Goal: Task Accomplishment & Management: Use online tool/utility

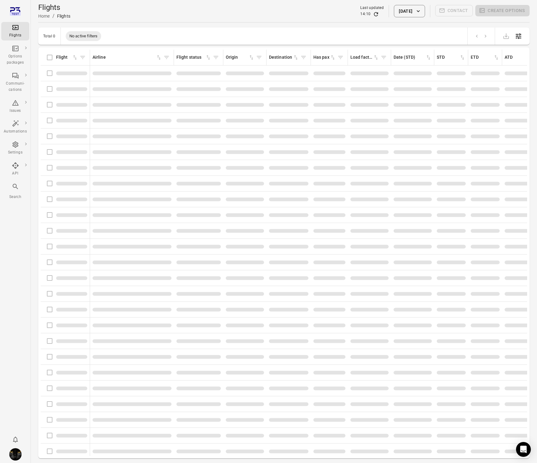
click at [265, 21] on div "Flights Home / Flights Last updated 14:10 10 Oct 2025 Contact Create options" at bounding box center [284, 11] width 492 height 22
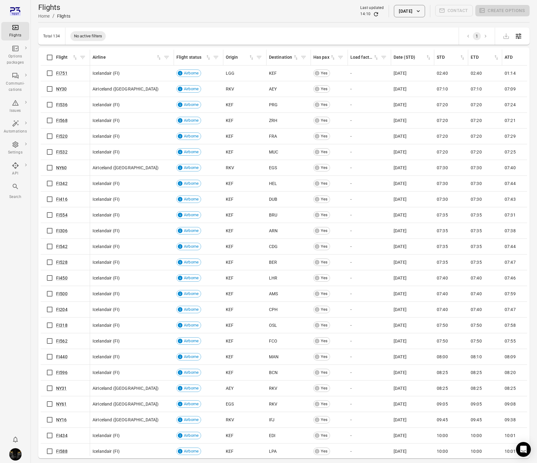
click at [407, 10] on button "[DATE]" at bounding box center [409, 11] width 31 height 12
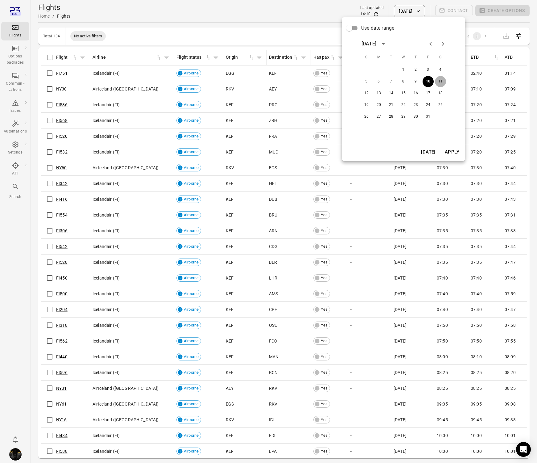
drag, startPoint x: 439, startPoint y: 81, endPoint x: 450, endPoint y: 123, distance: 43.6
click at [439, 81] on button "11" at bounding box center [440, 81] width 11 height 11
drag, startPoint x: 455, startPoint y: 154, endPoint x: 246, endPoint y: 166, distance: 209.3
click at [455, 154] on button "Apply" at bounding box center [452, 151] width 21 height 13
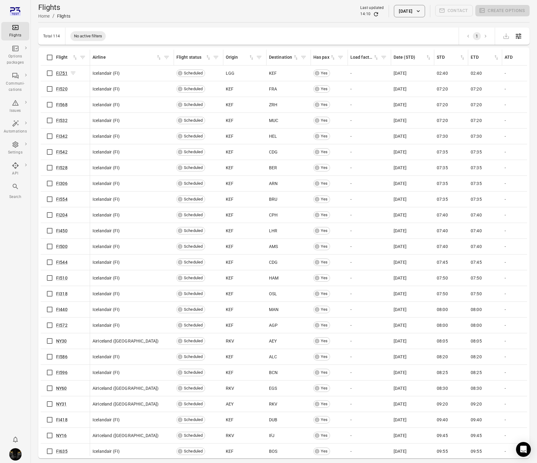
click at [61, 73] on link "FI751" at bounding box center [61, 73] width 11 height 5
drag, startPoint x: 60, startPoint y: 87, endPoint x: 66, endPoint y: 98, distance: 12.9
click at [60, 87] on link "FI520" at bounding box center [61, 88] width 11 height 5
click at [63, 106] on link "FI568" at bounding box center [61, 104] width 11 height 5
click at [63, 135] on link "FI342" at bounding box center [61, 136] width 11 height 5
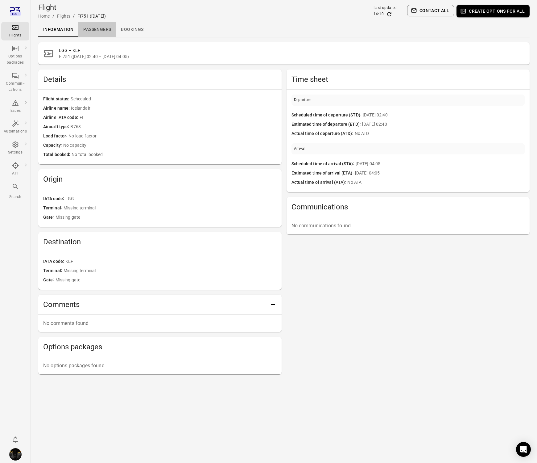
click at [95, 29] on link "Passengers" at bounding box center [97, 29] width 38 height 15
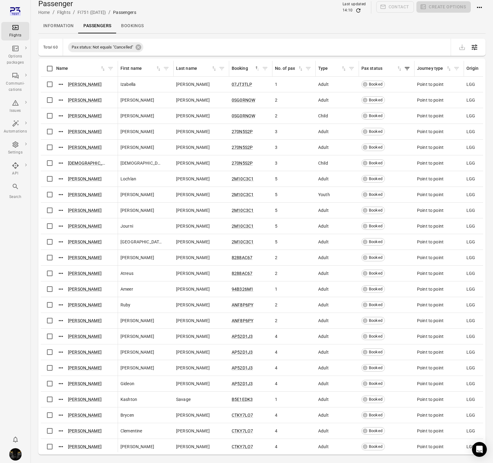
click at [15, 29] on icon "Main navigation" at bounding box center [15, 27] width 7 height 7
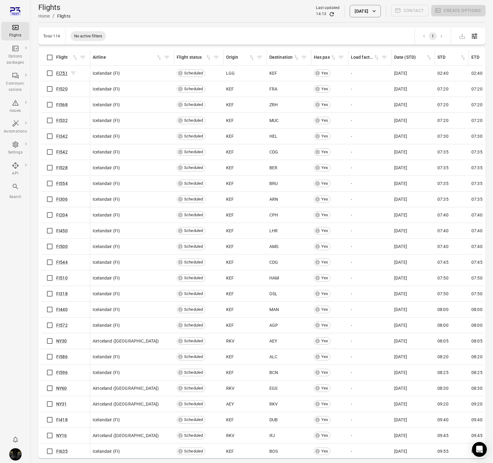
click at [62, 73] on link "FI751" at bounding box center [61, 73] width 11 height 5
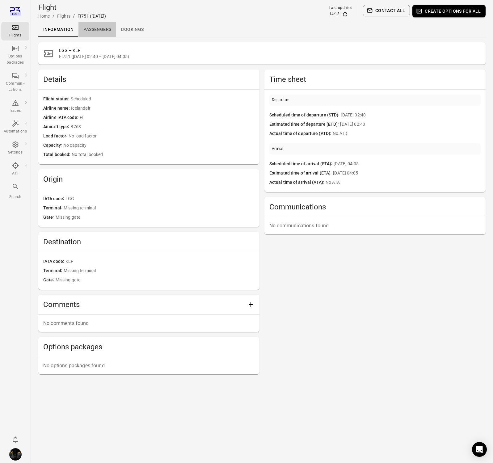
click at [112, 34] on link "Passengers" at bounding box center [97, 29] width 38 height 15
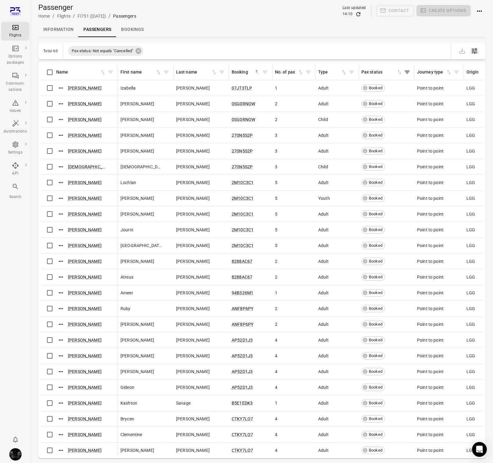
click at [13, 31] on icon "Main navigation" at bounding box center [15, 27] width 7 height 7
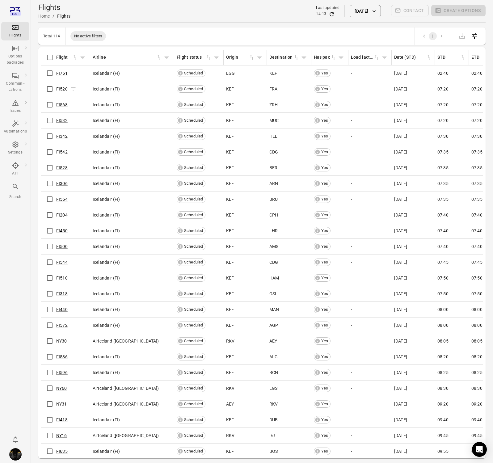
click at [60, 89] on link "FI520" at bounding box center [61, 88] width 11 height 5
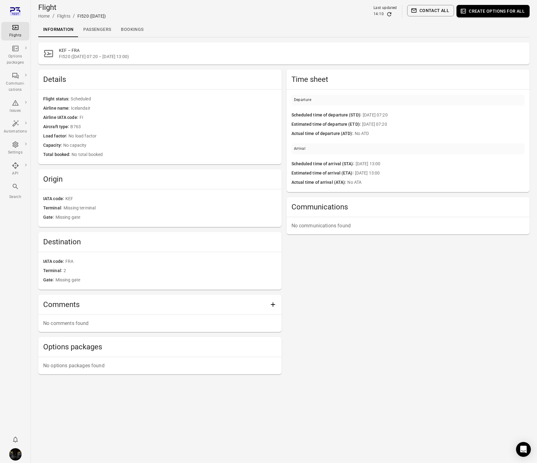
click at [98, 26] on link "Passengers" at bounding box center [97, 29] width 38 height 15
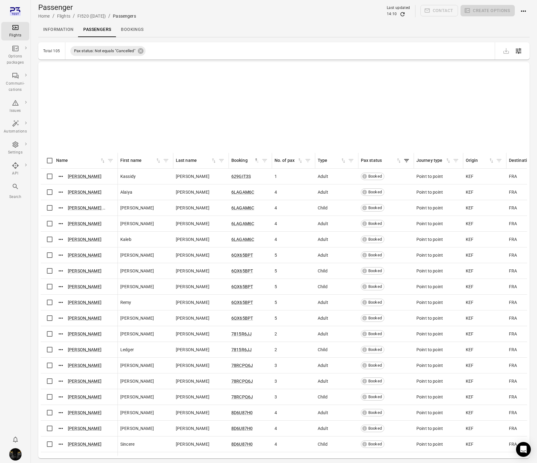
scroll to position [651, 0]
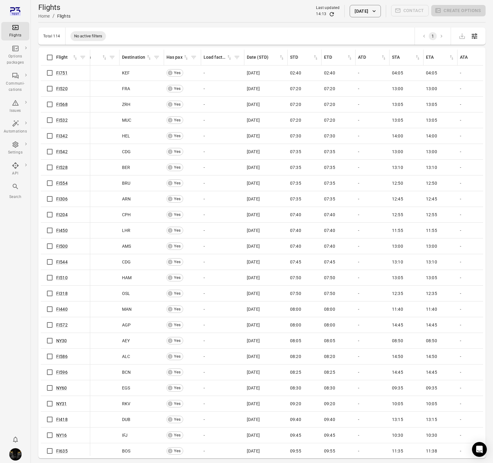
scroll to position [0, 0]
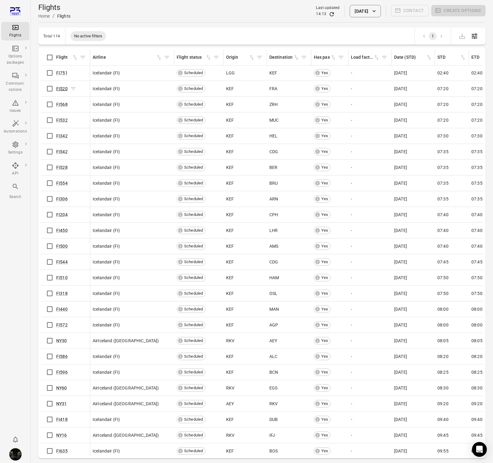
click at [62, 88] on link "FI520" at bounding box center [61, 88] width 11 height 5
click at [61, 102] on link "FI568" at bounding box center [61, 104] width 11 height 5
click at [56, 119] on link "FI532" at bounding box center [61, 120] width 11 height 5
click at [59, 136] on link "FI342" at bounding box center [61, 135] width 11 height 5
click at [60, 151] on link "FI542" at bounding box center [61, 151] width 11 height 5
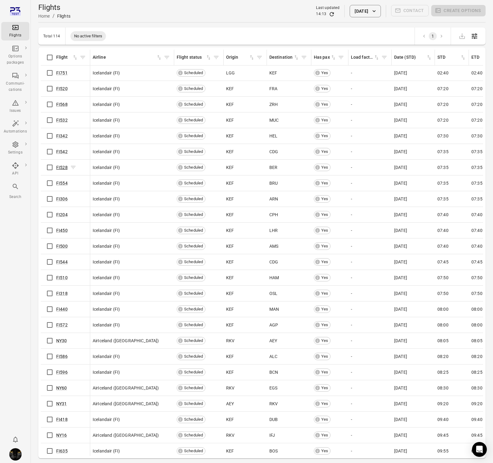
click at [63, 166] on link "FI528" at bounding box center [61, 167] width 11 height 5
drag, startPoint x: 65, startPoint y: 198, endPoint x: 63, endPoint y: 214, distance: 15.8
click at [65, 198] on link "FI306" at bounding box center [61, 198] width 11 height 5
click at [63, 215] on link "FI204" at bounding box center [61, 214] width 11 height 5
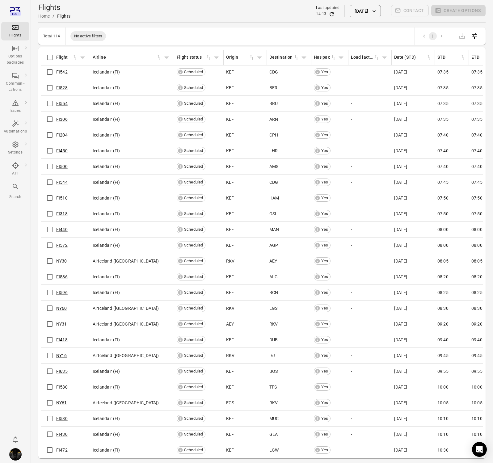
scroll to position [80, 0]
click at [64, 150] on link "FI450" at bounding box center [61, 149] width 11 height 5
click at [58, 164] on link "FI500" at bounding box center [61, 165] width 11 height 5
drag, startPoint x: 59, startPoint y: 179, endPoint x: 61, endPoint y: 191, distance: 11.8
click at [59, 180] on link "FI544" at bounding box center [61, 181] width 11 height 5
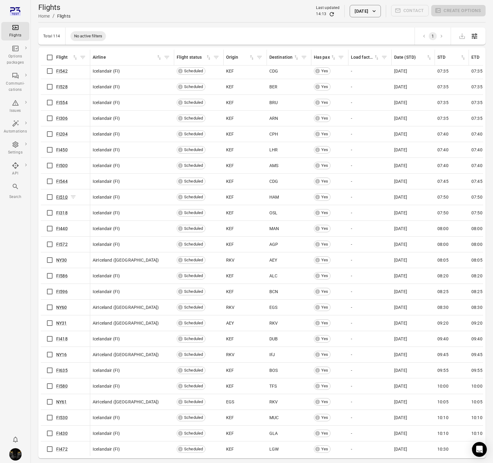
drag, startPoint x: 60, startPoint y: 195, endPoint x: 58, endPoint y: 206, distance: 11.3
click at [60, 195] on link "FI510" at bounding box center [61, 196] width 11 height 5
drag, startPoint x: 58, startPoint y: 211, endPoint x: 59, endPoint y: 215, distance: 3.6
click at [58, 211] on link "FI318" at bounding box center [61, 212] width 11 height 5
drag, startPoint x: 62, startPoint y: 227, endPoint x: 64, endPoint y: 240, distance: 13.1
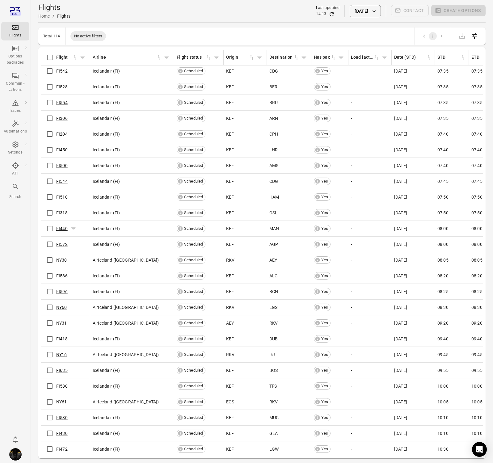
click at [62, 227] on link "FI440" at bounding box center [61, 228] width 11 height 5
click at [62, 243] on link "FI572" at bounding box center [61, 244] width 11 height 5
click at [64, 259] on link "NY30" at bounding box center [61, 259] width 11 height 5
drag, startPoint x: 64, startPoint y: 273, endPoint x: 66, endPoint y: 295, distance: 21.4
click at [64, 273] on link "FI586" at bounding box center [61, 275] width 11 height 5
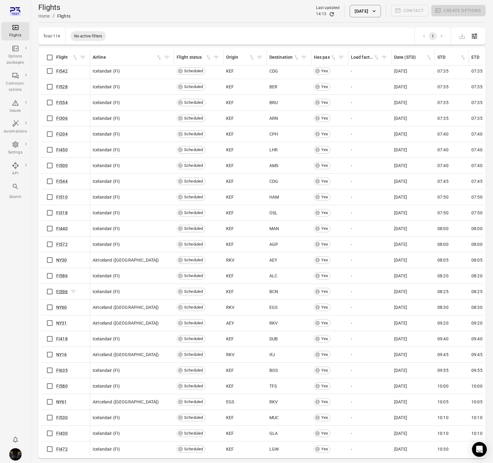
click at [64, 291] on link "FI596" at bounding box center [61, 291] width 11 height 5
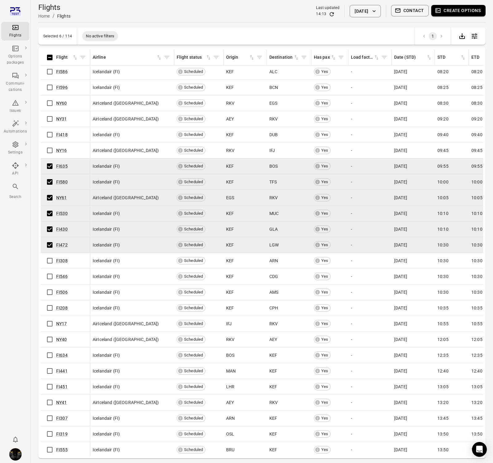
scroll to position [285, 0]
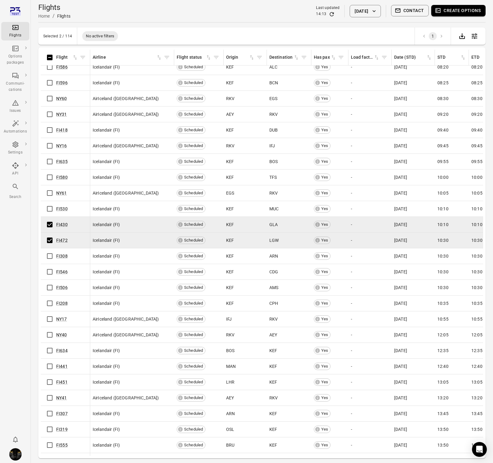
click at [52, 237] on tbody "FI572 Icelandair (FI) Scheduled KEF AGP Yes - 11 Oct 2025 08:00 08:00 - 14:45 1…" at bounding box center [459, 272] width 837 height 488
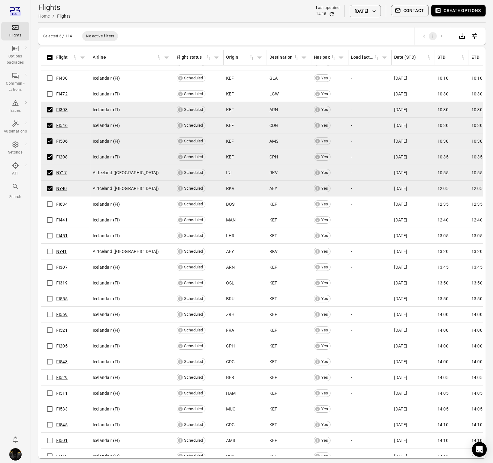
scroll to position [430, 0]
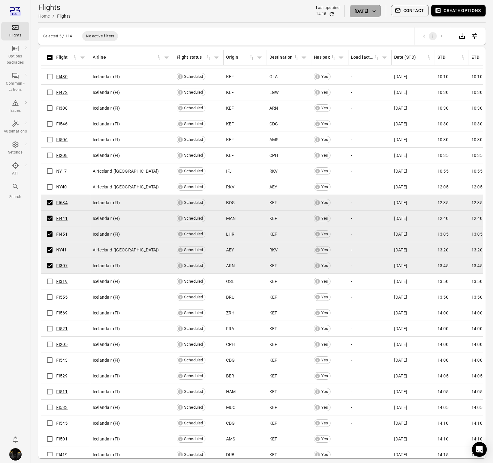
click at [367, 15] on button "11 Oct 2025" at bounding box center [364, 11] width 31 height 12
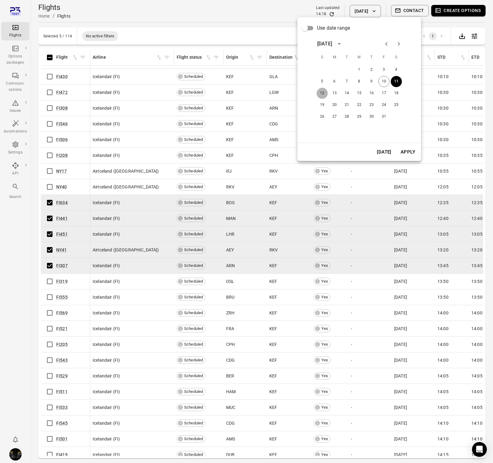
click at [321, 93] on button "12" at bounding box center [321, 93] width 11 height 11
click at [411, 151] on button "Apply" at bounding box center [407, 151] width 21 height 13
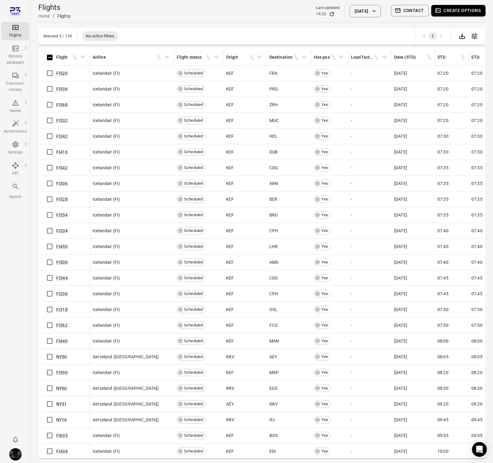
click at [328, 15] on icon "Refresh data" at bounding box center [331, 14] width 6 height 6
click at [59, 73] on link "FI520" at bounding box center [61, 73] width 11 height 5
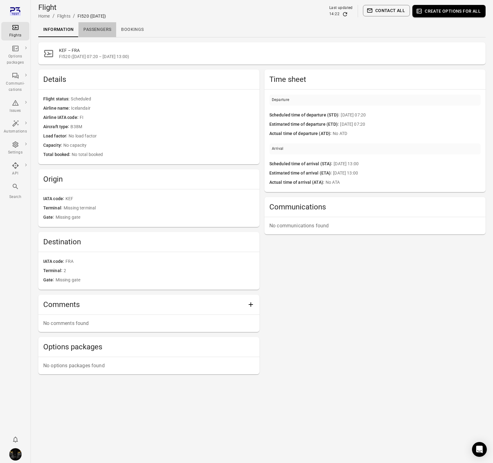
click at [108, 29] on link "Passengers" at bounding box center [97, 29] width 38 height 15
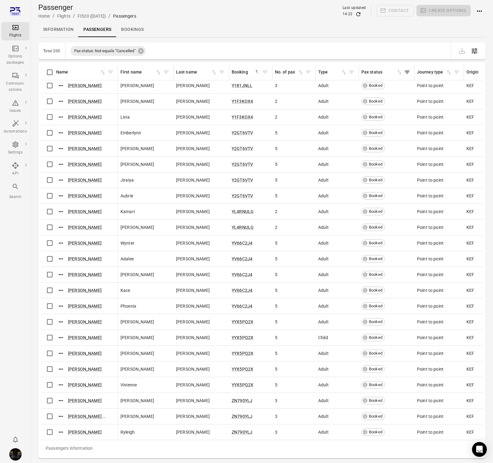
scroll to position [2812, 0]
click at [12, 37] on div "Flights" at bounding box center [15, 35] width 23 height 6
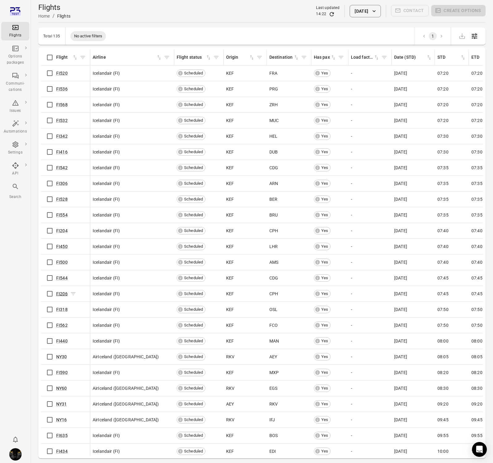
click at [64, 295] on link "FI206" at bounding box center [61, 293] width 11 height 5
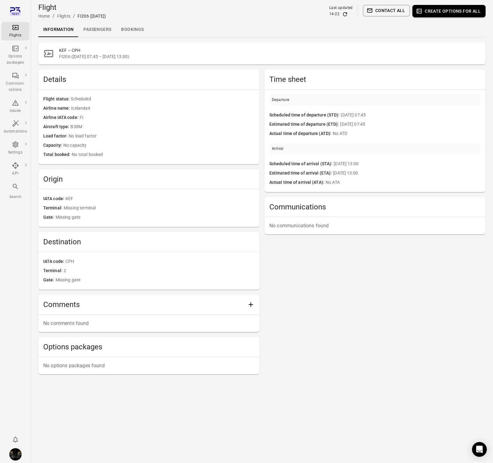
click at [92, 29] on link "Passengers" at bounding box center [97, 29] width 38 height 15
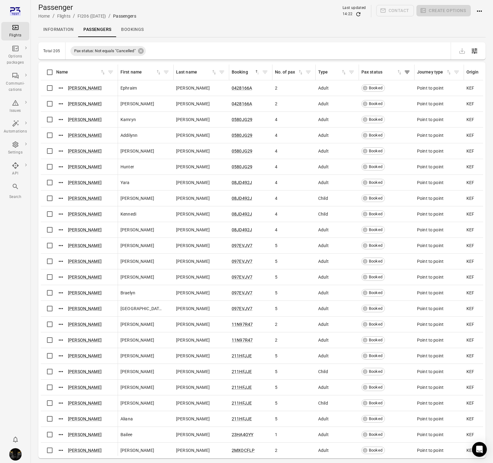
click at [24, 28] on div "Flights" at bounding box center [15, 31] width 23 height 15
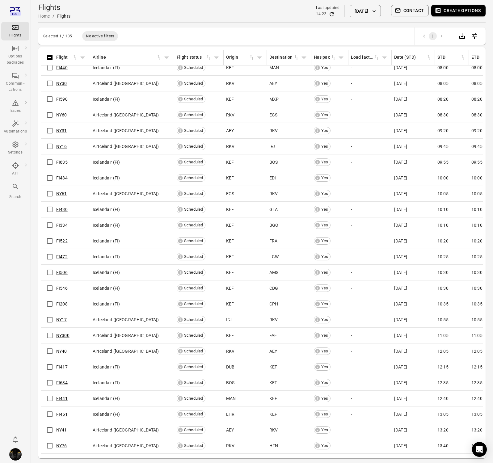
scroll to position [275, 0]
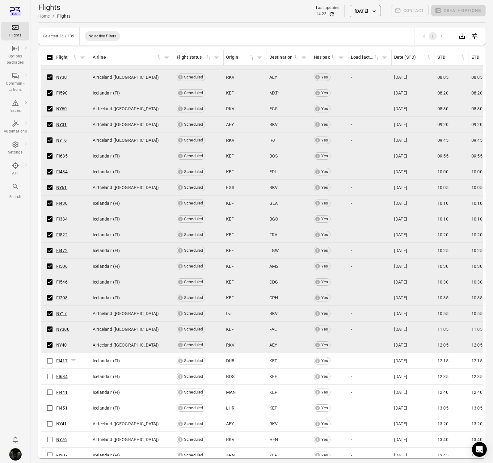
click at [63, 360] on link "FI417" at bounding box center [61, 360] width 11 height 5
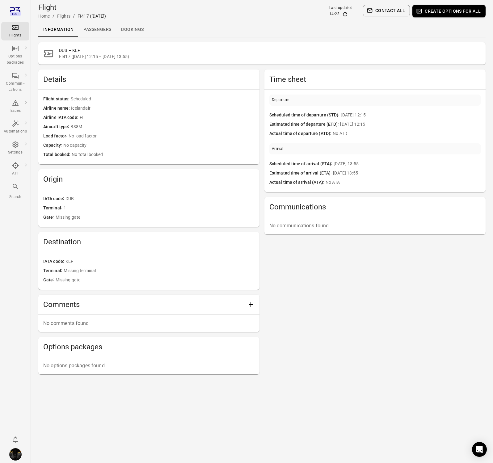
click at [101, 27] on link "Passengers" at bounding box center [97, 29] width 38 height 15
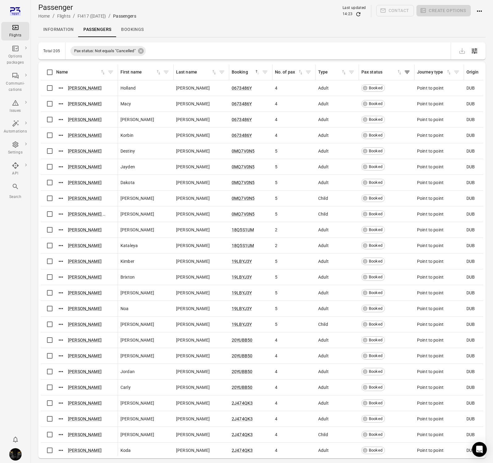
click at [15, 38] on div "Flights" at bounding box center [15, 35] width 23 height 6
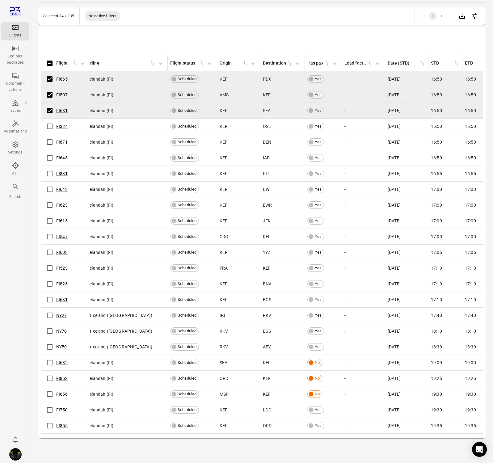
scroll to position [1287, 6]
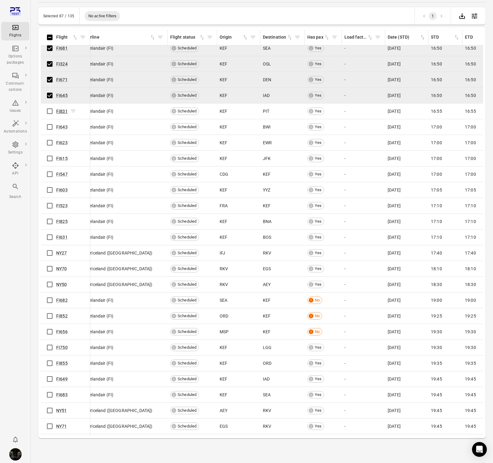
click at [65, 112] on link "FI831" at bounding box center [61, 111] width 11 height 5
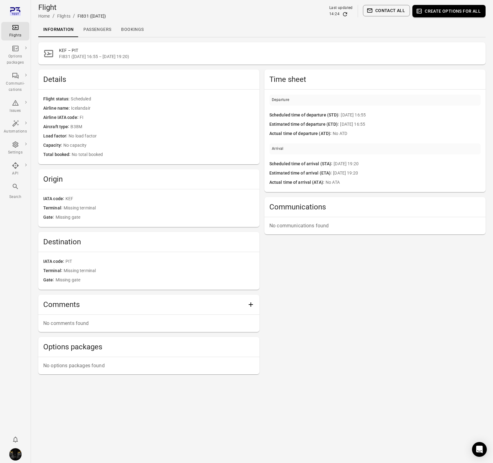
click at [108, 30] on link "Passengers" at bounding box center [97, 29] width 38 height 15
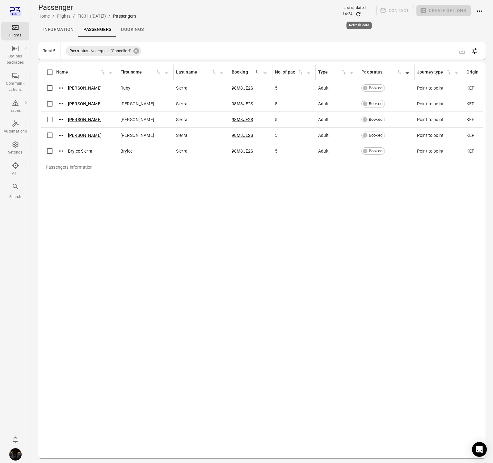
click at [361, 13] on icon "Refresh data" at bounding box center [358, 14] width 6 height 6
click at [361, 13] on icon "Refresh data" at bounding box center [358, 13] width 6 height 6
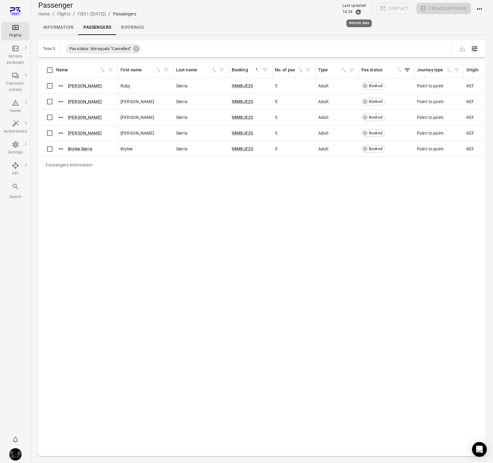
click at [361, 13] on icon "Refresh data" at bounding box center [358, 12] width 6 height 6
click at [24, 35] on div "Flights" at bounding box center [15, 35] width 23 height 6
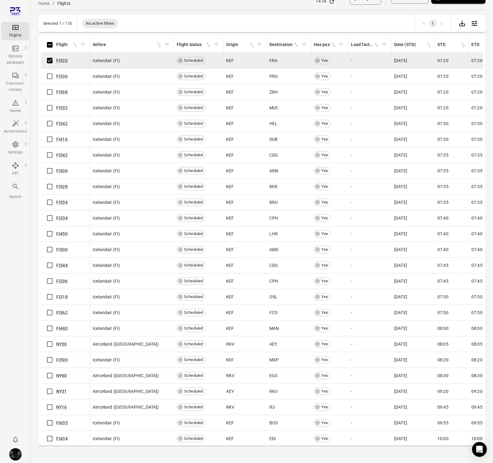
scroll to position [12, 0]
click at [328, 2] on icon "Refresh data" at bounding box center [331, 2] width 6 height 6
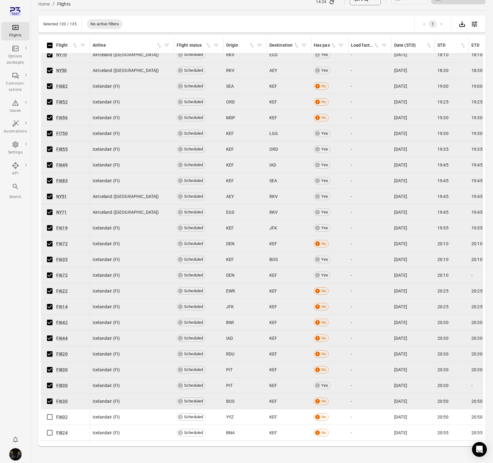
scroll to position [1508, 0]
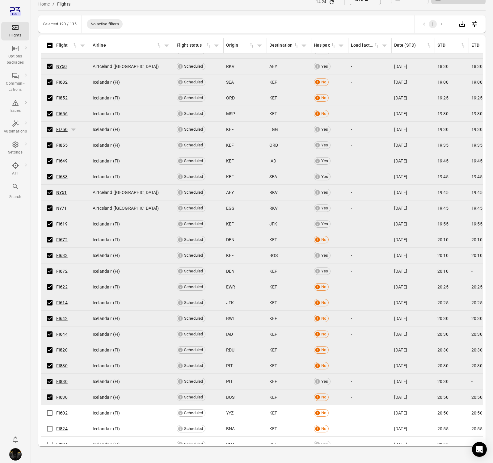
click at [65, 127] on link "FI750" at bounding box center [61, 129] width 11 height 5
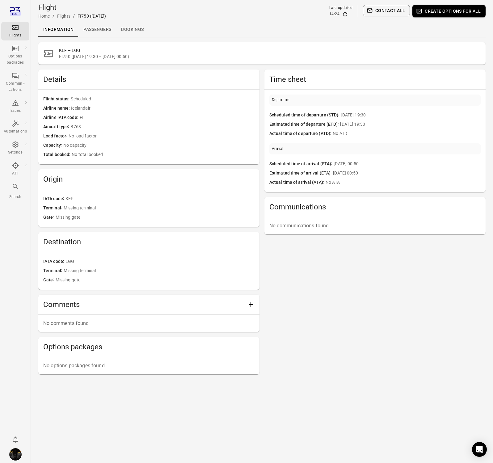
click at [101, 27] on link "Passengers" at bounding box center [97, 29] width 38 height 15
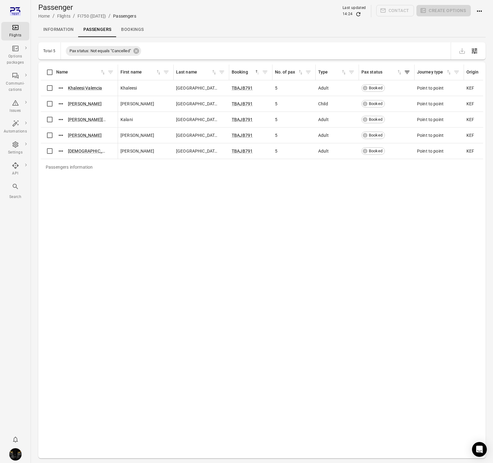
click at [355, 14] on div "14:24" at bounding box center [353, 14] width 23 height 6
click at [359, 12] on icon "Refresh data" at bounding box center [358, 14] width 6 height 6
click at [9, 26] on div "Flights" at bounding box center [15, 31] width 23 height 15
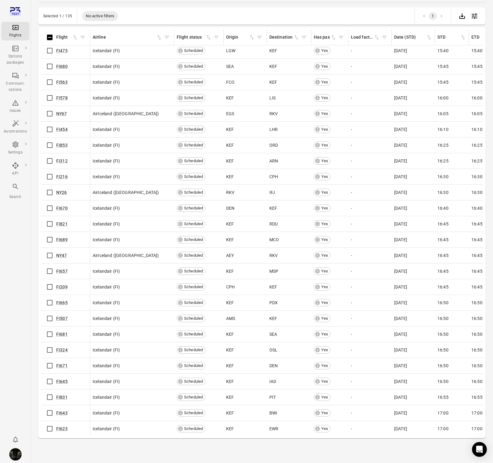
scroll to position [1007, 0]
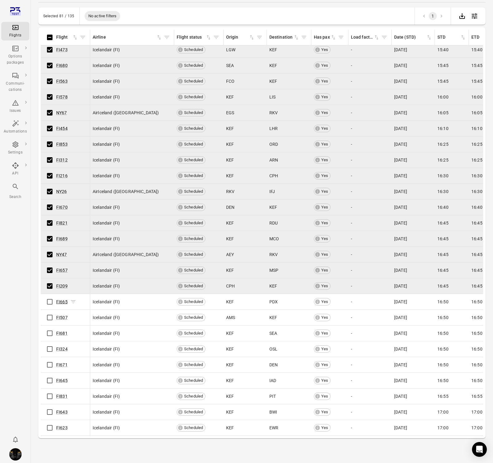
click at [59, 300] on link "FI665" at bounding box center [61, 301] width 11 height 5
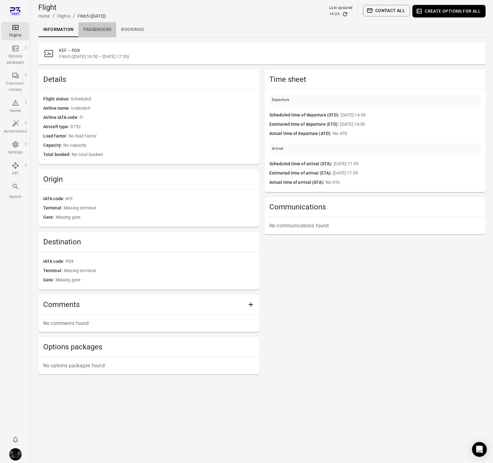
click at [100, 30] on link "Passengers" at bounding box center [97, 29] width 38 height 15
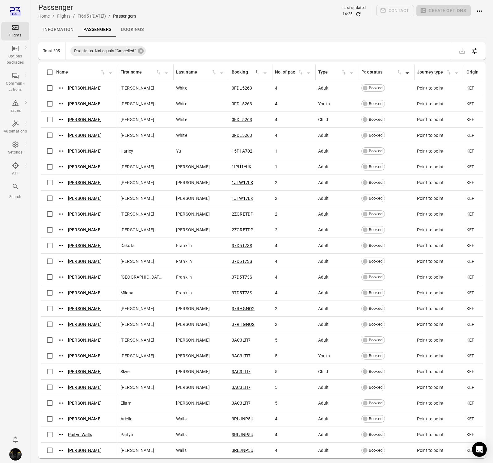
click at [12, 32] on div "Flights" at bounding box center [15, 31] width 23 height 15
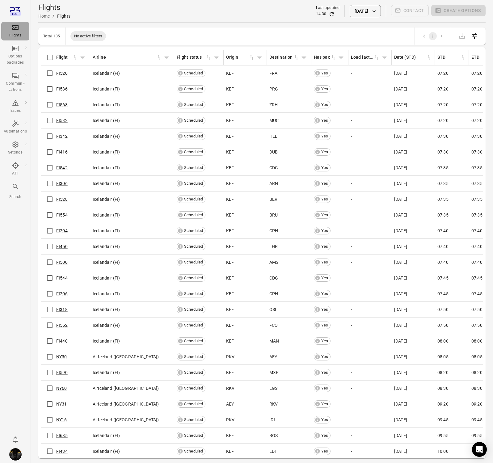
click at [15, 30] on icon "Main navigation" at bounding box center [15, 27] width 6 height 5
click at [106, 10] on div "Flights Home / Flights Last updated 14:30 12 Oct 2025 Contact Create options" at bounding box center [261, 10] width 447 height 17
click at [330, 14] on icon "Refresh data" at bounding box center [332, 14] width 4 height 4
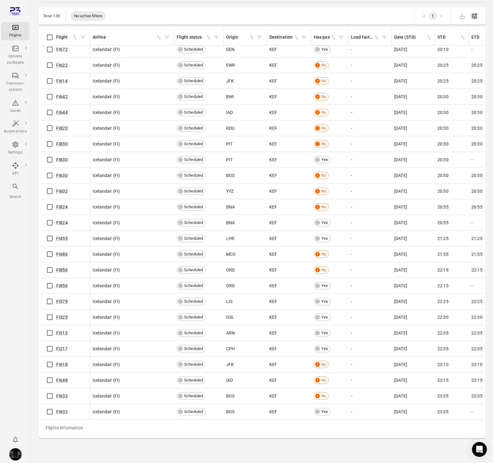
scroll to position [1717, 0]
click at [62, 413] on link "FI632" at bounding box center [61, 412] width 11 height 5
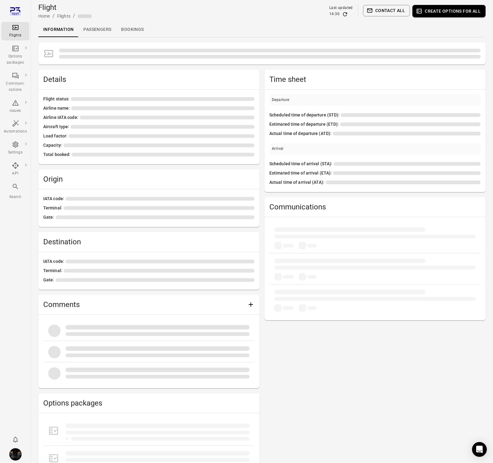
click at [102, 26] on link "Passengers" at bounding box center [97, 29] width 38 height 15
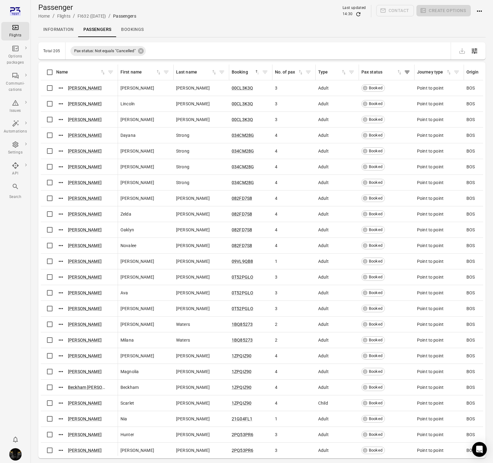
click at [13, 32] on div "Flights" at bounding box center [15, 35] width 23 height 6
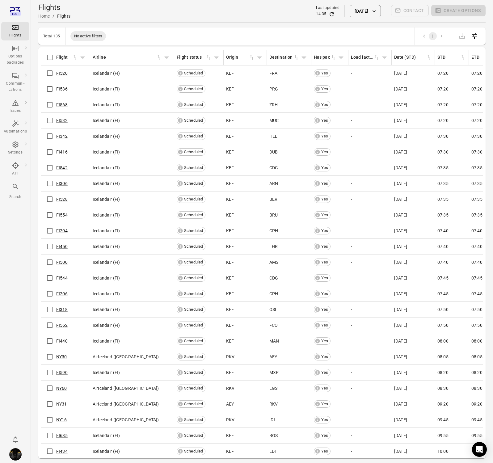
click at [218, 13] on div "Flights Home / Flights Last updated 14:35 12 Oct 2025 Contact Create options" at bounding box center [261, 10] width 447 height 17
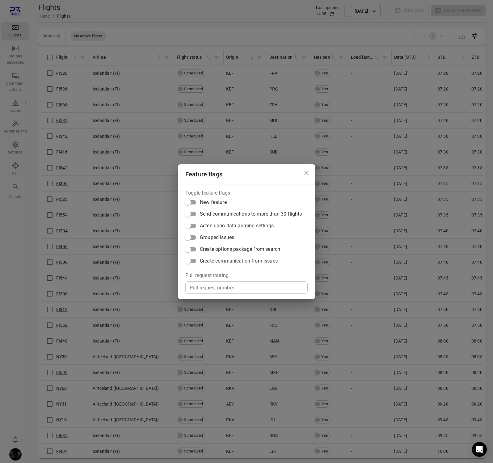
click at [231, 250] on span "Create options package from search" at bounding box center [240, 248] width 80 height 7
click at [200, 26] on div "Feature flags Toggle feature flags New feature Send communications to more than…" at bounding box center [246, 231] width 493 height 463
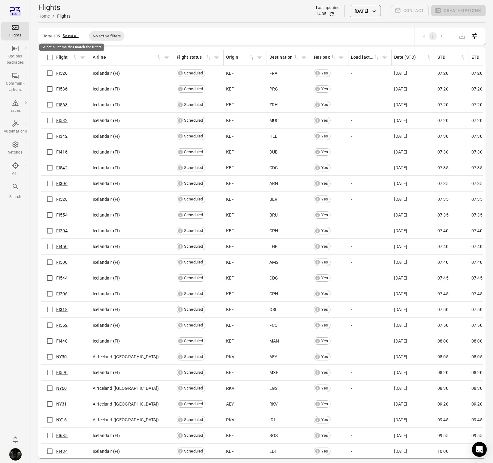
click at [73, 36] on button "Select all" at bounding box center [71, 36] width 16 height 6
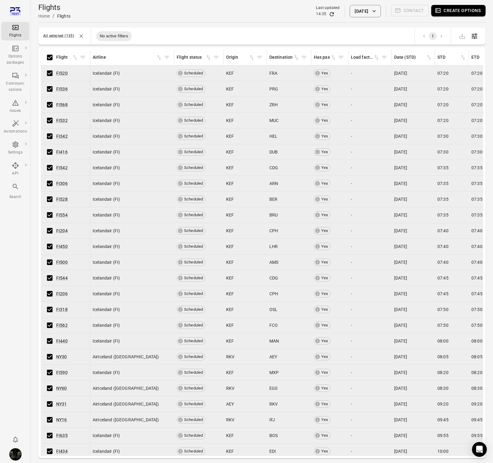
click at [455, 11] on button "Create options" at bounding box center [458, 10] width 54 height 11
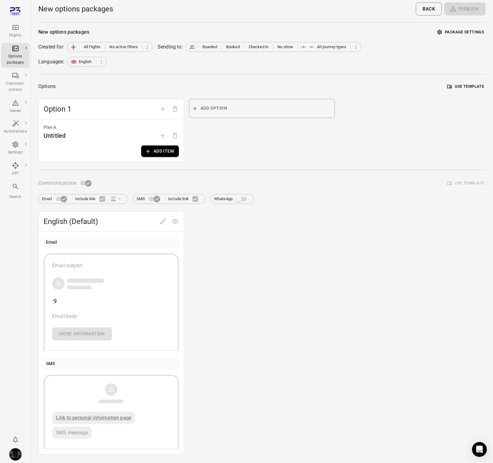
click at [157, 148] on button "Add item" at bounding box center [160, 150] width 38 height 11
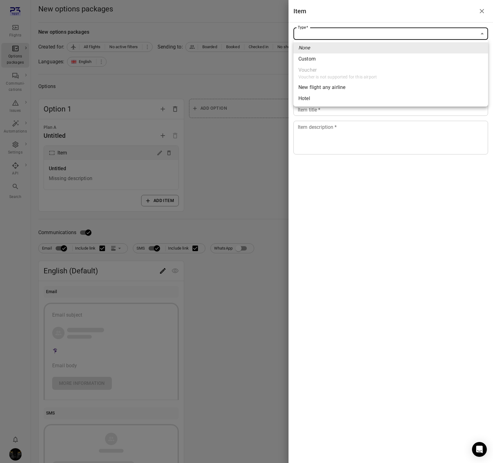
click at [321, 31] on body "Flights Options packages Communi-cations Issues Automations Settings API Search…" at bounding box center [246, 264] width 493 height 528
click at [317, 54] on li "Custom" at bounding box center [390, 58] width 194 height 11
type input "******"
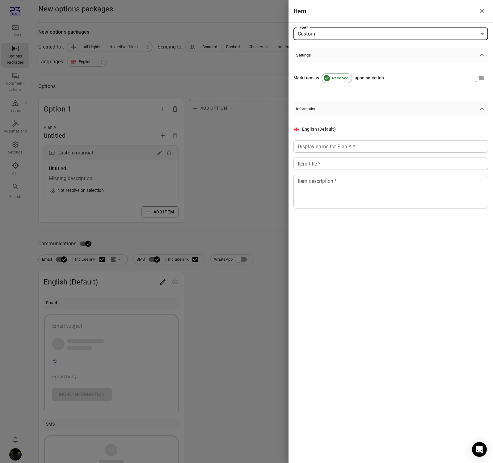
click at [348, 146] on input "Display name for Plan A   *" at bounding box center [390, 146] width 194 height 12
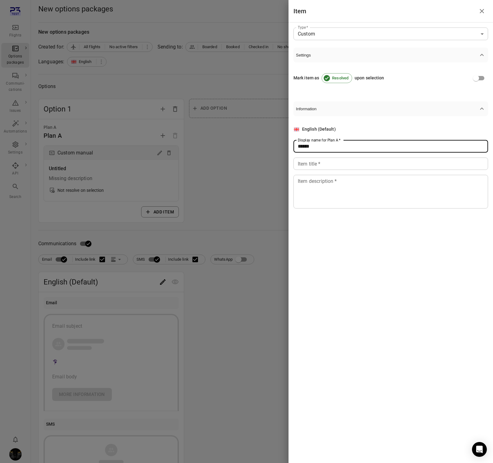
type input "******"
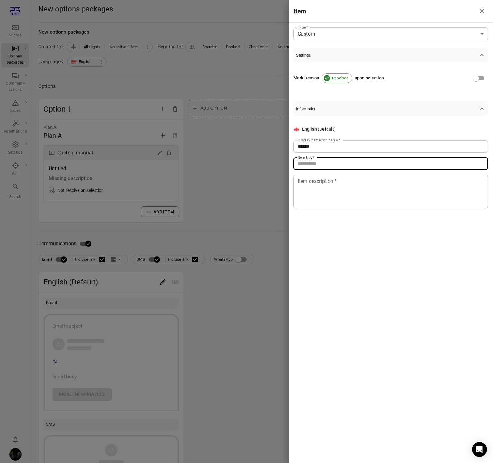
click at [348, 159] on input "Item title   *" at bounding box center [390, 163] width 194 height 12
type input "****"
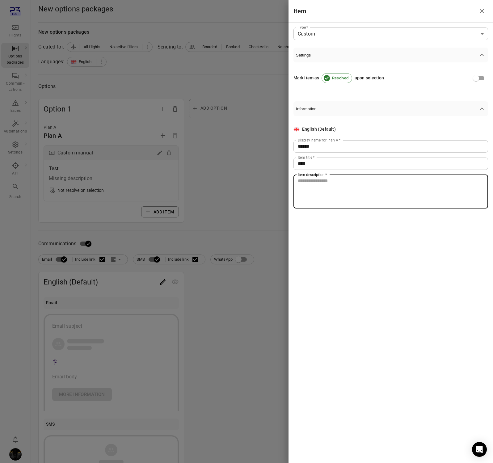
click at [334, 194] on textarea "Item description   *" at bounding box center [391, 191] width 186 height 28
type textarea "******"
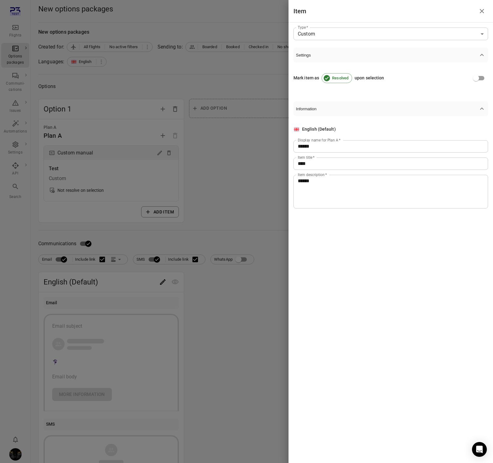
click at [227, 212] on div at bounding box center [246, 231] width 493 height 463
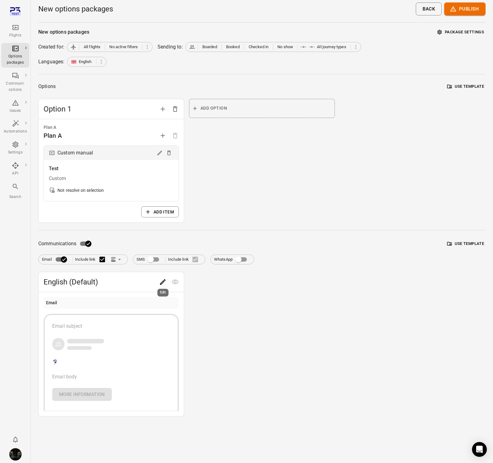
click at [163, 283] on icon "Edit" at bounding box center [162, 281] width 7 height 7
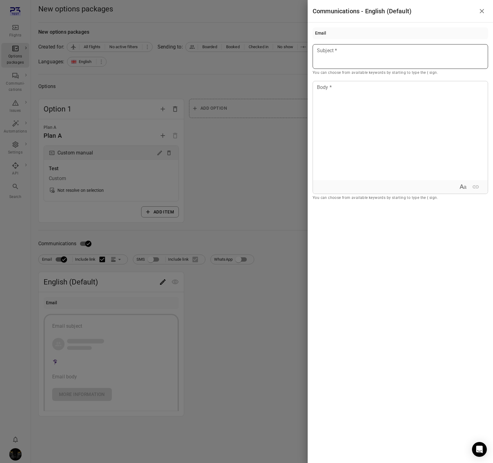
click at [345, 54] on p at bounding box center [400, 50] width 166 height 7
click at [342, 105] on div at bounding box center [400, 130] width 175 height 99
click at [238, 164] on div at bounding box center [246, 231] width 493 height 463
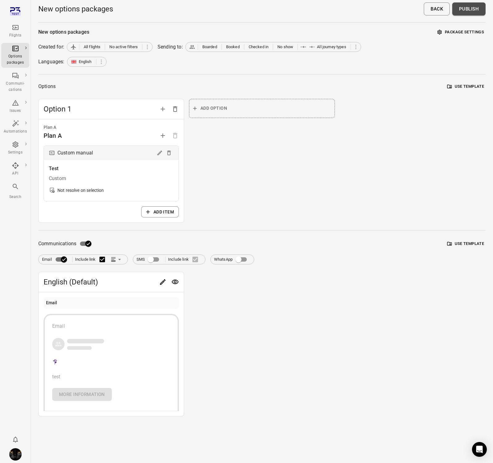
click at [468, 8] on button "Publish" at bounding box center [468, 8] width 33 height 13
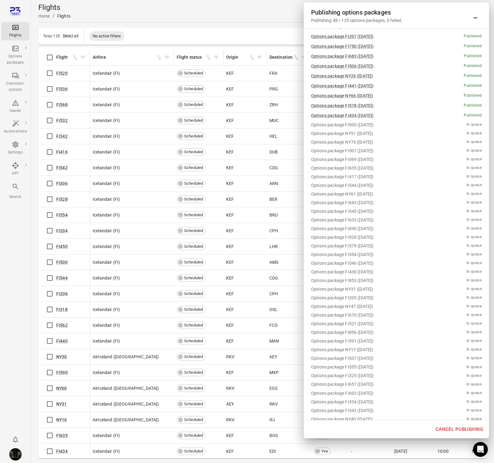
scroll to position [385, 0]
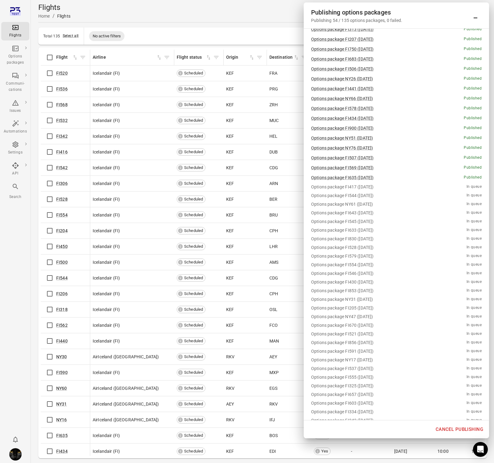
click at [474, 15] on icon "Minimize" at bounding box center [474, 15] width 7 height 7
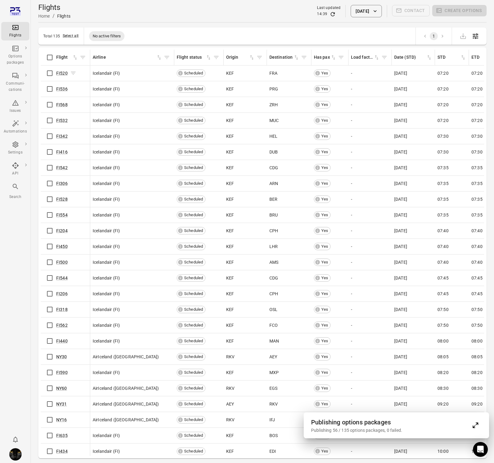
click at [67, 71] on div "FI520" at bounding box center [66, 73] width 20 height 6
click at [60, 72] on link "FI520" at bounding box center [61, 73] width 11 height 5
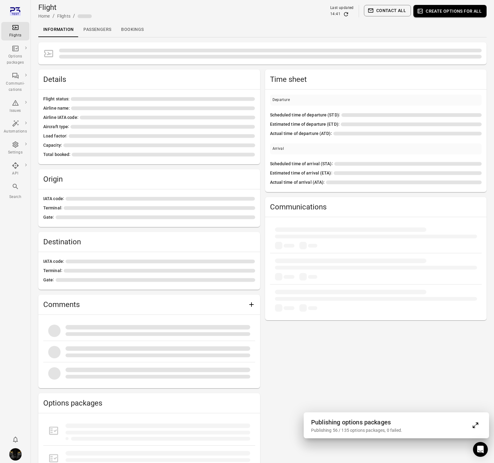
click at [104, 28] on link "Passengers" at bounding box center [97, 29] width 38 height 15
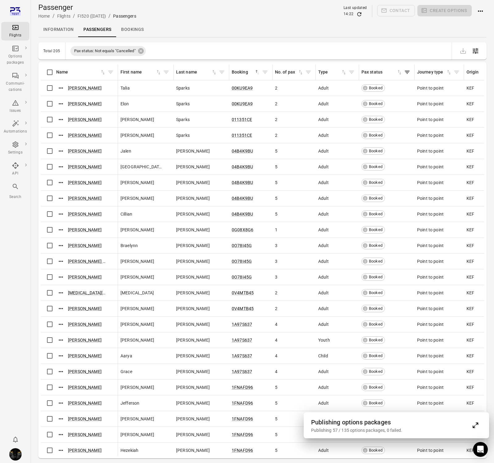
click at [17, 28] on icon "Main navigation" at bounding box center [15, 27] width 7 height 7
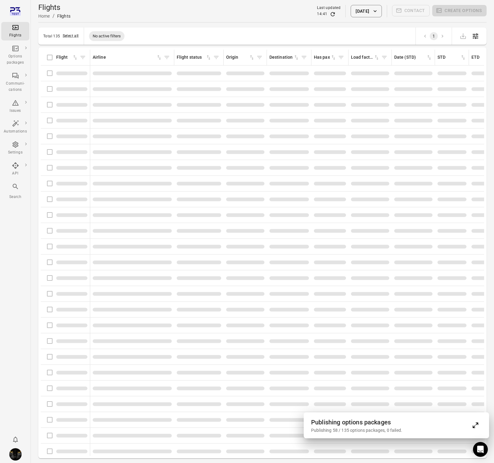
click at [475, 425] on icon "Expand" at bounding box center [474, 424] width 7 height 7
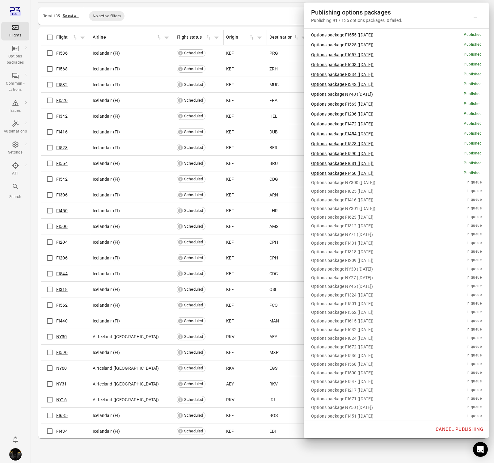
scroll to position [755, 0]
click at [15, 50] on icon "Main navigation" at bounding box center [15, 48] width 7 height 7
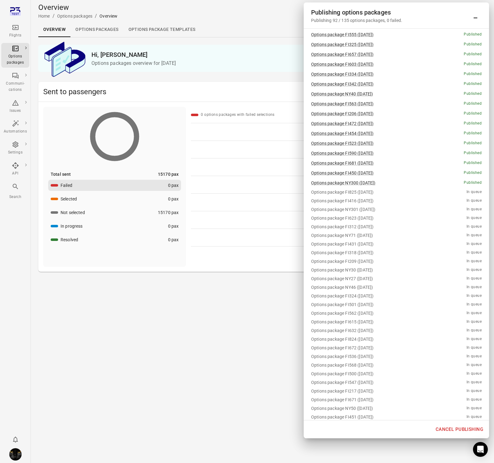
click at [102, 30] on link "Options packages" at bounding box center [96, 29] width 53 height 15
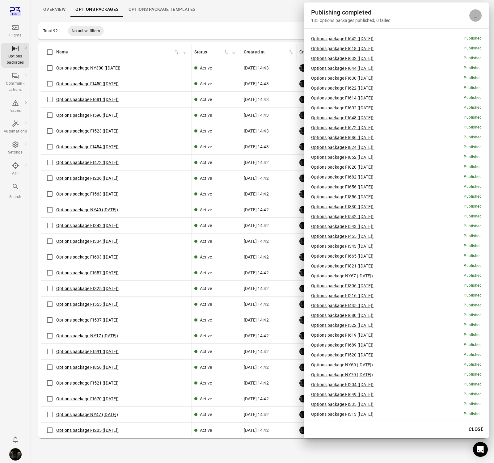
click at [474, 18] on icon "Minimize" at bounding box center [475, 18] width 4 height 1
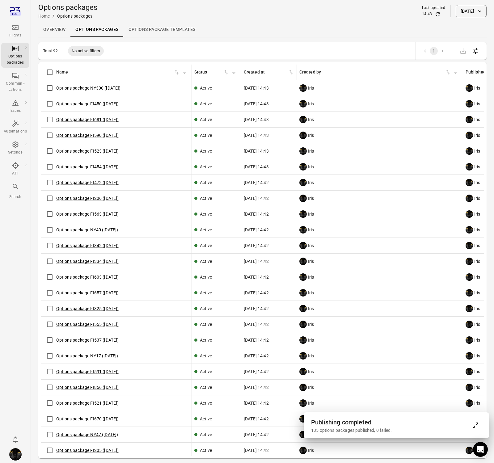
drag, startPoint x: 429, startPoint y: 15, endPoint x: 424, endPoint y: 16, distance: 5.0
click at [428, 16] on div "14:43" at bounding box center [433, 14] width 23 height 6
click at [435, 15] on icon "Refresh data" at bounding box center [437, 14] width 4 height 4
click at [318, 89] on icon "Options packages information" at bounding box center [319, 88] width 6 height 6
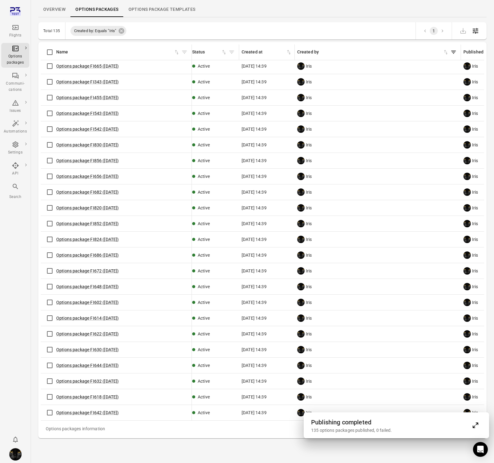
scroll to position [0, 2]
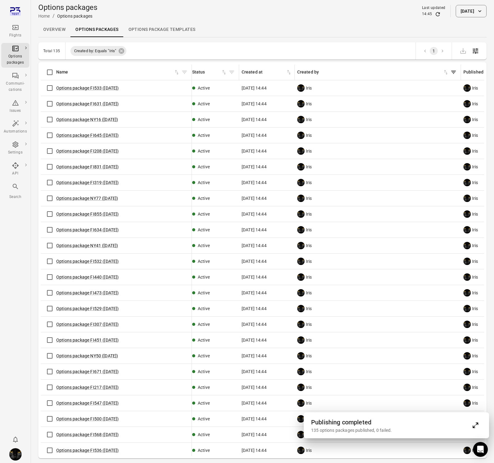
click at [10, 30] on div "Flights" at bounding box center [15, 31] width 23 height 15
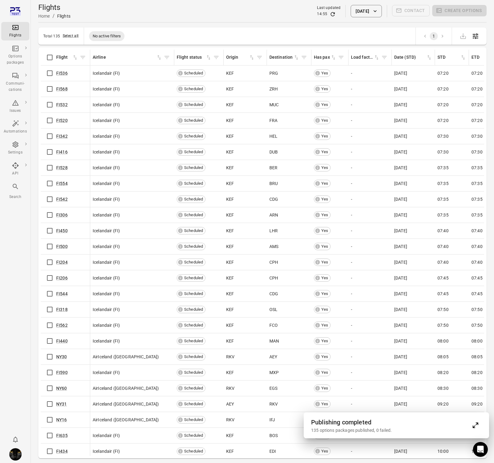
click at [422, 418] on h2 "Publishing completed" at bounding box center [390, 422] width 158 height 10
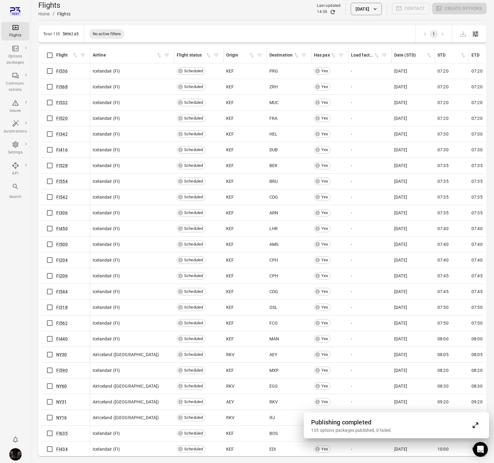
click at [423, 424] on h2 "Publishing completed" at bounding box center [390, 422] width 158 height 10
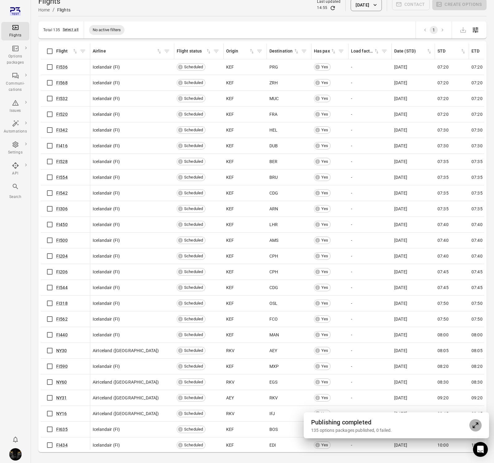
click at [474, 427] on icon "Expand" at bounding box center [473, 426] width 3 height 3
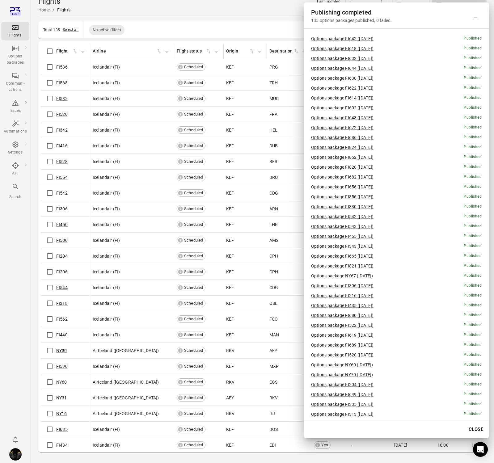
click at [472, 429] on button "Close" at bounding box center [475, 429] width 21 height 13
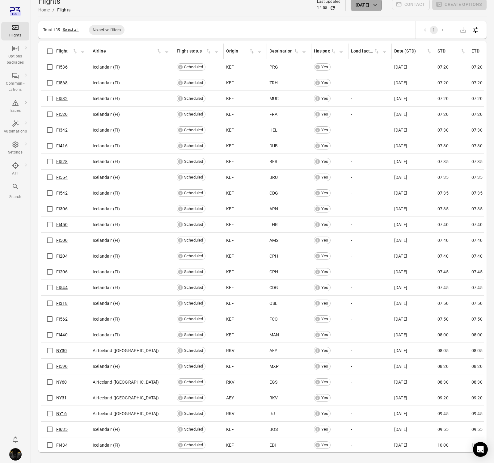
click at [353, 6] on button "12 Oct 2025" at bounding box center [365, 5] width 31 height 12
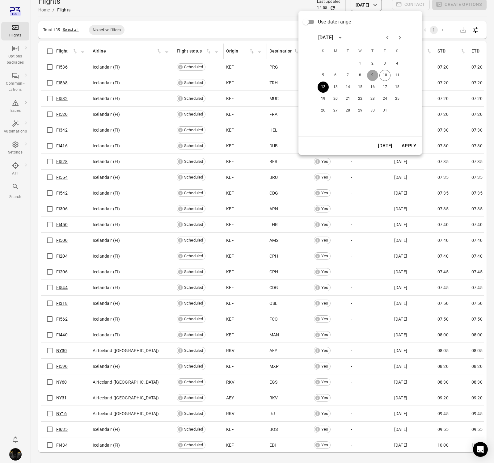
drag, startPoint x: 371, startPoint y: 74, endPoint x: 401, endPoint y: 125, distance: 58.7
click at [372, 74] on button "9" at bounding box center [372, 75] width 11 height 11
drag, startPoint x: 405, startPoint y: 148, endPoint x: 187, endPoint y: 155, distance: 218.4
click at [405, 148] on button "Apply" at bounding box center [408, 145] width 21 height 13
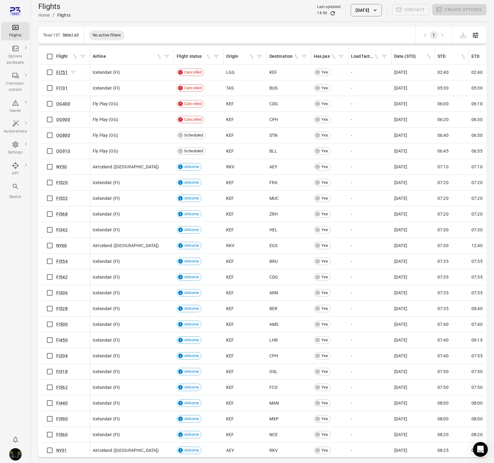
scroll to position [1, 0]
click at [65, 71] on link "FI751" at bounding box center [61, 72] width 11 height 5
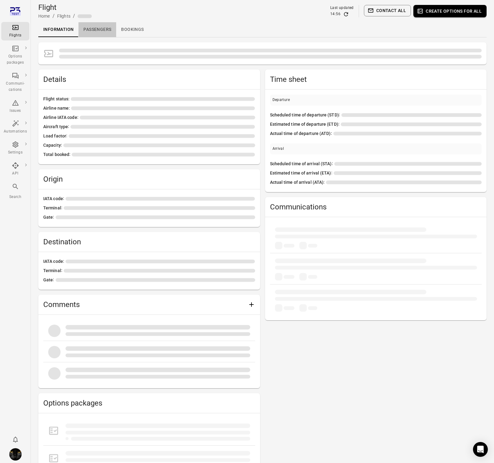
click at [96, 30] on link "Passengers" at bounding box center [97, 29] width 38 height 15
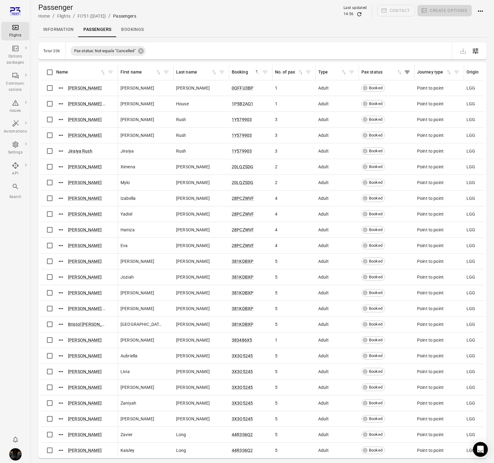
click at [14, 29] on icon "Main navigation" at bounding box center [15, 27] width 6 height 5
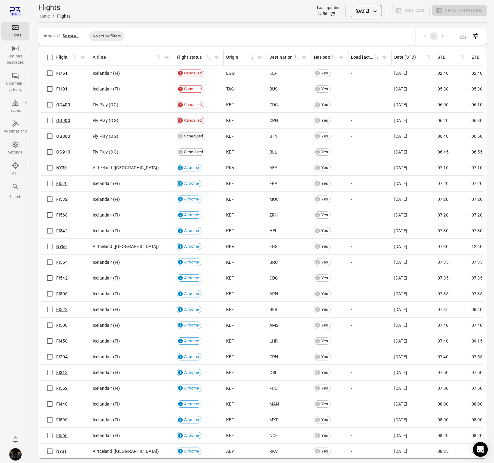
click at [366, 16] on button "[DATE]" at bounding box center [365, 11] width 31 height 12
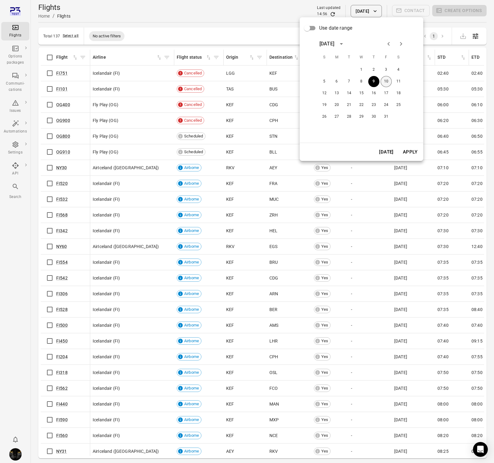
click at [388, 82] on button "10" at bounding box center [385, 81] width 11 height 11
click at [405, 147] on button "Apply" at bounding box center [409, 151] width 21 height 13
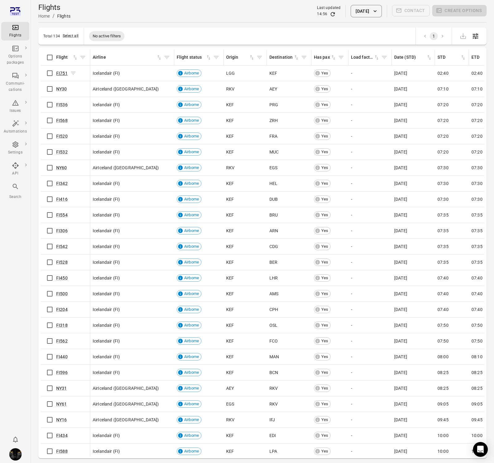
click at [64, 71] on link "FI751" at bounding box center [61, 73] width 11 height 5
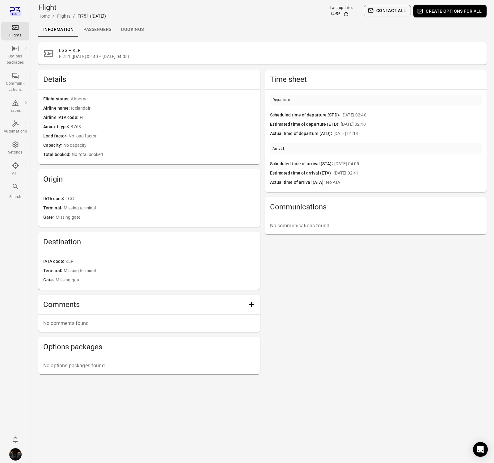
click at [109, 32] on link "Passengers" at bounding box center [97, 29] width 38 height 15
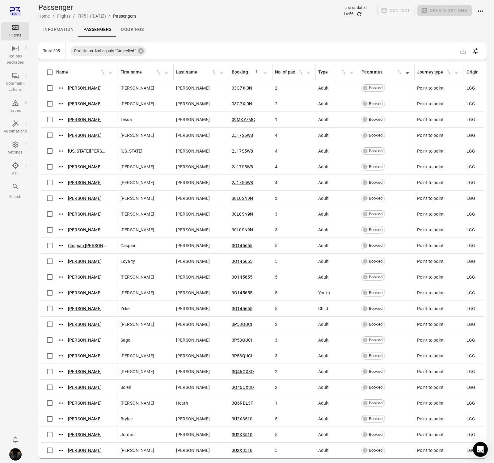
click at [7, 29] on div "Flights" at bounding box center [15, 31] width 23 height 15
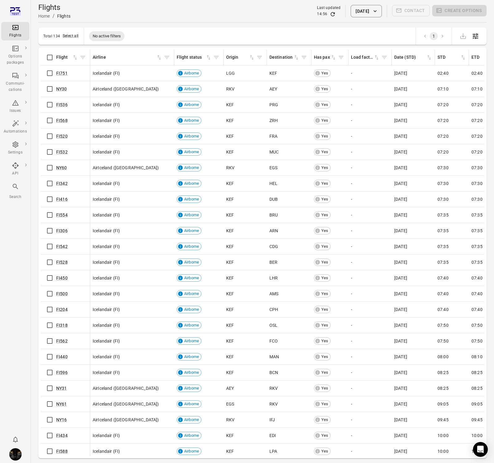
click at [362, 6] on button "[DATE]" at bounding box center [365, 11] width 31 height 12
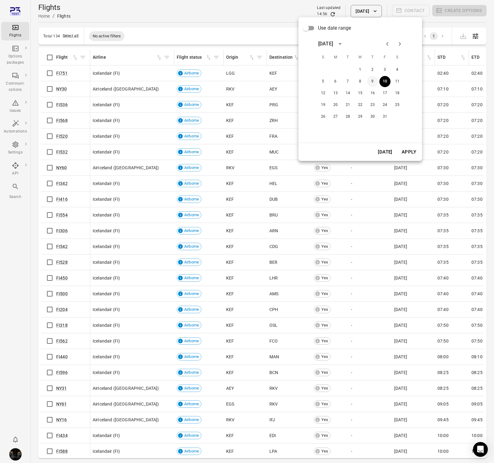
click at [371, 77] on button "9" at bounding box center [372, 81] width 11 height 11
drag, startPoint x: 411, startPoint y: 146, endPoint x: 407, endPoint y: 150, distance: 5.9
click at [411, 146] on button "Apply" at bounding box center [408, 151] width 21 height 13
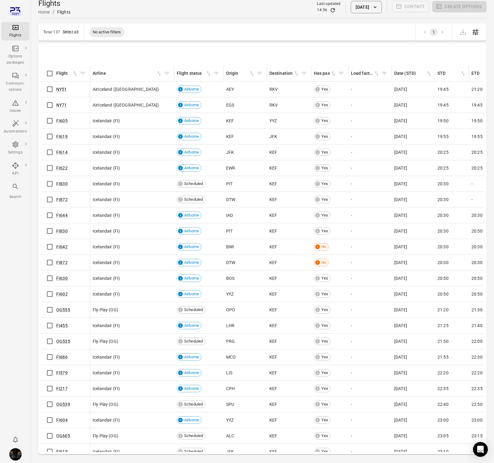
scroll to position [1748, 0]
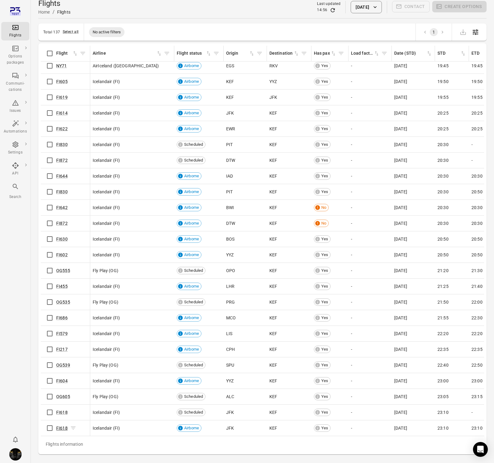
click at [62, 429] on link "FI618" at bounding box center [61, 427] width 11 height 5
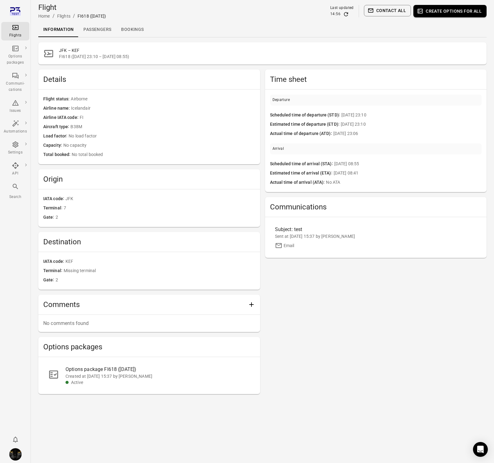
click at [99, 29] on link "Passengers" at bounding box center [97, 29] width 38 height 15
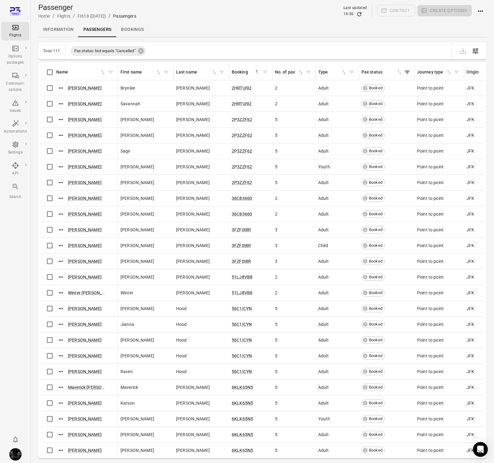
click at [23, 32] on div "Flights" at bounding box center [15, 31] width 23 height 15
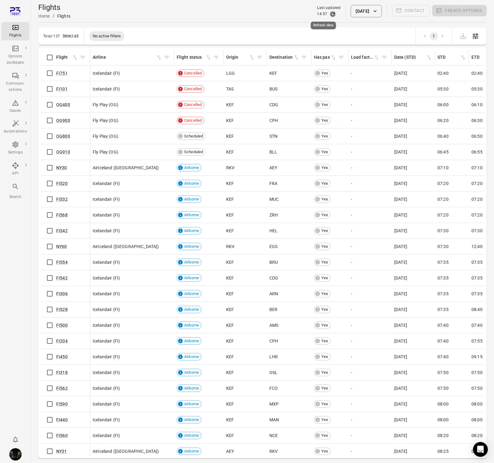
click at [329, 13] on icon "Refresh data" at bounding box center [332, 14] width 6 height 6
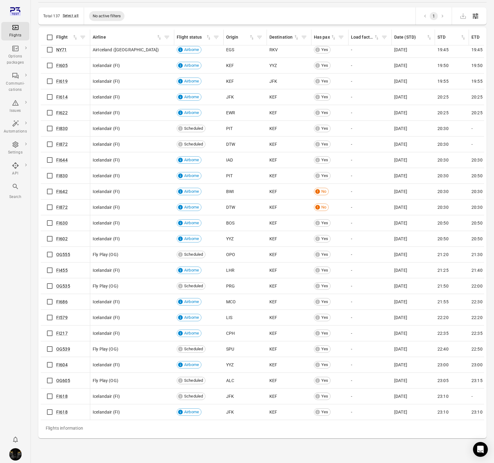
scroll to position [1748, 0]
click at [62, 397] on link "FI618" at bounding box center [61, 396] width 11 height 5
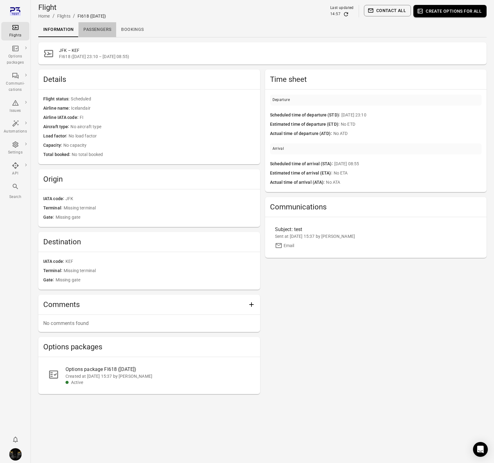
click at [99, 33] on link "Passengers" at bounding box center [97, 29] width 38 height 15
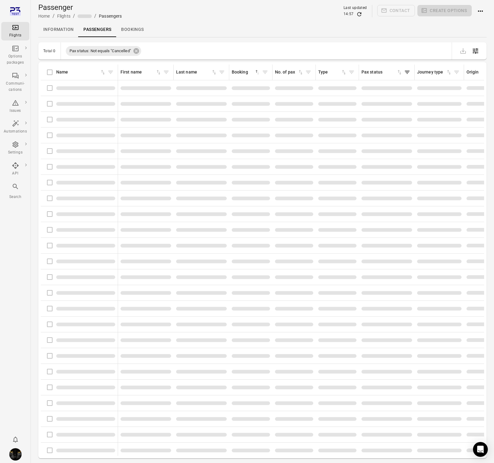
scroll to position [0, 0]
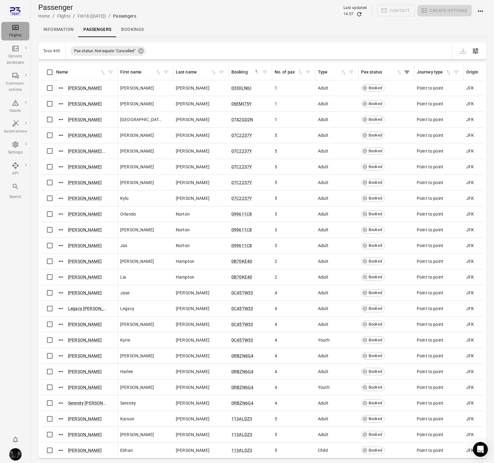
click at [15, 32] on div "Flights" at bounding box center [15, 35] width 23 height 6
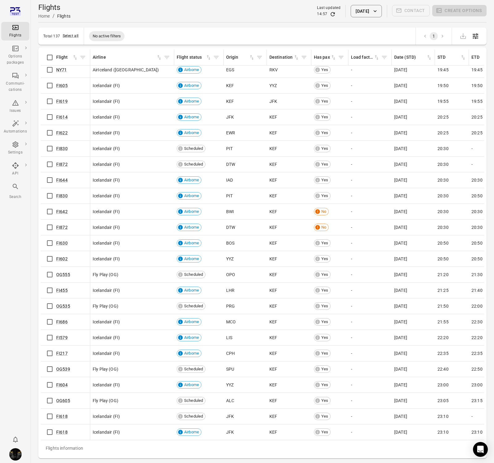
scroll to position [20, 0]
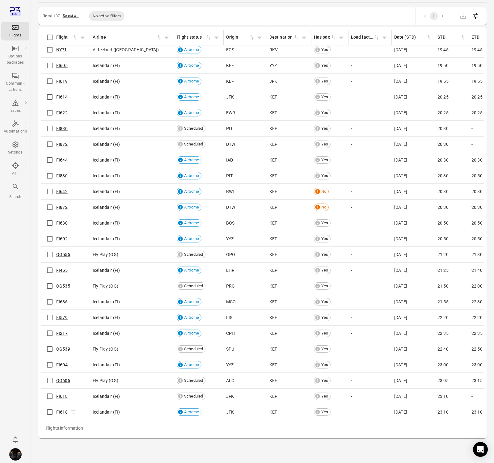
click at [66, 412] on link "FI618" at bounding box center [61, 411] width 11 height 5
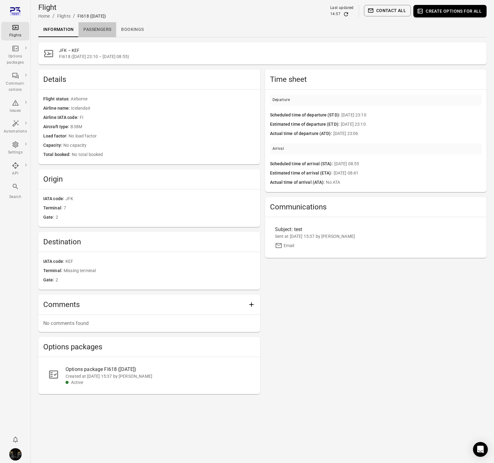
click at [90, 27] on link "Passengers" at bounding box center [97, 29] width 38 height 15
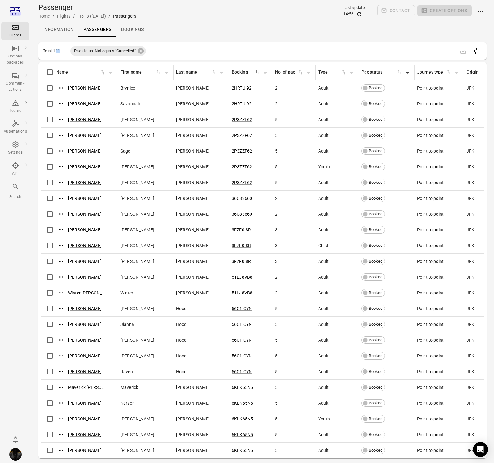
click at [64, 48] on div "Total 111 Pax status: Not equals "Cancelled"" at bounding box center [262, 50] width 448 height 17
click at [357, 13] on icon "Refresh data" at bounding box center [359, 14] width 6 height 6
click at [13, 31] on div "Flights" at bounding box center [15, 31] width 23 height 15
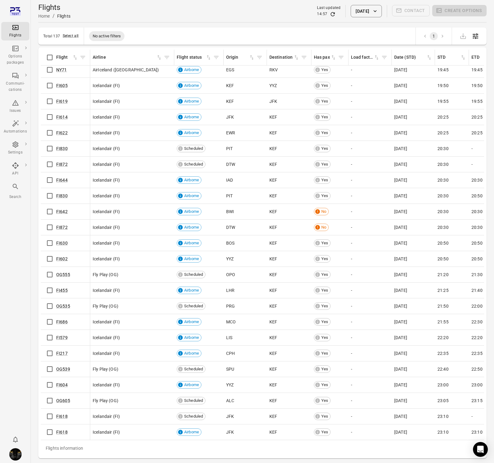
scroll to position [20, 0]
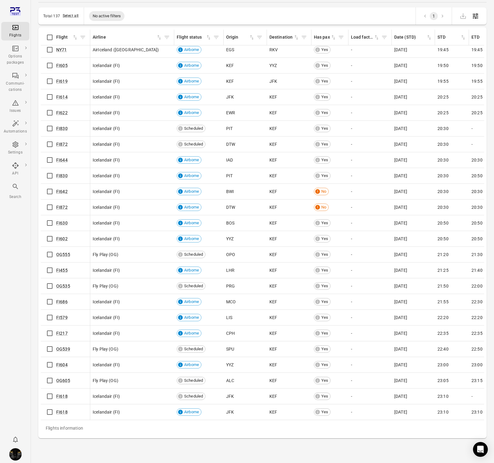
click at [60, 379] on div "Flights information Flight Airline Flight status Origin Destination Has pax Loa…" at bounding box center [262, 233] width 443 height 406
click at [63, 378] on link "OG605" at bounding box center [63, 380] width 14 height 5
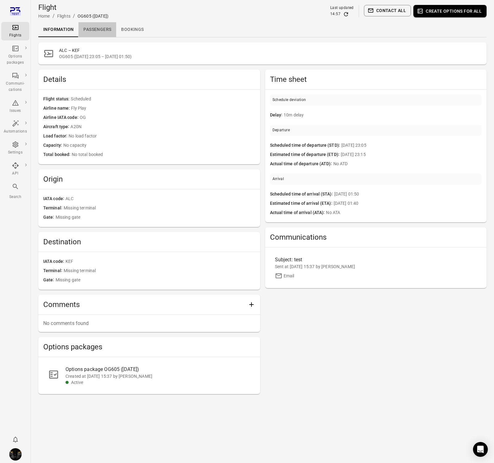
click at [91, 24] on link "Passengers" at bounding box center [97, 29] width 38 height 15
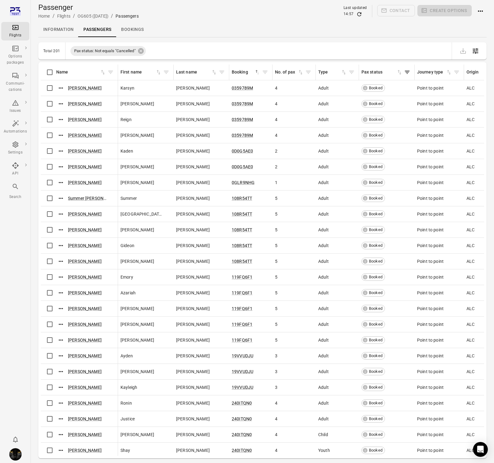
click at [15, 36] on div "Flights" at bounding box center [15, 35] width 23 height 6
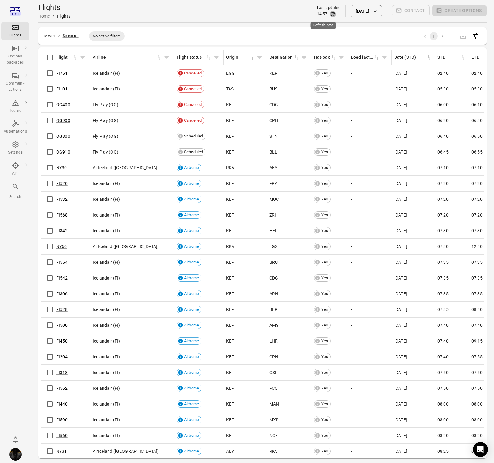
click at [331, 15] on icon "Refresh data" at bounding box center [333, 14] width 4 height 4
click at [365, 13] on button "[DATE]" at bounding box center [365, 11] width 31 height 12
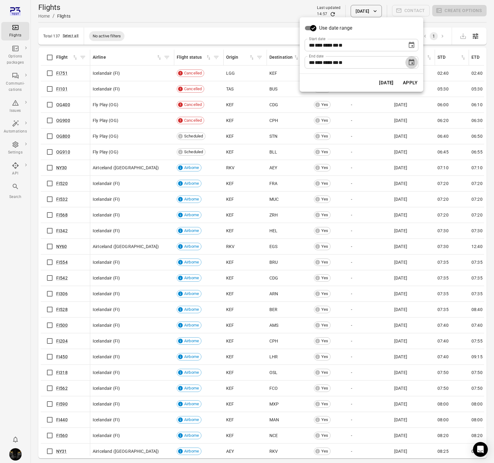
click at [408, 64] on icon "Choose date, selected date is Oct 9, 2025" at bounding box center [411, 62] width 6 height 6
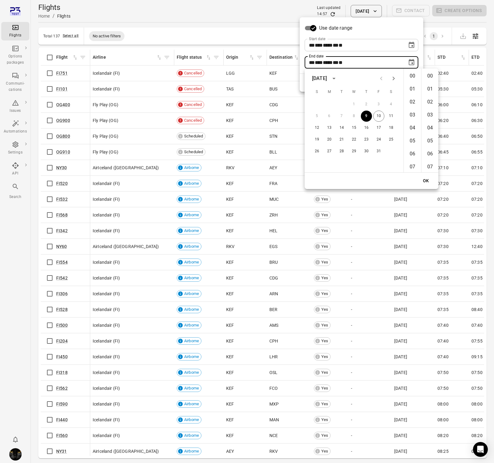
scroll to position [675, 0]
click at [378, 118] on button "10" at bounding box center [378, 116] width 11 height 11
type input "**********"
click at [423, 180] on button "OK" at bounding box center [426, 180] width 20 height 11
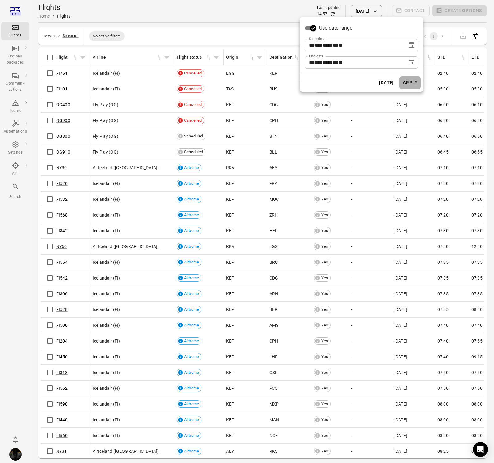
drag, startPoint x: 403, startPoint y: 84, endPoint x: 399, endPoint y: 86, distance: 4.7
click at [403, 84] on button "Apply" at bounding box center [409, 82] width 21 height 13
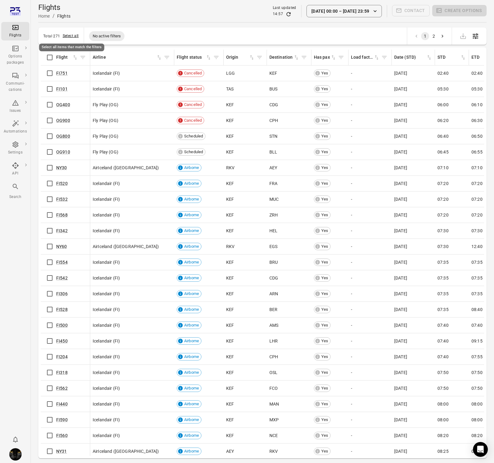
click at [70, 36] on button "Select all" at bounding box center [71, 36] width 16 height 6
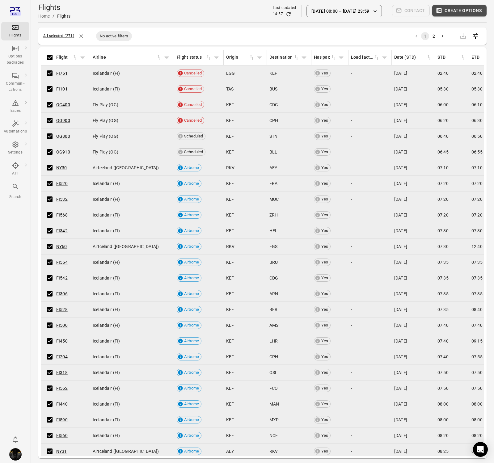
click at [465, 11] on button "Create options" at bounding box center [459, 10] width 54 height 11
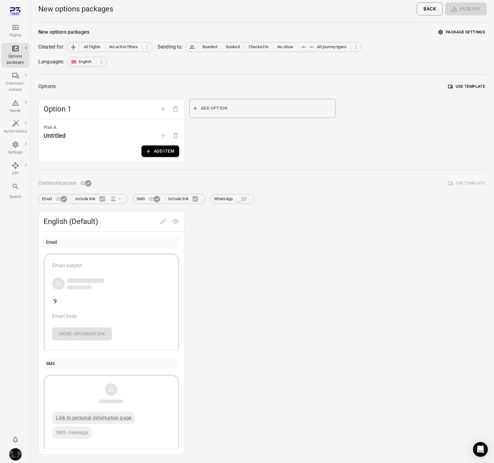
click at [162, 148] on button "Add item" at bounding box center [160, 150] width 38 height 11
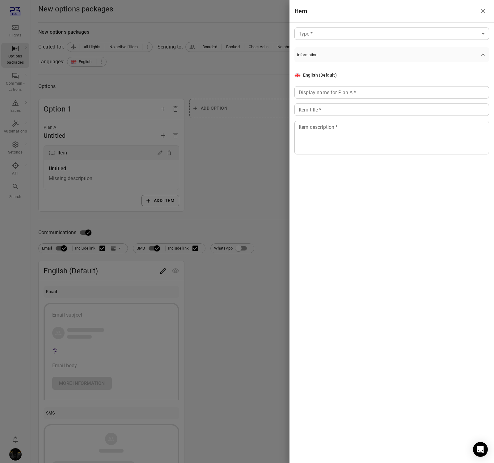
click at [368, 36] on body "Flights Options packages Communi-cations Issues Automations Settings API Search…" at bounding box center [247, 264] width 494 height 528
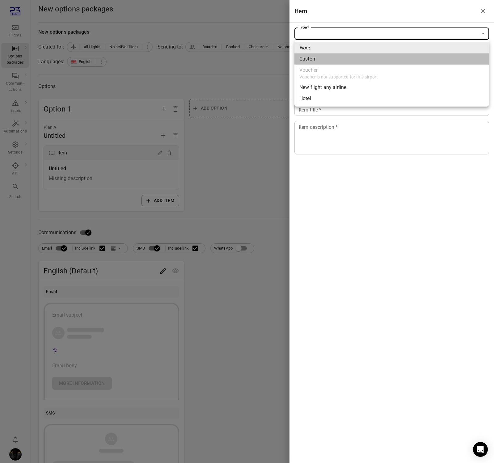
click at [347, 56] on li "Custom" at bounding box center [391, 58] width 194 height 11
type input "******"
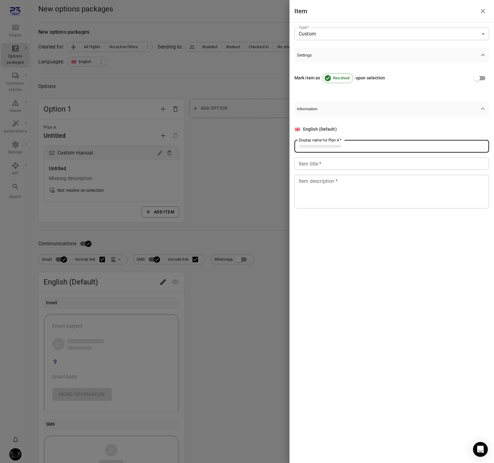
click at [358, 144] on input "Display name for Plan A   *" at bounding box center [391, 146] width 194 height 12
type input "******"
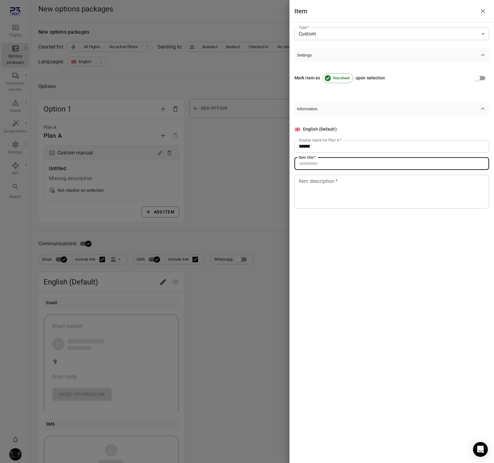
click at [349, 158] on input "Item title   *" at bounding box center [391, 163] width 194 height 12
type input "******"
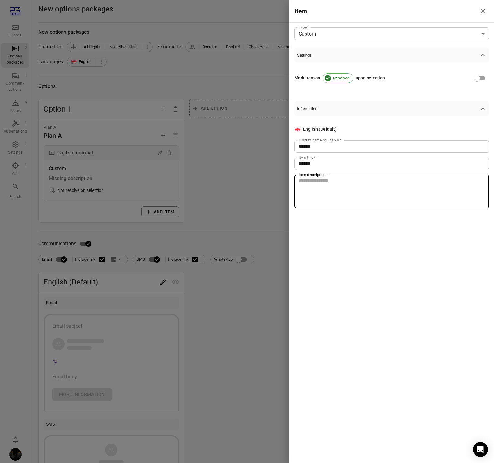
click at [348, 184] on textarea "Item description   *" at bounding box center [391, 191] width 186 height 28
type textarea "**"
click at [206, 191] on div at bounding box center [247, 231] width 494 height 463
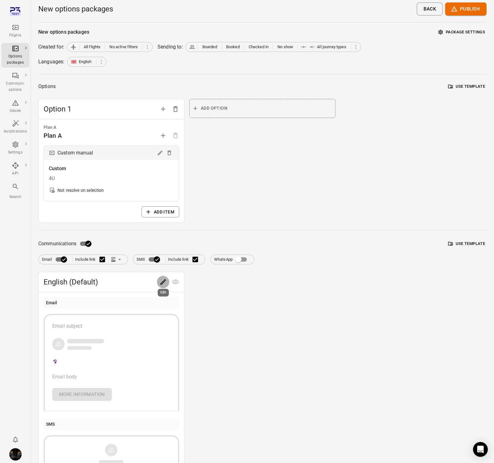
click at [165, 281] on icon "Edit" at bounding box center [162, 281] width 7 height 7
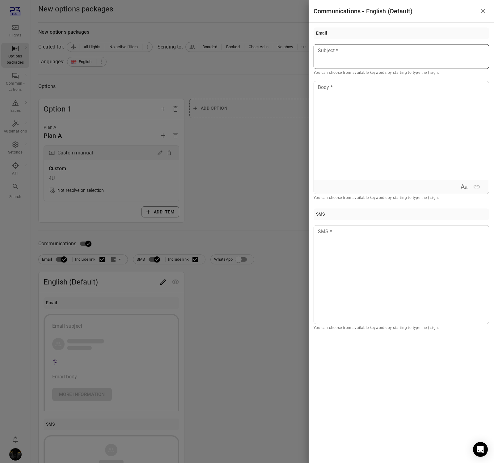
click at [347, 59] on div at bounding box center [400, 56] width 175 height 25
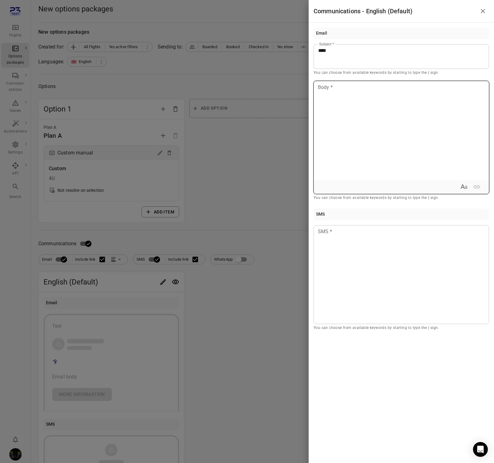
click at [356, 127] on div at bounding box center [401, 130] width 175 height 99
click at [275, 161] on div at bounding box center [247, 231] width 494 height 463
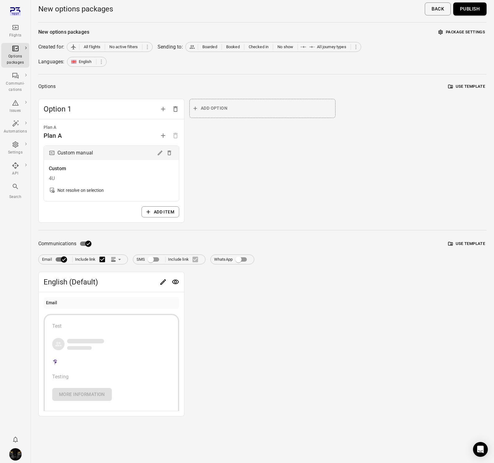
click at [470, 8] on button "Publish" at bounding box center [469, 8] width 33 height 13
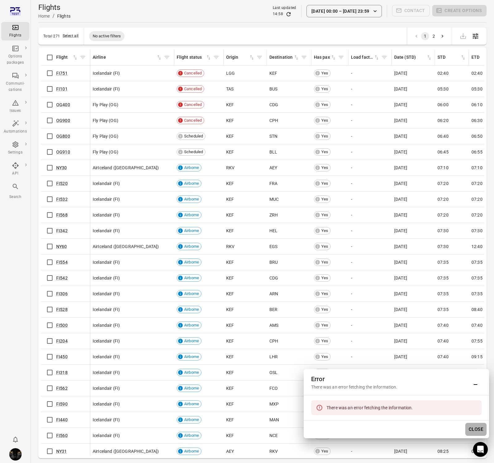
click at [482, 432] on button "Close" at bounding box center [475, 429] width 21 height 13
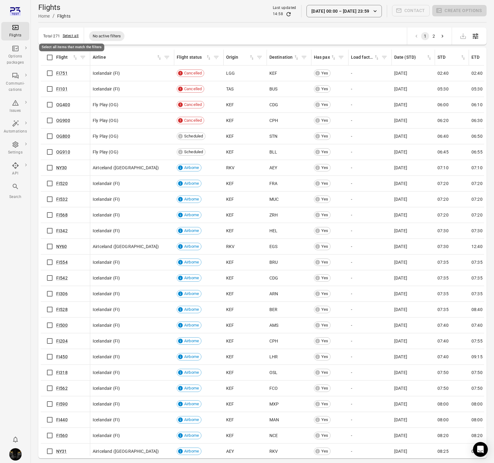
click at [69, 37] on button "Select all" at bounding box center [71, 36] width 16 height 6
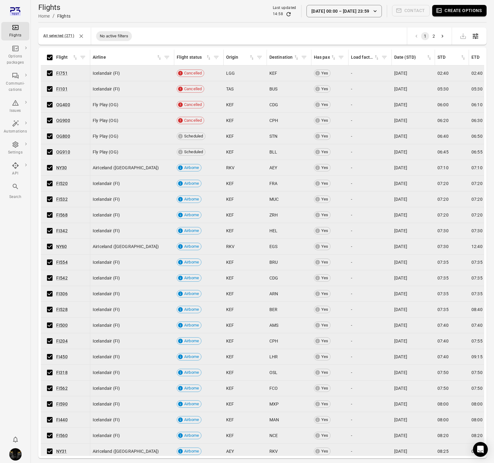
click at [449, 14] on button "Create options" at bounding box center [459, 10] width 54 height 11
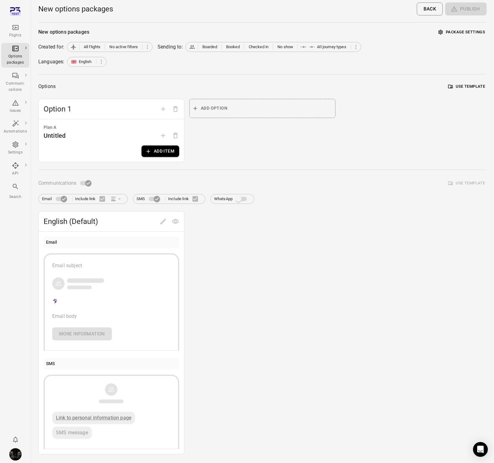
click at [161, 150] on button "Add item" at bounding box center [160, 150] width 38 height 11
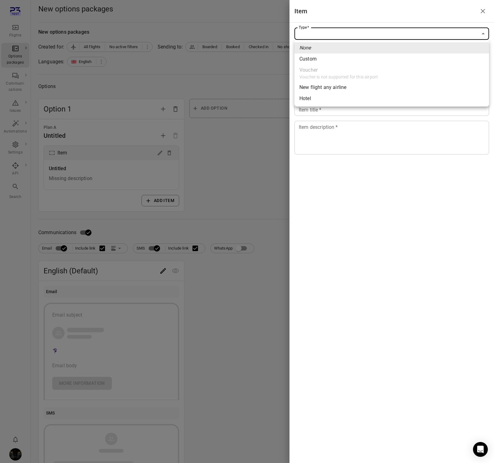
click at [426, 37] on body "Flights Options packages Communi-cations Issues Automations Settings API Search…" at bounding box center [247, 264] width 494 height 528
click at [327, 61] on li "Custom" at bounding box center [391, 58] width 194 height 11
type input "******"
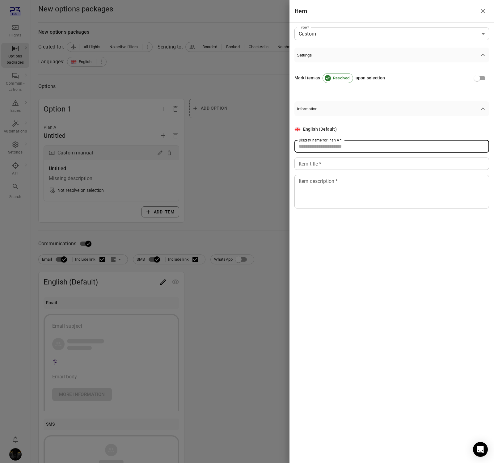
click at [327, 150] on input "Display name for Plan A   *" at bounding box center [391, 146] width 194 height 12
type input "******"
click at [321, 166] on input "Item title   *" at bounding box center [391, 163] width 194 height 12
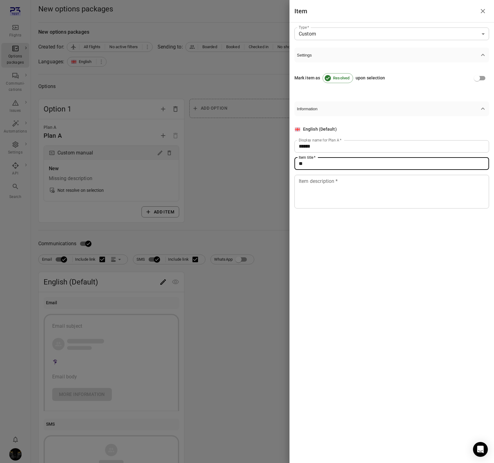
type input "*"
type input "******"
click at [363, 194] on textarea "Item description   *" at bounding box center [391, 191] width 186 height 28
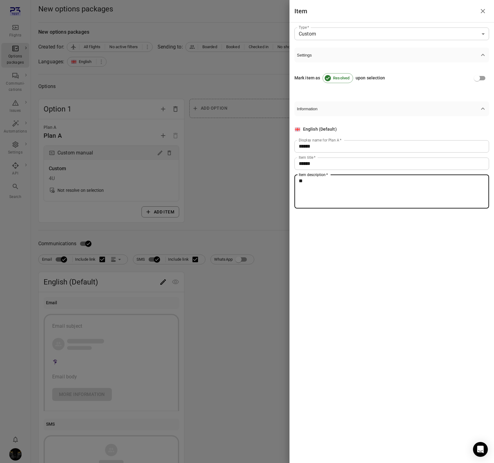
type textarea "**"
click at [247, 190] on div at bounding box center [247, 231] width 494 height 463
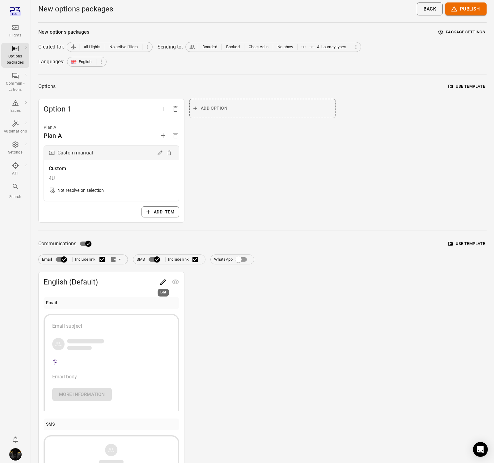
click at [164, 283] on icon "Edit" at bounding box center [162, 281] width 7 height 7
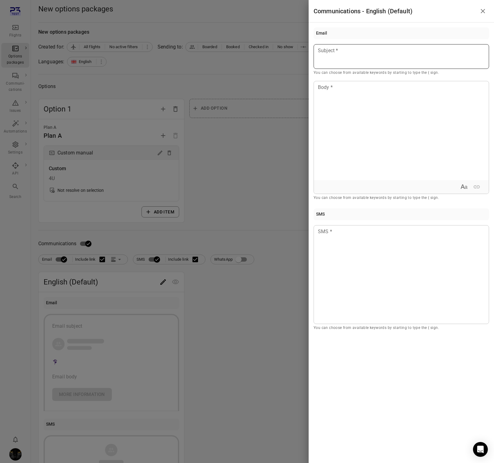
click at [345, 52] on p at bounding box center [401, 50] width 166 height 7
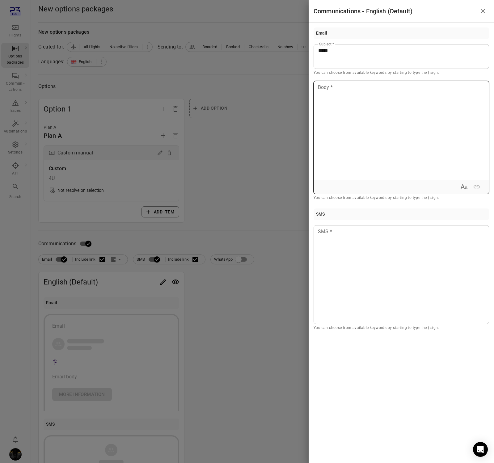
click at [341, 112] on div at bounding box center [401, 130] width 175 height 99
click at [216, 156] on div at bounding box center [247, 231] width 494 height 463
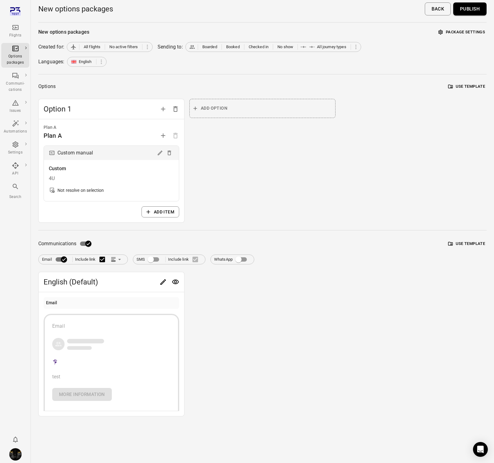
click at [289, 147] on div "Add option" at bounding box center [262, 161] width 146 height 124
click at [472, 10] on button "Publish" at bounding box center [469, 8] width 33 height 13
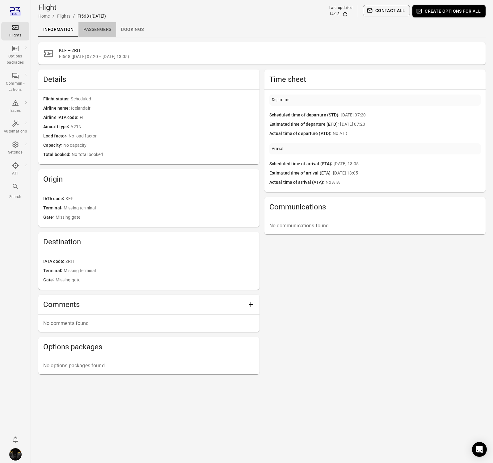
click at [86, 27] on link "Passengers" at bounding box center [97, 29] width 38 height 15
click at [98, 27] on link "Passengers" at bounding box center [97, 29] width 38 height 15
click at [80, 27] on link "Passengers" at bounding box center [97, 29] width 38 height 15
click at [96, 26] on link "Passengers" at bounding box center [97, 29] width 38 height 15
click at [100, 24] on link "Passengers" at bounding box center [97, 29] width 38 height 15
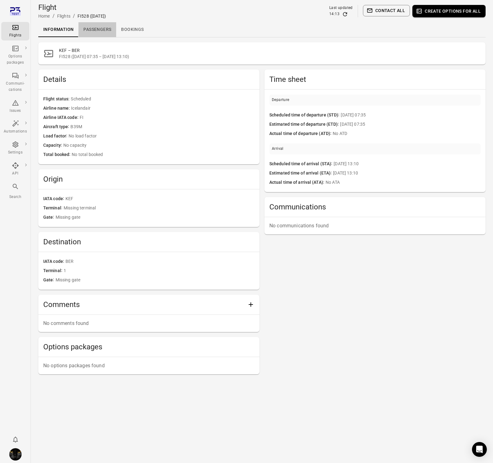
click at [93, 30] on link "Passengers" at bounding box center [97, 29] width 38 height 15
click at [104, 30] on link "Passengers" at bounding box center [97, 29] width 38 height 15
click at [103, 31] on link "Passengers" at bounding box center [97, 29] width 38 height 15
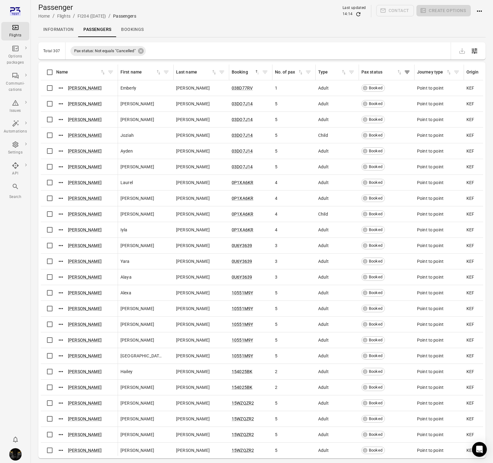
click at [61, 31] on link "Information" at bounding box center [58, 29] width 40 height 15
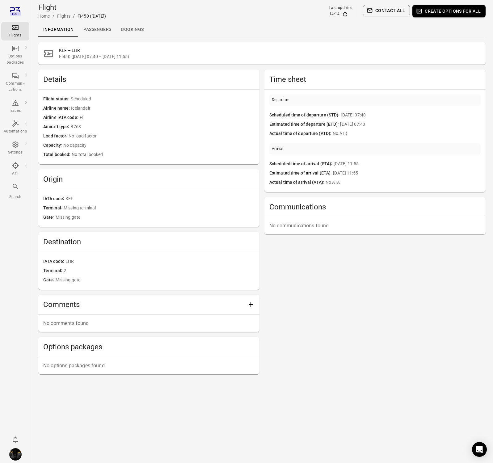
click at [112, 29] on link "Passengers" at bounding box center [97, 29] width 38 height 15
click at [89, 29] on link "Passengers" at bounding box center [97, 29] width 38 height 15
click at [98, 23] on link "Passengers" at bounding box center [97, 29] width 38 height 15
click at [96, 30] on link "Passengers" at bounding box center [97, 29] width 38 height 15
click at [90, 29] on link "Passengers" at bounding box center [97, 29] width 38 height 15
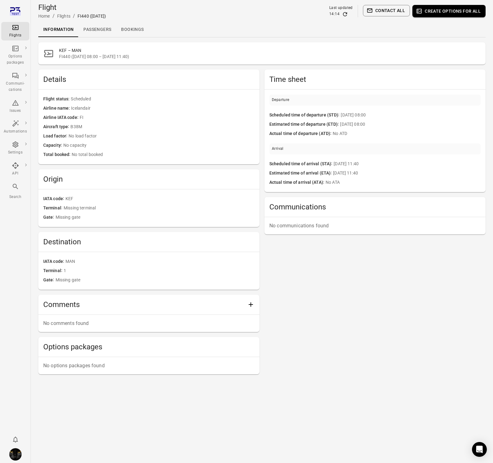
click at [107, 26] on link "Passengers" at bounding box center [97, 29] width 38 height 15
click at [92, 30] on link "Passengers" at bounding box center [97, 29] width 38 height 15
click at [106, 31] on link "Passengers" at bounding box center [97, 29] width 38 height 15
click at [95, 31] on link "Passengers" at bounding box center [97, 29] width 38 height 15
click at [98, 24] on link "Passengers" at bounding box center [97, 29] width 38 height 15
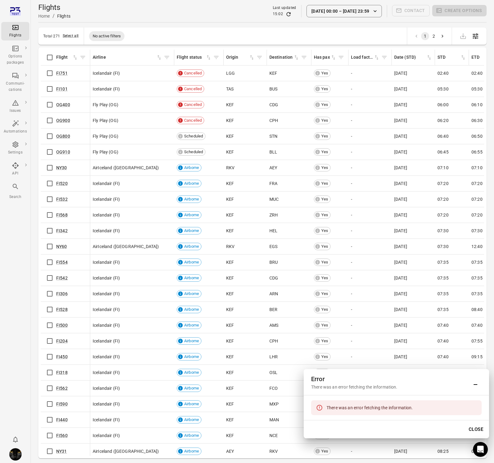
click at [478, 431] on button "Close" at bounding box center [475, 429] width 21 height 13
click at [478, 431] on td "08:20" at bounding box center [486, 436] width 34 height 16
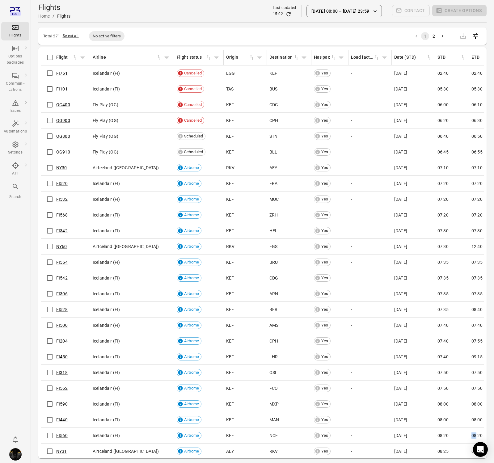
click at [252, 33] on div "Total 271 Select all No active filters 1 2" at bounding box center [262, 35] width 448 height 17
click at [330, 10] on button "[DATE] 00:00 – [DATE] 23:59" at bounding box center [343, 11] width 75 height 12
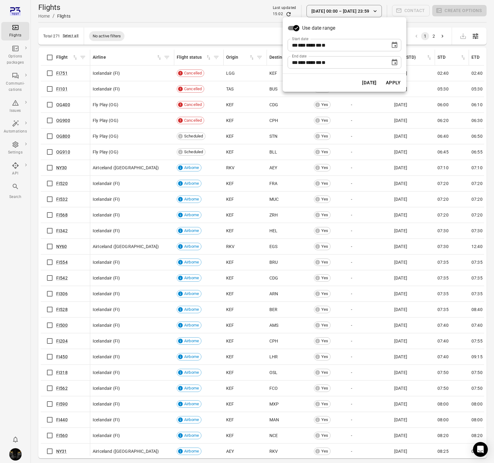
click at [362, 83] on button "[DATE]" at bounding box center [368, 82] width 21 height 13
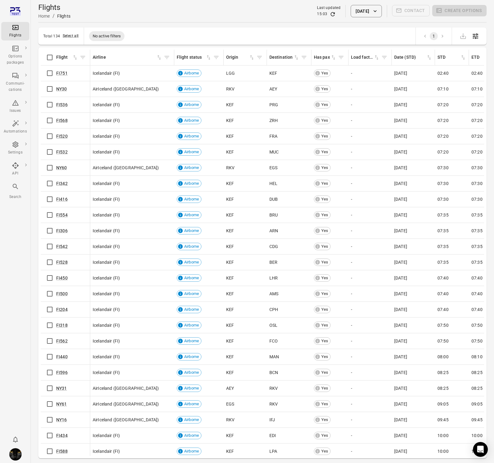
click at [364, 11] on button "[DATE]" at bounding box center [365, 11] width 31 height 12
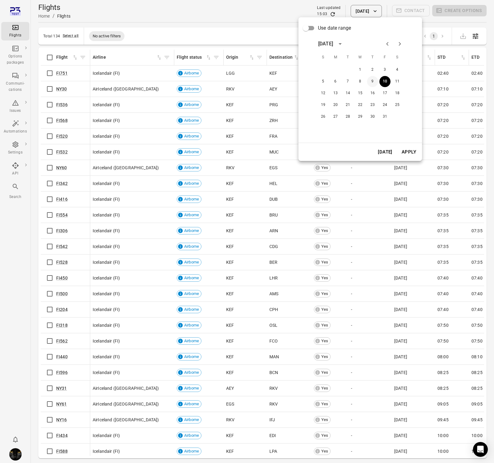
click at [371, 81] on button "9" at bounding box center [372, 81] width 11 height 11
click at [408, 152] on button "Apply" at bounding box center [408, 151] width 21 height 13
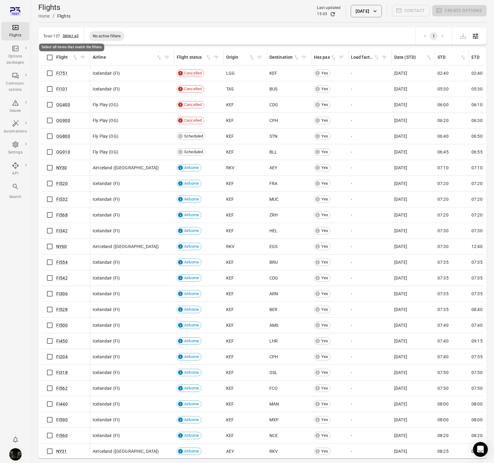
click at [71, 33] on button "Select all" at bounding box center [71, 36] width 16 height 6
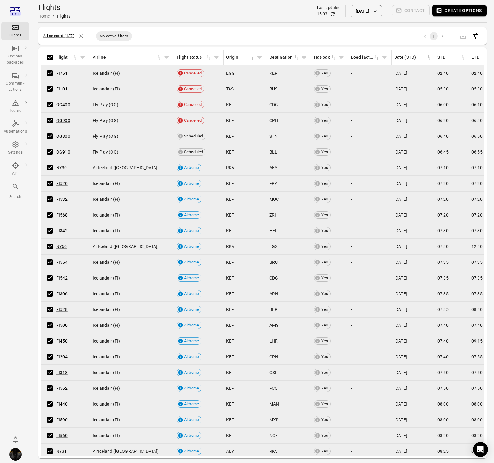
click at [444, 8] on button "Create options" at bounding box center [459, 10] width 54 height 11
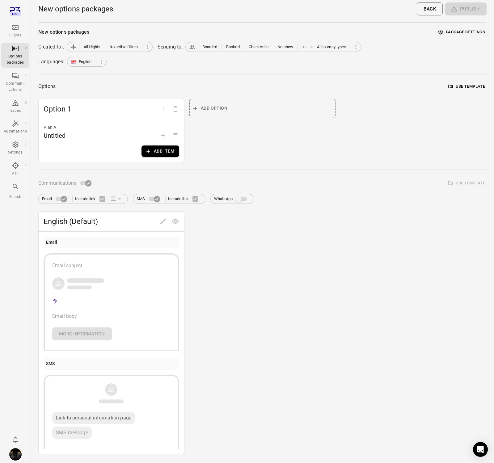
click at [160, 153] on button "Add item" at bounding box center [160, 150] width 38 height 11
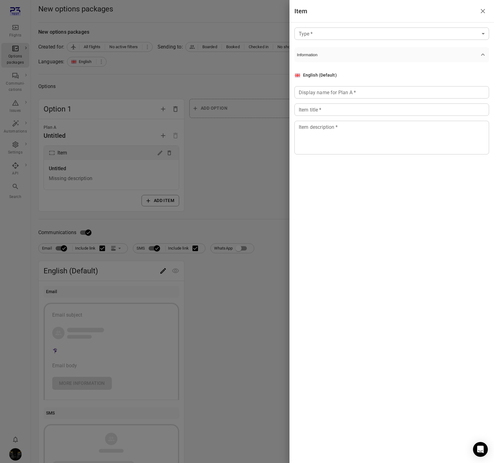
click at [331, 34] on body "Flights Options packages Communi-cations Issues Automations Settings API Search…" at bounding box center [247, 264] width 494 height 528
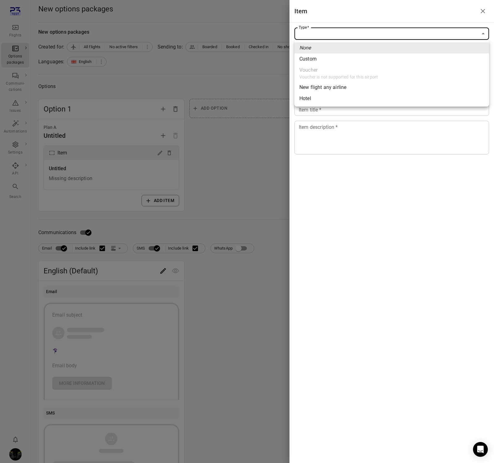
drag, startPoint x: 322, startPoint y: 59, endPoint x: 359, endPoint y: 119, distance: 70.4
click at [322, 59] on li "Custom" at bounding box center [391, 58] width 194 height 11
type input "******"
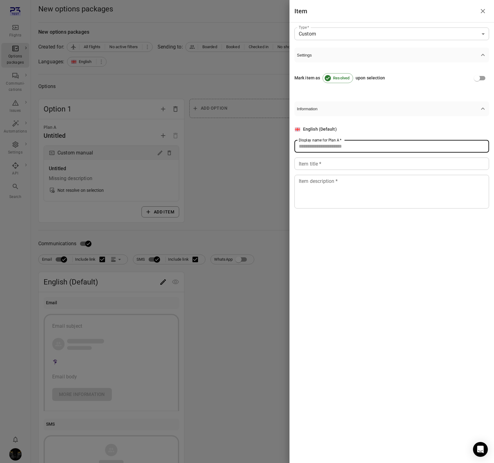
click at [359, 145] on input "Display name for Plan A   *" at bounding box center [391, 146] width 194 height 12
type input "******"
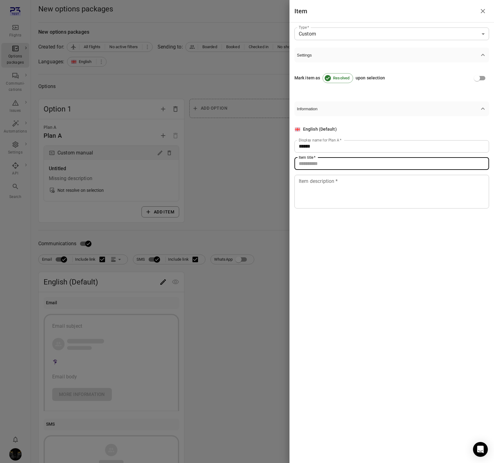
click at [350, 169] on input "Item title   *" at bounding box center [391, 163] width 194 height 12
type input "******"
click at [353, 207] on div "* Item description   *" at bounding box center [391, 192] width 194 height 34
type textarea "*"
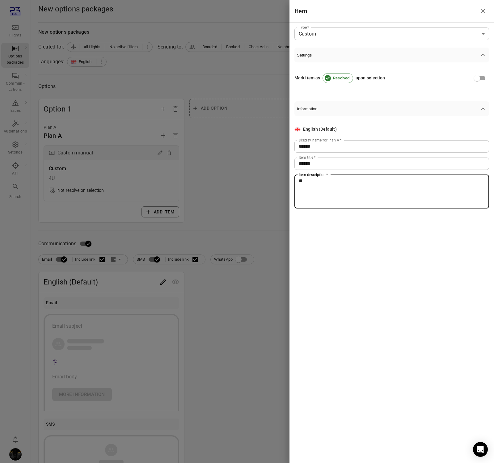
type textarea "**"
click at [210, 209] on div at bounding box center [247, 231] width 494 height 463
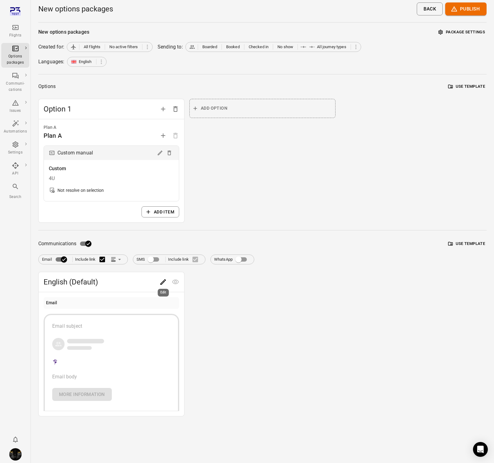
click at [162, 283] on icon "Edit" at bounding box center [163, 282] width 6 height 6
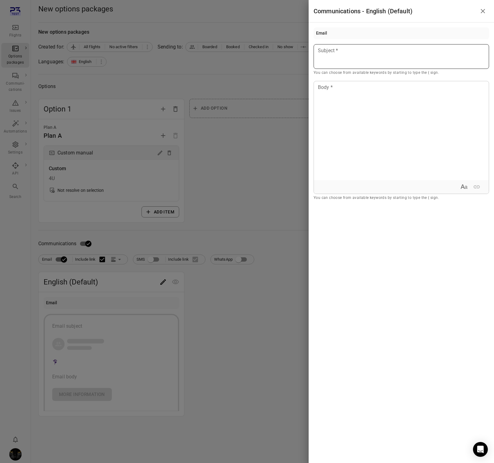
click at [375, 53] on p at bounding box center [401, 50] width 166 height 7
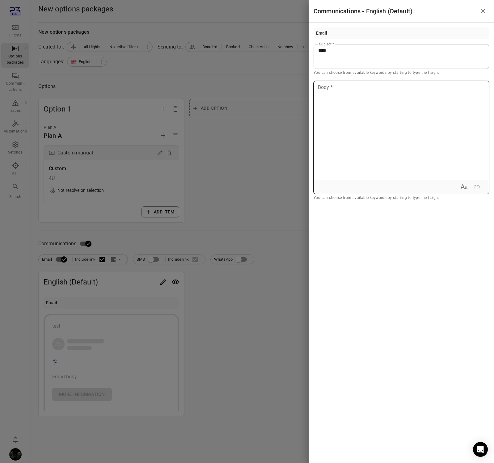
click at [376, 118] on div at bounding box center [401, 130] width 175 height 99
click at [266, 154] on div at bounding box center [247, 231] width 494 height 463
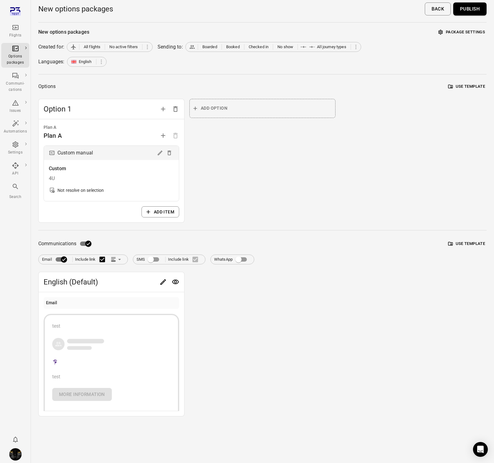
click at [464, 8] on button "Publish" at bounding box center [469, 8] width 33 height 13
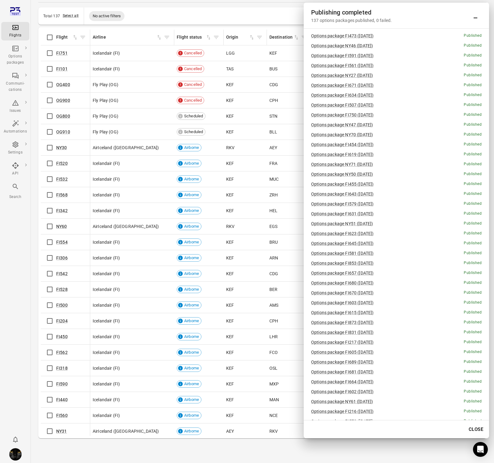
scroll to position [972, 0]
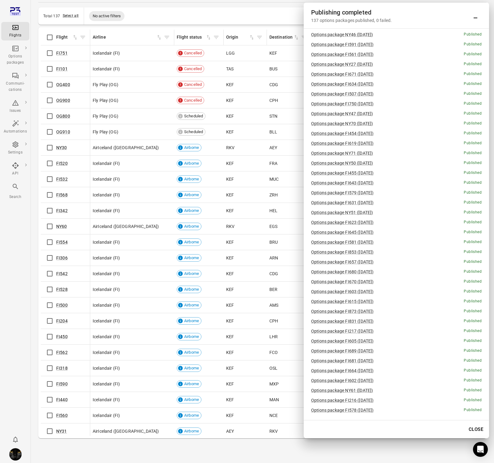
click at [20, 58] on div "Options packages" at bounding box center [15, 59] width 23 height 12
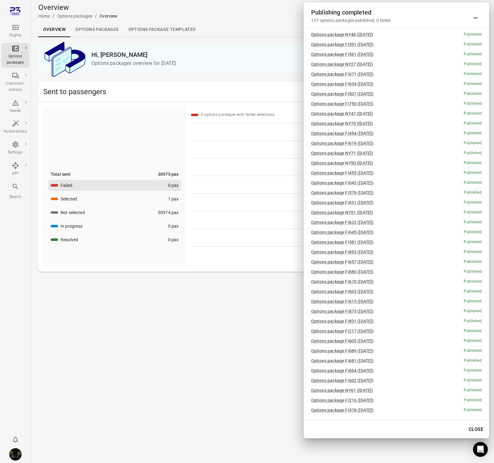
click at [99, 29] on link "Options packages" at bounding box center [96, 29] width 53 height 15
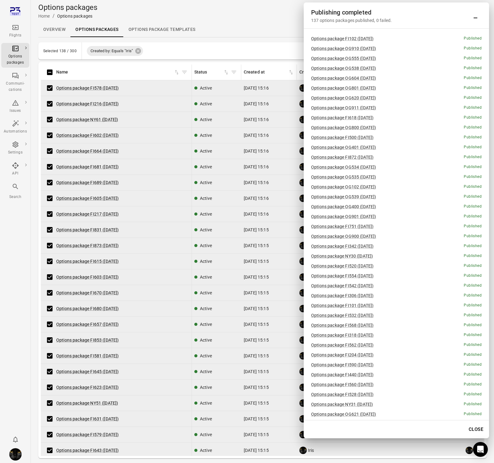
click at [479, 428] on button "Close" at bounding box center [475, 429] width 21 height 13
click at [479, 428] on td "Iris" at bounding box center [497, 435] width 68 height 16
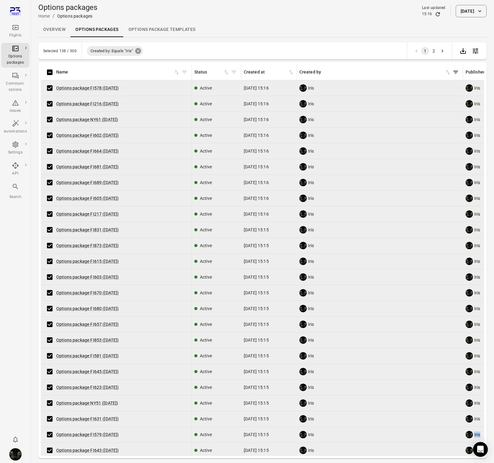
click at [140, 50] on icon at bounding box center [138, 51] width 6 height 6
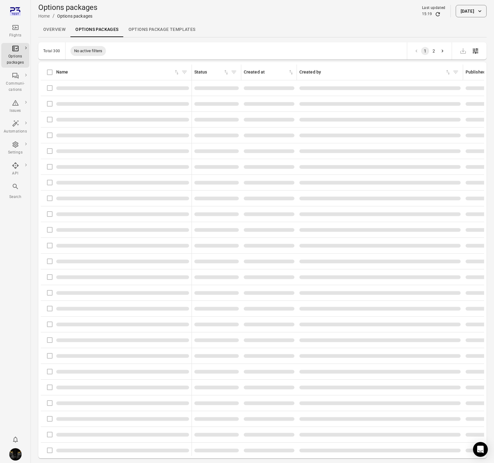
click at [140, 50] on div "Total 300 No active filters 1 2" at bounding box center [262, 50] width 448 height 17
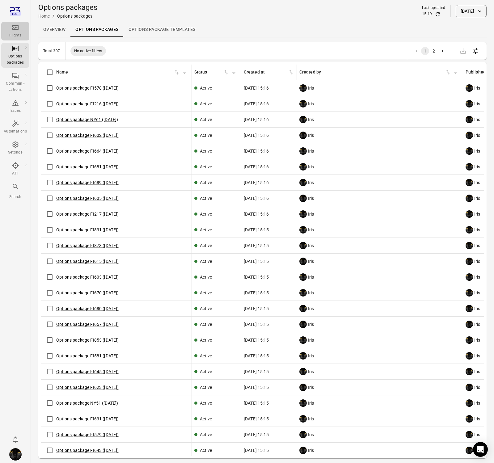
click at [14, 31] on icon "Main navigation" at bounding box center [15, 27] width 7 height 7
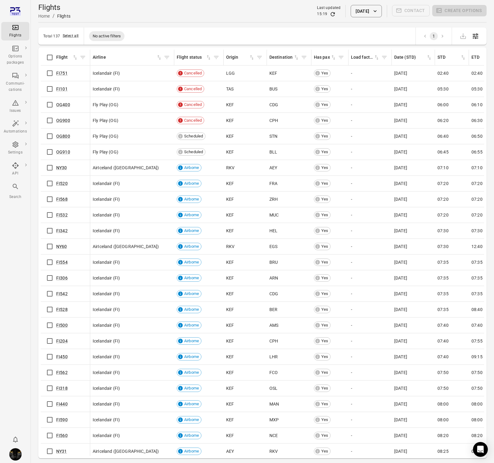
click at [370, 10] on button "[DATE]" at bounding box center [365, 11] width 31 height 12
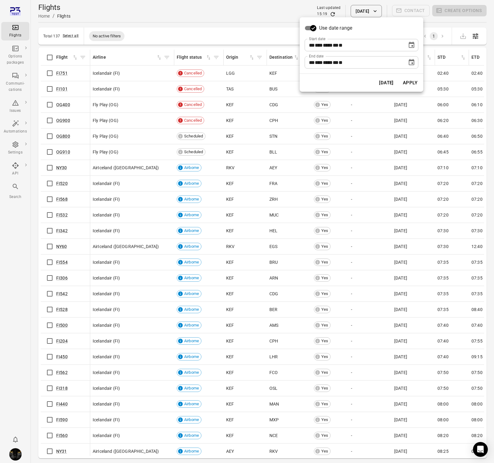
click at [411, 64] on icon "Choose date, selected date is Oct 9, 2025" at bounding box center [410, 62] width 7 height 7
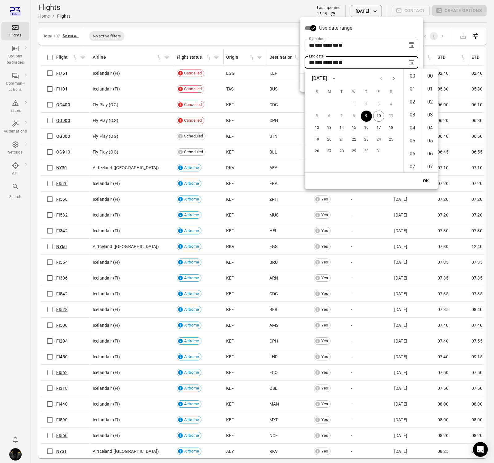
scroll to position [675, 0]
click at [379, 115] on button "10" at bounding box center [378, 116] width 11 height 11
click at [342, 61] on span "**" at bounding box center [340, 62] width 4 height 5
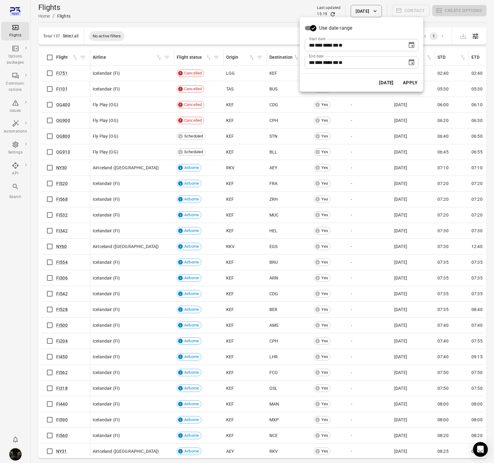
click at [411, 64] on icon "Choose date, selected date is Oct 10, 2025" at bounding box center [410, 62] width 7 height 7
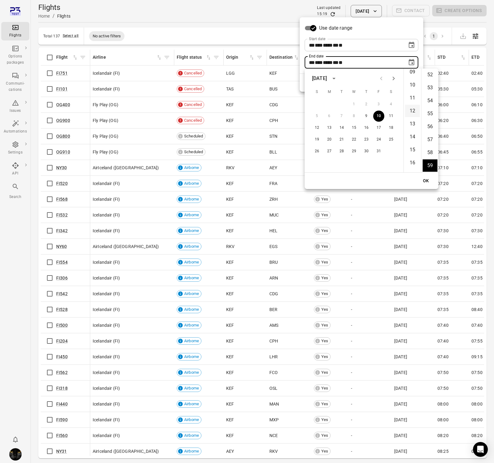
click at [412, 110] on li "12" at bounding box center [412, 111] width 15 height 12
click at [430, 78] on li "00" at bounding box center [429, 76] width 15 height 12
type input "**********"
click at [427, 180] on button "OK" at bounding box center [426, 180] width 20 height 11
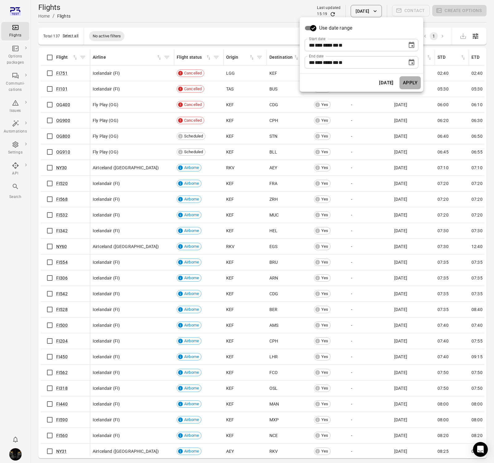
click at [409, 86] on button "Apply" at bounding box center [409, 82] width 21 height 13
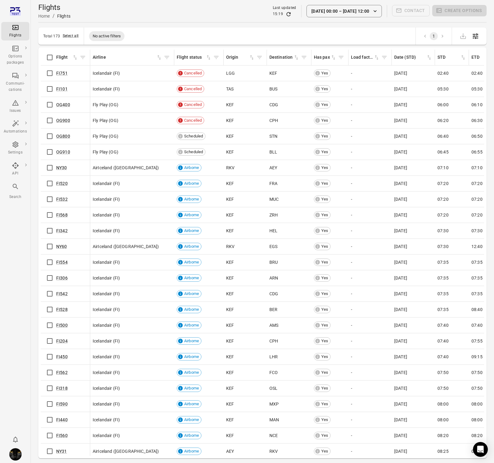
click at [349, 13] on button "[DATE] 00:00 – [DATE] 12:00" at bounding box center [343, 11] width 75 height 12
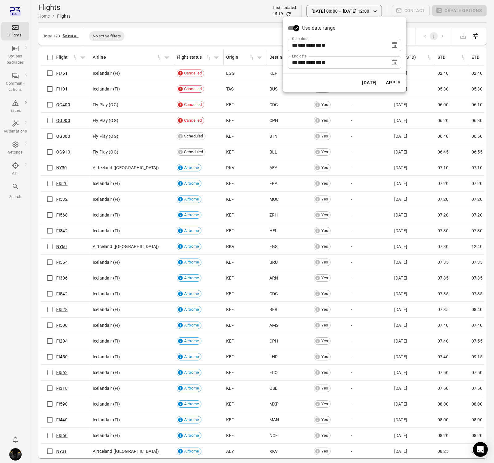
click at [395, 62] on icon "Choose date, selected date is Oct 10, 2025" at bounding box center [393, 62] width 7 height 7
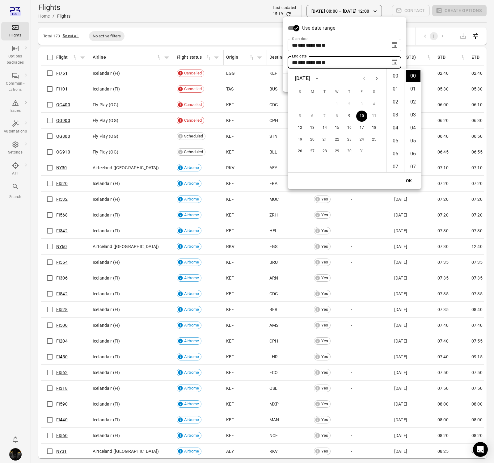
scroll to position [111, 0]
click at [396, 147] on li "14" at bounding box center [395, 146] width 15 height 12
type input "**********"
click at [410, 177] on button "OK" at bounding box center [409, 180] width 20 height 11
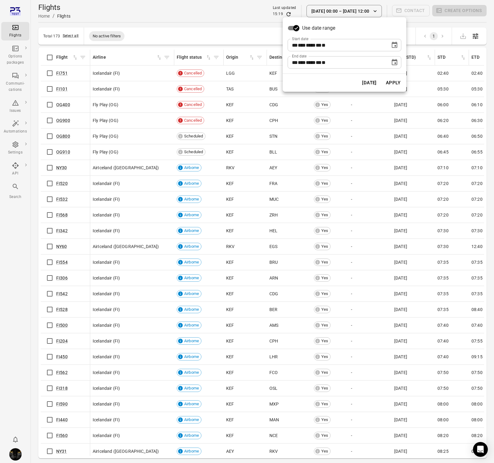
click at [393, 86] on button "Apply" at bounding box center [392, 82] width 21 height 13
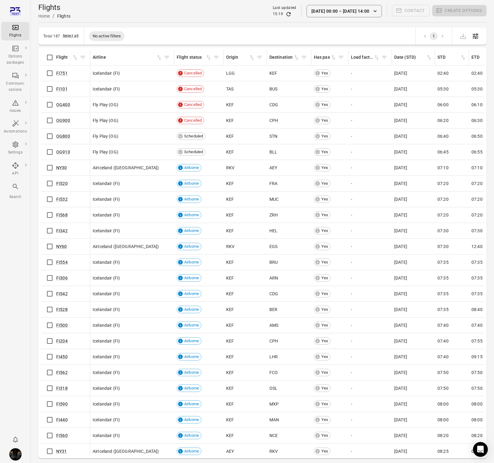
click at [371, 14] on button "[DATE] 00:00 – [DATE] 14:00" at bounding box center [343, 11] width 75 height 12
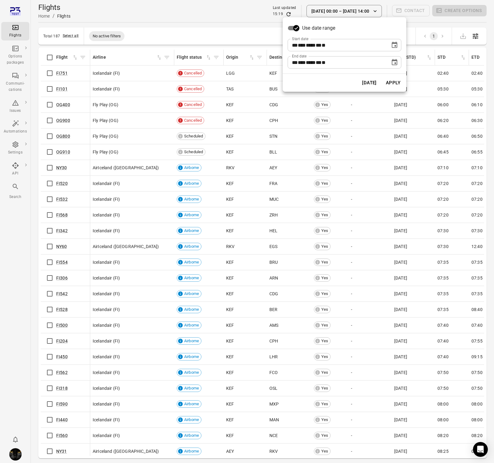
click at [391, 63] on icon "Choose date, selected date is Oct 10, 2025" at bounding box center [393, 62] width 7 height 7
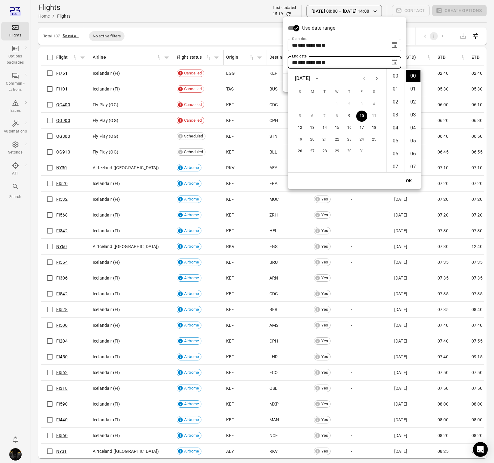
scroll to position [137, 0]
click at [398, 133] on li "15" at bounding box center [395, 133] width 15 height 12
type input "**********"
click at [410, 181] on button "OK" at bounding box center [409, 180] width 20 height 11
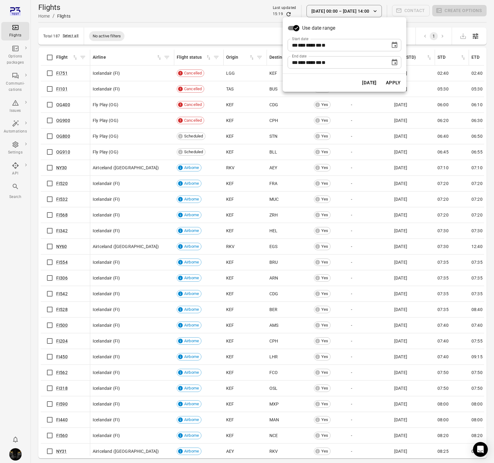
click at [397, 84] on button "Apply" at bounding box center [392, 82] width 21 height 13
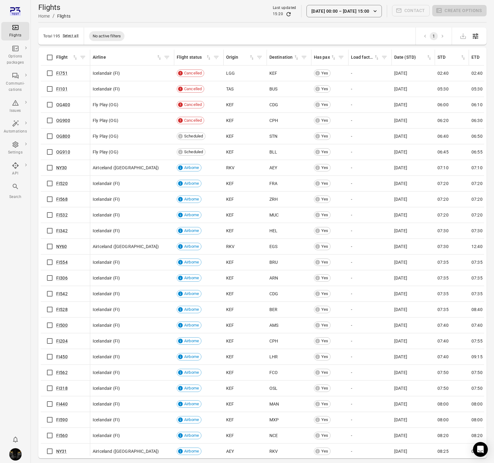
click at [376, 13] on icon "button" at bounding box center [375, 11] width 6 height 6
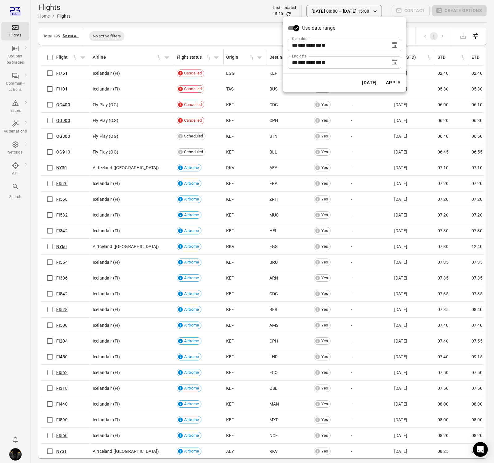
click at [395, 62] on icon "Choose date, selected date is Oct 10, 2025" at bounding box center [393, 62] width 7 height 7
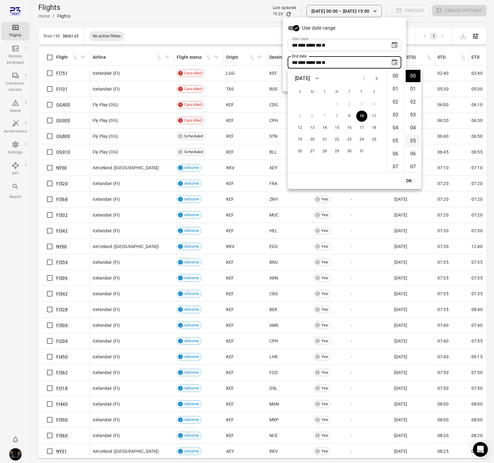
scroll to position [150, 0]
click at [395, 130] on li "16" at bounding box center [395, 133] width 15 height 12
type input "**********"
click at [409, 177] on button "OK" at bounding box center [409, 180] width 20 height 11
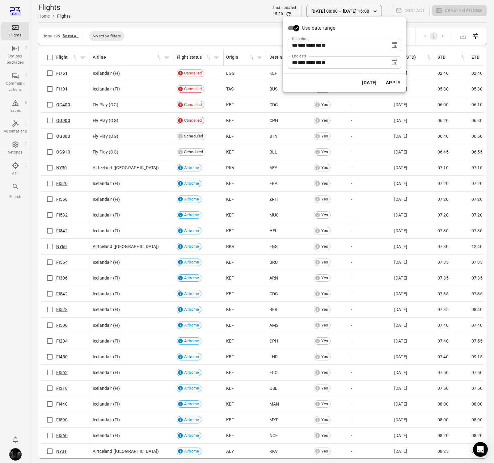
click at [394, 82] on button "Apply" at bounding box center [392, 82] width 21 height 13
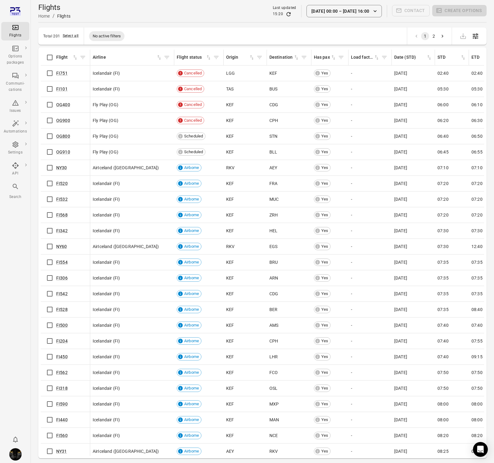
click at [209, 13] on div "Flights Home / Flights Last updated 15:20 [DATE] 00:00 [DATE] 16:00 Contact Cre…" at bounding box center [262, 10] width 448 height 17
click at [72, 34] on button "Select all" at bounding box center [71, 36] width 16 height 6
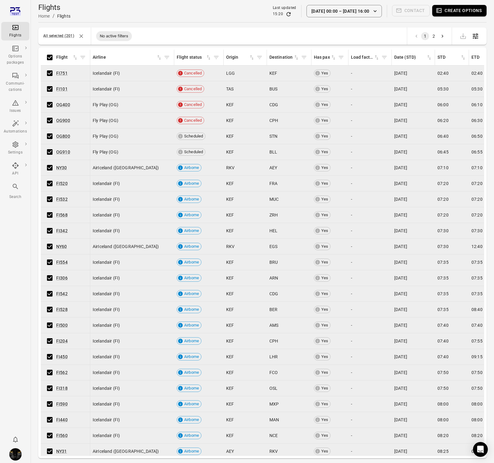
click at [449, 10] on button "Create options" at bounding box center [459, 10] width 54 height 11
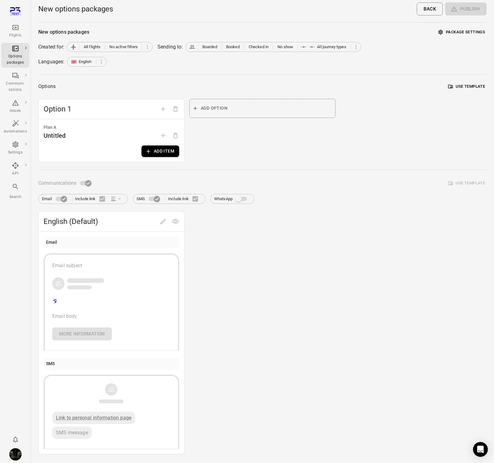
click at [158, 152] on button "Add item" at bounding box center [160, 150] width 38 height 11
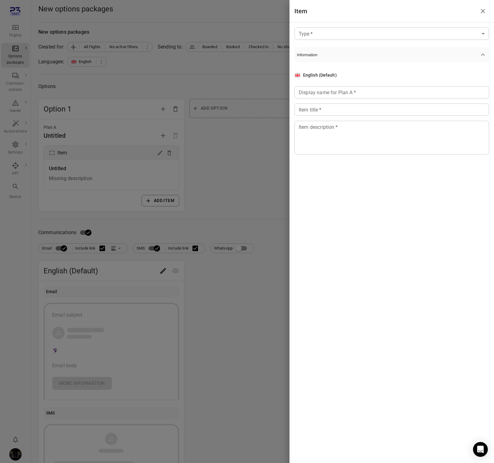
click at [334, 39] on body "Flights Options packages Communi-cations Issues Automations Settings API Search…" at bounding box center [247, 264] width 494 height 528
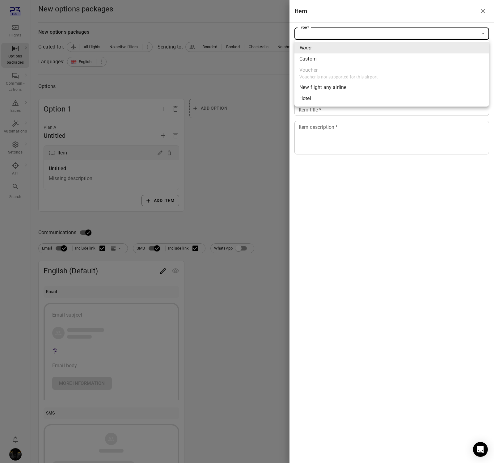
click at [330, 59] on li "Custom" at bounding box center [391, 58] width 194 height 11
type input "******"
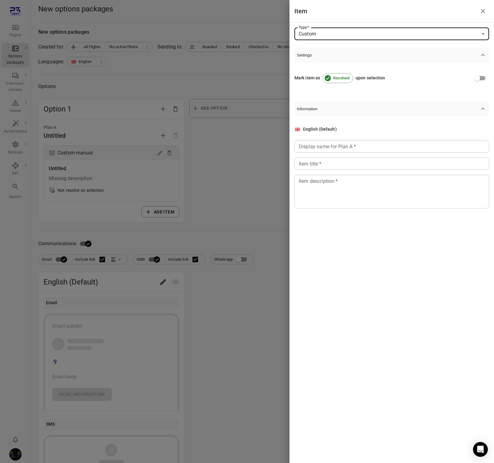
click at [348, 144] on input "Display name for Plan A   *" at bounding box center [391, 146] width 194 height 12
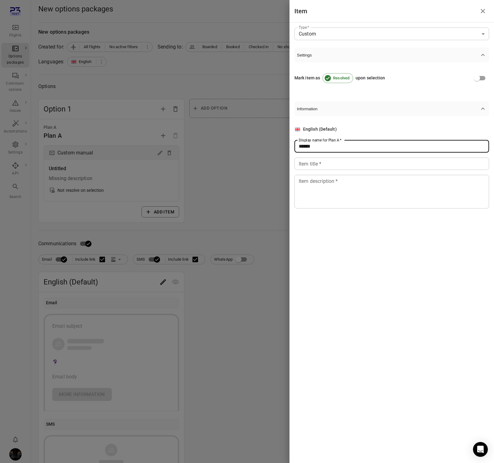
type input "******"
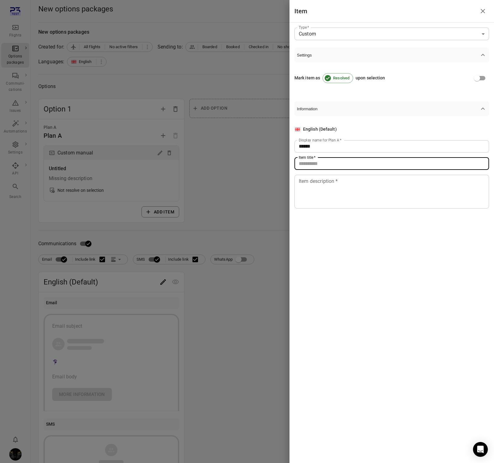
click at [338, 169] on input "Item title   *" at bounding box center [391, 163] width 194 height 12
type input "******"
click at [337, 208] on div "* Item description   *" at bounding box center [391, 192] width 194 height 34
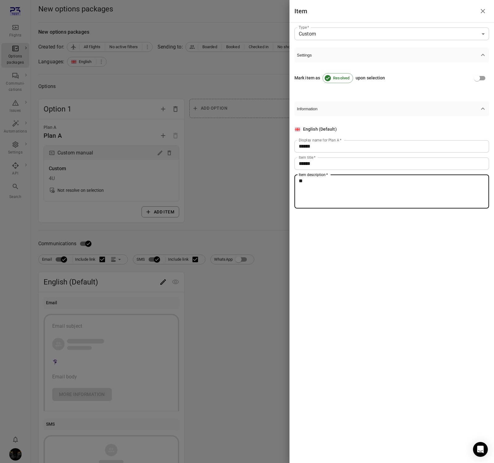
type textarea "**"
click at [175, 175] on div at bounding box center [247, 231] width 494 height 463
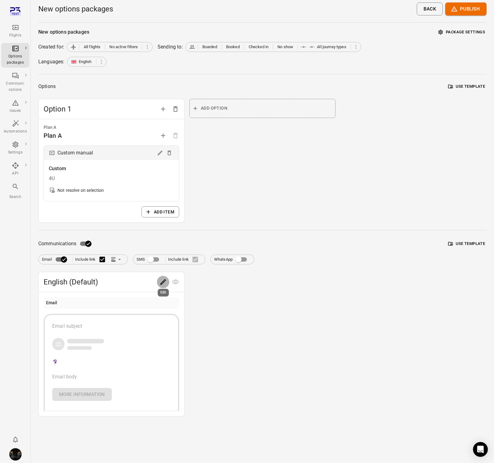
click at [164, 283] on icon "Edit" at bounding box center [162, 281] width 7 height 7
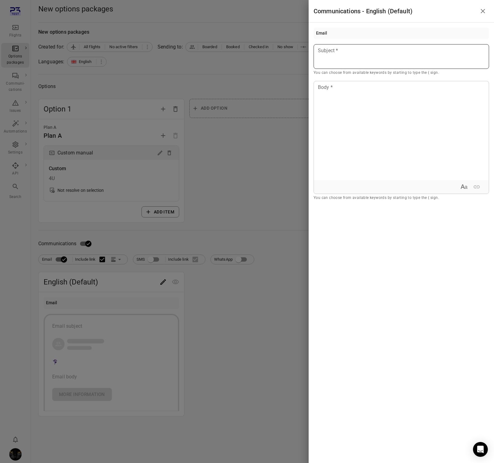
click at [348, 51] on p at bounding box center [401, 50] width 166 height 7
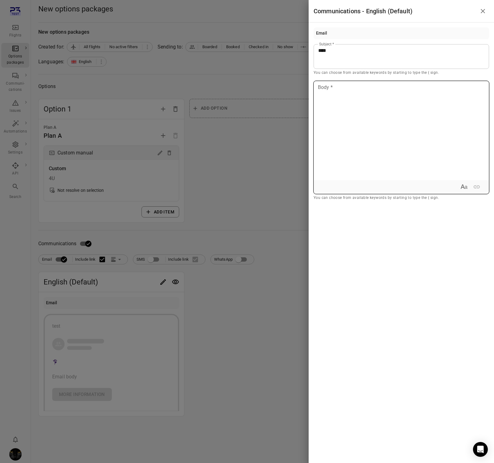
click at [350, 136] on div at bounding box center [401, 130] width 175 height 99
click at [242, 73] on div at bounding box center [247, 231] width 494 height 463
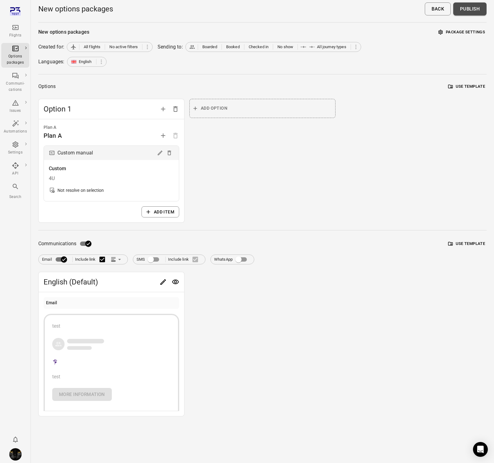
click at [466, 14] on button "Publish" at bounding box center [469, 8] width 33 height 13
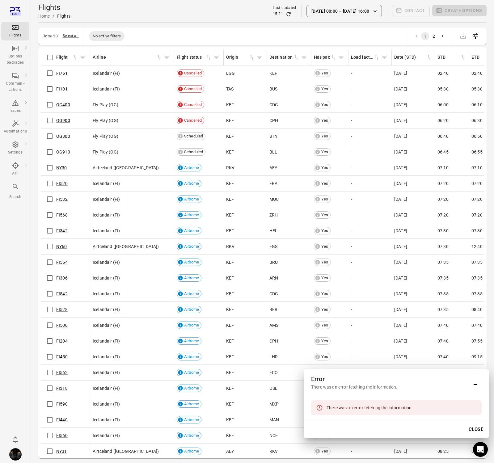
click at [372, 10] on button "[DATE] 00:00 – [DATE] 16:00" at bounding box center [343, 11] width 75 height 12
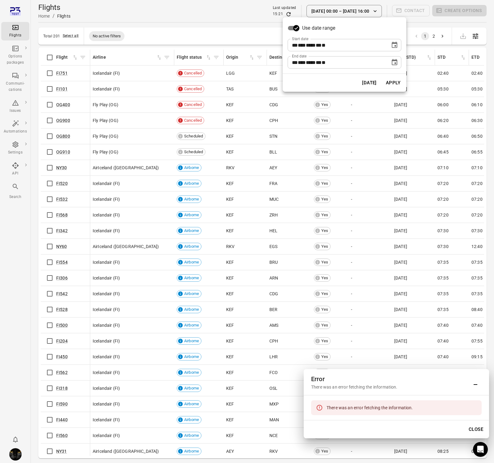
click at [393, 63] on icon "Choose date, selected date is Oct 10, 2025" at bounding box center [393, 62] width 7 height 7
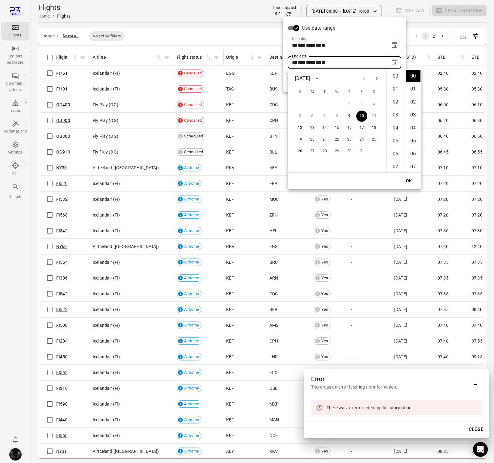
scroll to position [163, 0]
click at [395, 93] on li "14" at bounding box center [395, 94] width 15 height 12
type input "**********"
click at [407, 178] on button "OK" at bounding box center [409, 180] width 20 height 11
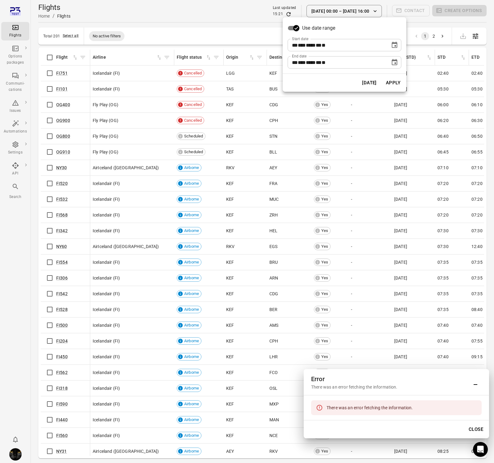
click at [395, 77] on button "Apply" at bounding box center [392, 82] width 21 height 13
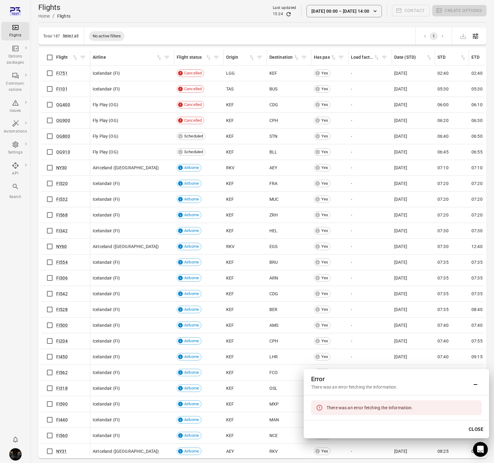
click at [368, 9] on button "[DATE] 00:00 – [DATE] 14:00" at bounding box center [343, 11] width 75 height 12
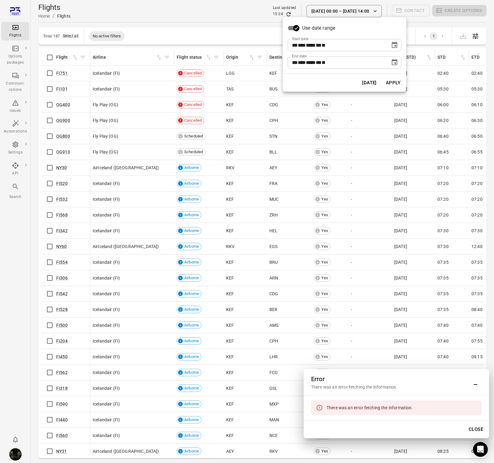
click at [394, 61] on icon "Choose date, selected date is Oct 10, 2025" at bounding box center [393, 62] width 7 height 7
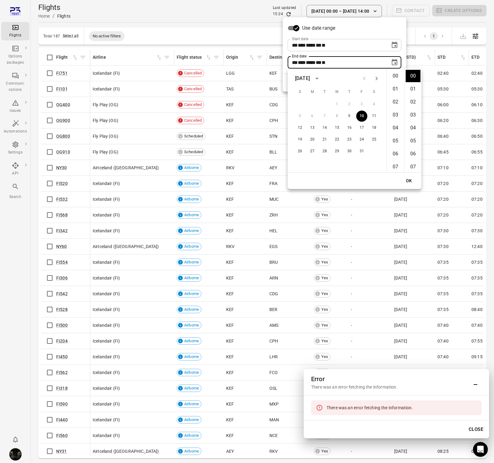
scroll to position [137, 0]
click at [396, 108] on li "13" at bounding box center [395, 107] width 15 height 12
type input "**********"
click at [408, 180] on button "OK" at bounding box center [409, 180] width 20 height 11
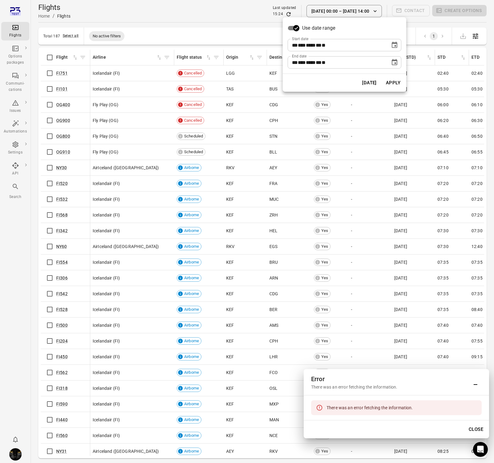
click at [391, 80] on button "Apply" at bounding box center [392, 82] width 21 height 13
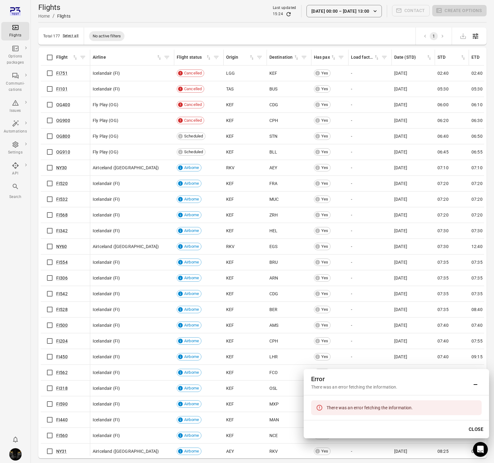
click at [369, 9] on button "[DATE] 00:00 – [DATE] 13:00" at bounding box center [343, 11] width 75 height 12
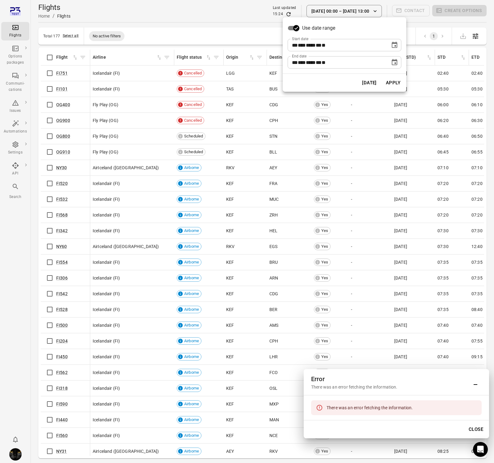
click at [395, 62] on icon "Choose date, selected date is Oct 10, 2025" at bounding box center [394, 62] width 6 height 6
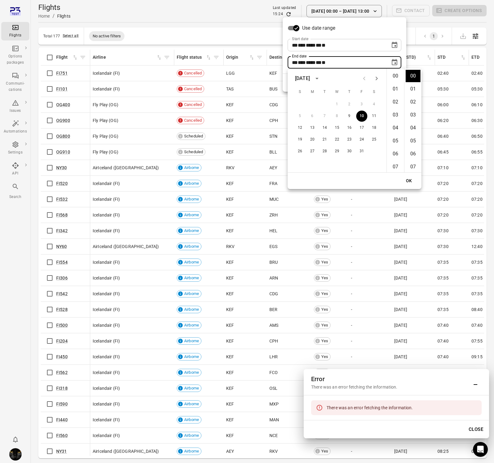
scroll to position [124, 0]
click at [392, 109] on li "12" at bounding box center [395, 107] width 15 height 12
type input "**********"
click at [412, 176] on button "OK" at bounding box center [409, 180] width 20 height 11
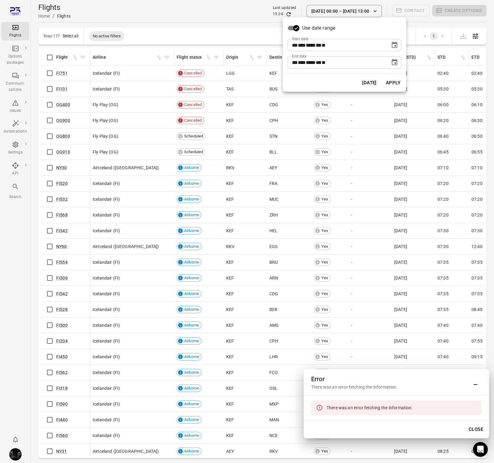
click at [393, 86] on button "Apply" at bounding box center [392, 82] width 21 height 13
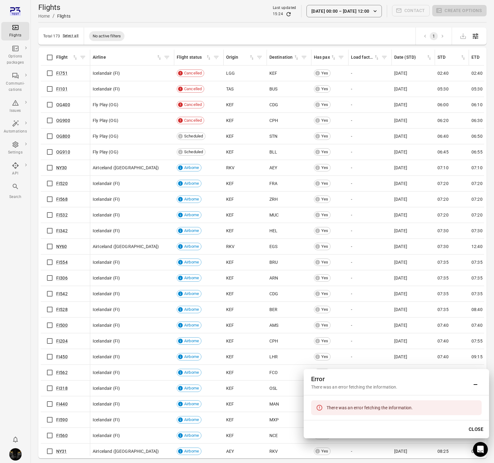
click at [477, 428] on button "Close" at bounding box center [475, 429] width 21 height 13
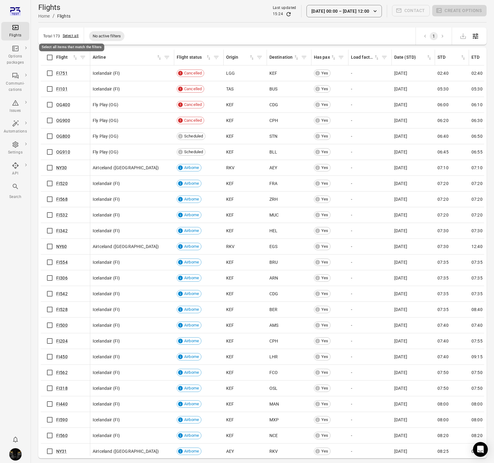
click at [68, 37] on button "Select all" at bounding box center [71, 36] width 16 height 6
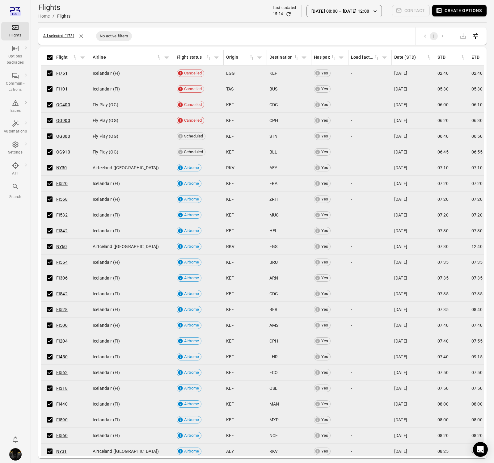
click at [478, 10] on button "Create options" at bounding box center [459, 10] width 54 height 11
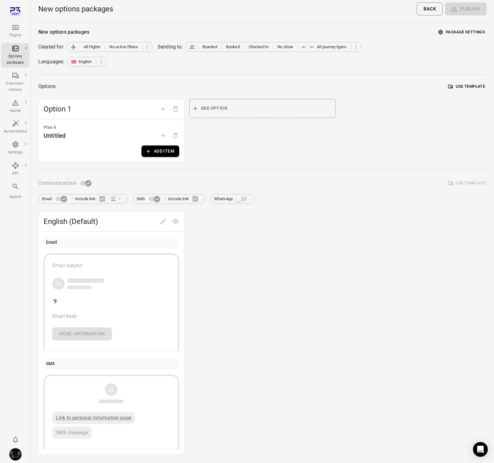
click at [167, 149] on button "Add item" at bounding box center [160, 150] width 38 height 11
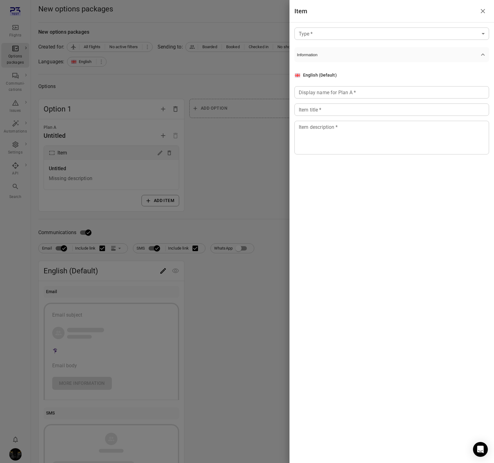
click at [325, 38] on body "Flights Options packages Communi-cations Issues Automations Settings API Search…" at bounding box center [247, 264] width 494 height 528
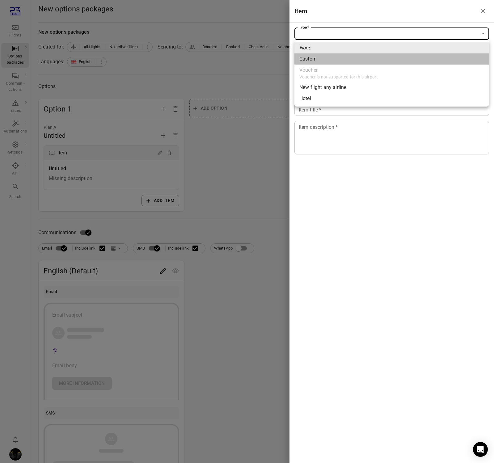
click at [324, 60] on li "Custom" at bounding box center [391, 58] width 194 height 11
type input "******"
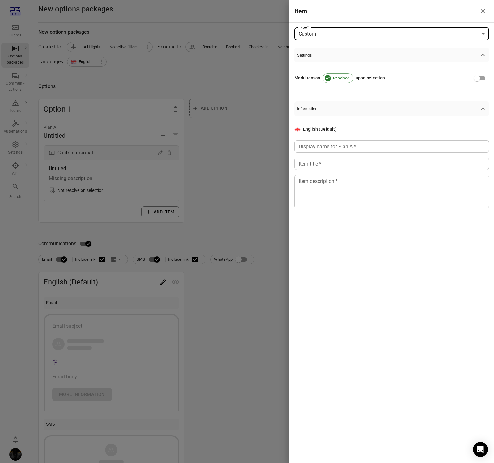
click at [349, 147] on div "Display name for Plan A   * Display name for Plan A   *" at bounding box center [391, 146] width 194 height 12
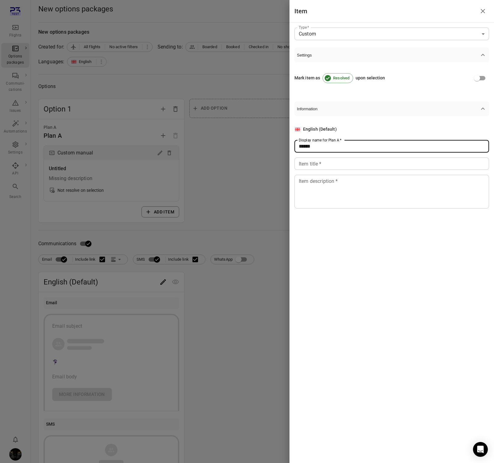
type input "******"
click at [339, 170] on div "English (Default) Display name for Plan A   * ****** Display name for Plan A   …" at bounding box center [391, 167] width 194 height 82
click at [339, 164] on input "Item title   *" at bounding box center [391, 163] width 194 height 12
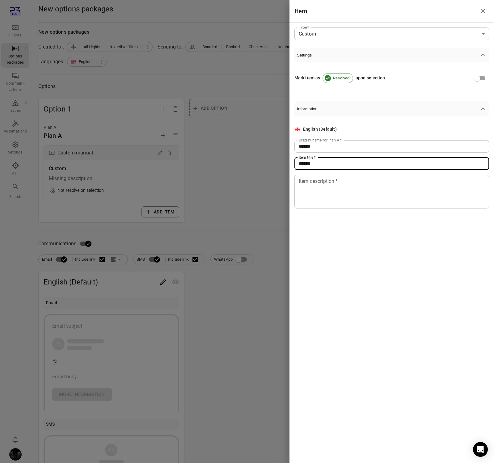
type input "******"
click at [337, 175] on div "* Item description   *" at bounding box center [391, 192] width 194 height 34
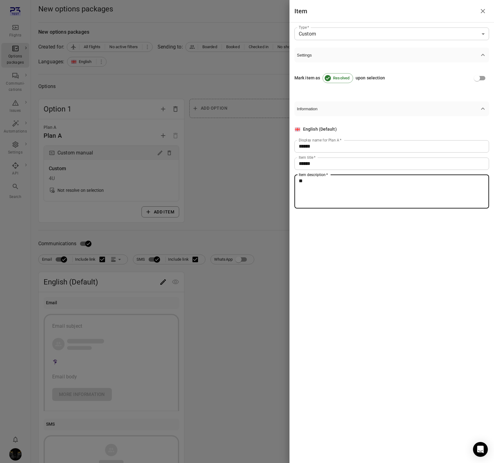
type textarea "**"
click at [173, 210] on div at bounding box center [247, 231] width 494 height 463
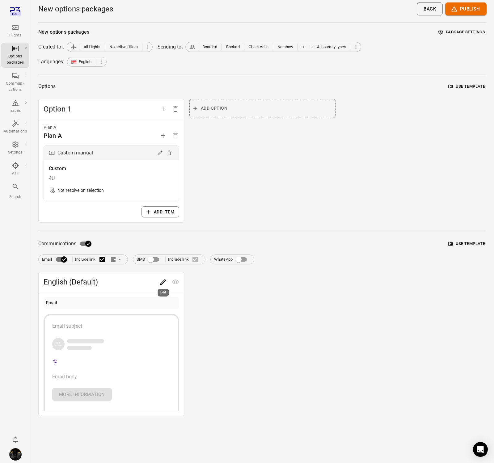
click at [163, 279] on icon "Edit" at bounding box center [162, 281] width 7 height 7
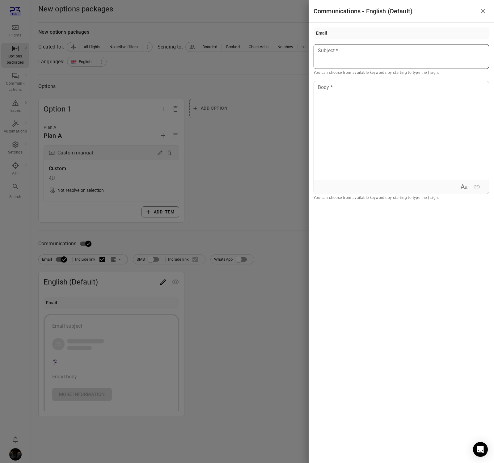
click at [394, 57] on div at bounding box center [400, 56] width 175 height 25
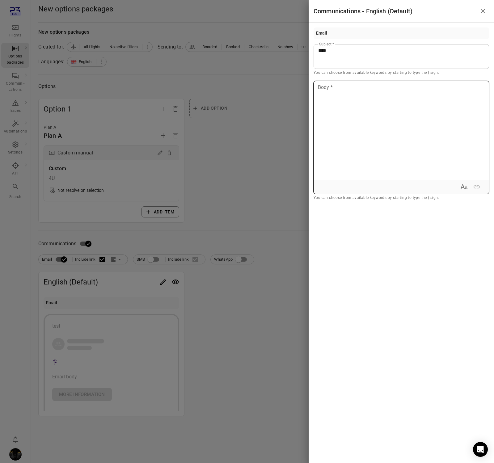
click at [385, 115] on div at bounding box center [401, 130] width 175 height 99
click at [244, 167] on div at bounding box center [247, 231] width 494 height 463
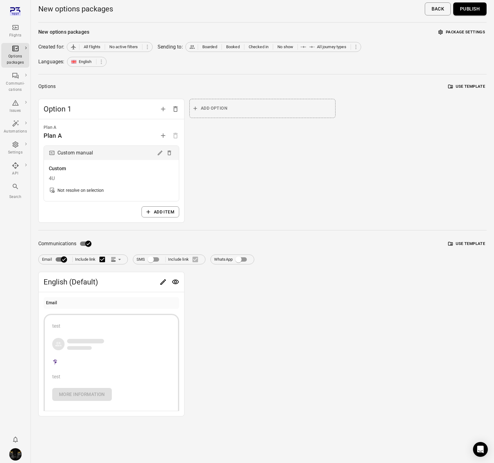
click at [466, 6] on button "Publish" at bounding box center [469, 8] width 33 height 13
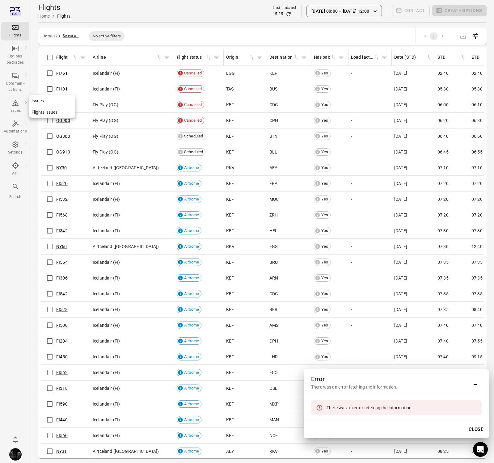
click at [15, 102] on icon "Main navigation" at bounding box center [15, 102] width 7 height 7
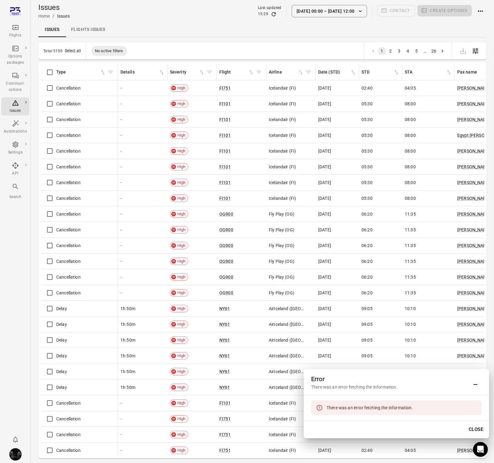
click at [474, 426] on button "Close" at bounding box center [475, 429] width 21 height 13
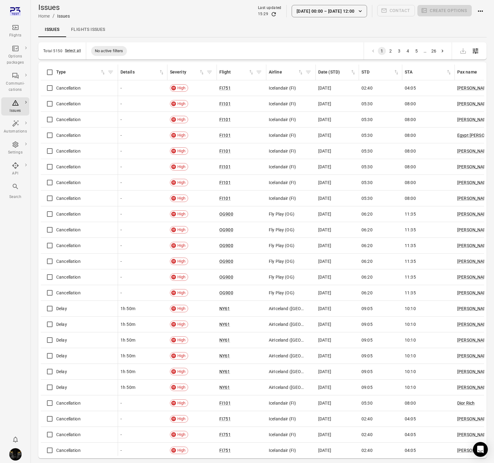
click at [186, 38] on main "Issues Home / Issues Last updated 15:29 [DATE] 00:00 [DATE] 12:00 Contact Creat…" at bounding box center [262, 241] width 463 height 483
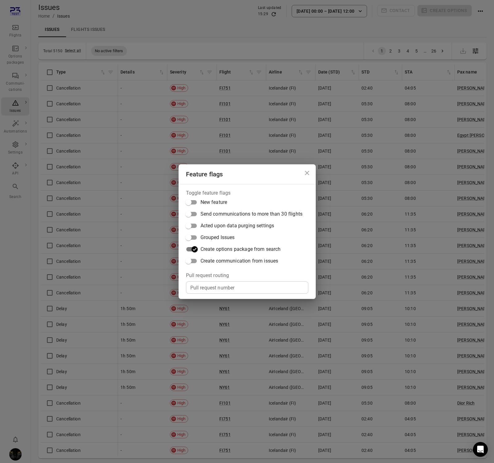
click at [185, 13] on div "Feature flags Toggle feature flags New feature Send communications to more than…" at bounding box center [247, 231] width 494 height 463
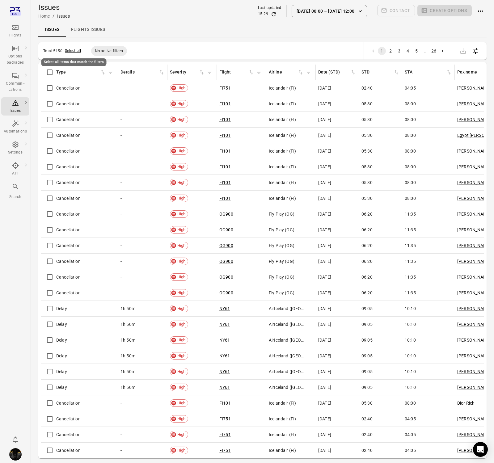
click at [70, 51] on button "Select all" at bounding box center [73, 51] width 16 height 6
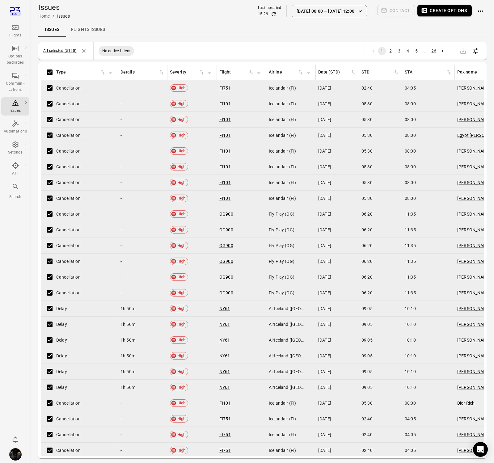
click at [447, 10] on button "Create options" at bounding box center [444, 10] width 54 height 11
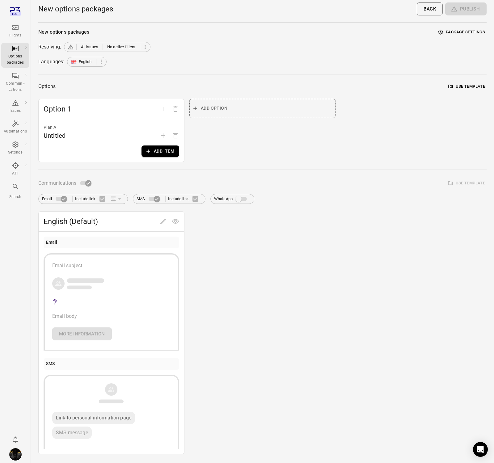
click at [165, 148] on button "Add item" at bounding box center [160, 150] width 38 height 11
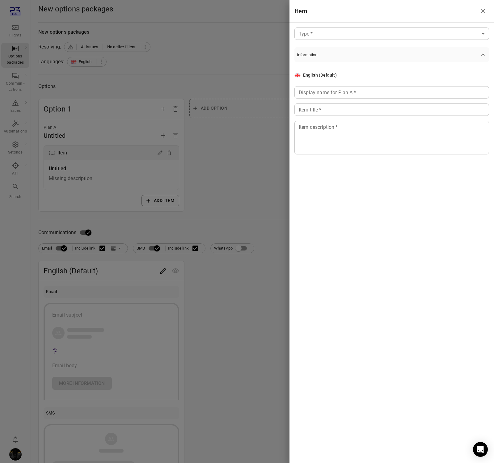
click at [322, 32] on body "Flights Options packages Communi-cations Issues Automations Settings API Search…" at bounding box center [247, 264] width 494 height 528
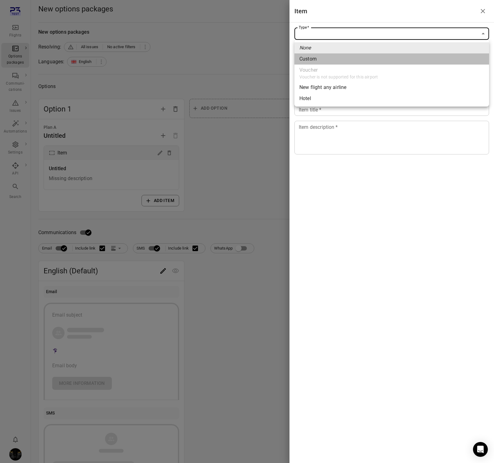
click at [315, 59] on div "Custom" at bounding box center [307, 58] width 17 height 7
type input "******"
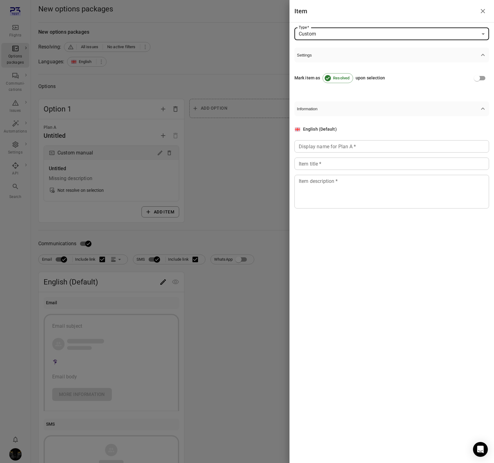
click at [317, 147] on div "Display name for Plan A   * Display name for Plan A   *" at bounding box center [391, 146] width 194 height 12
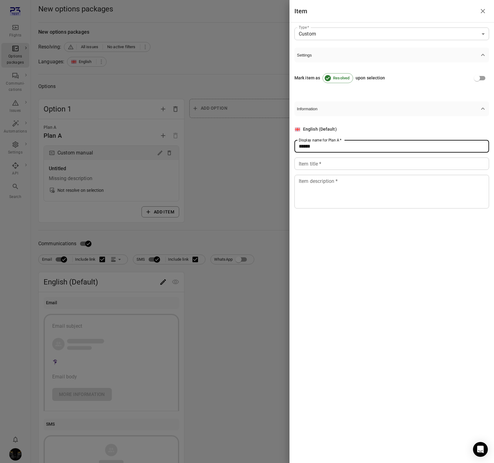
type input "******"
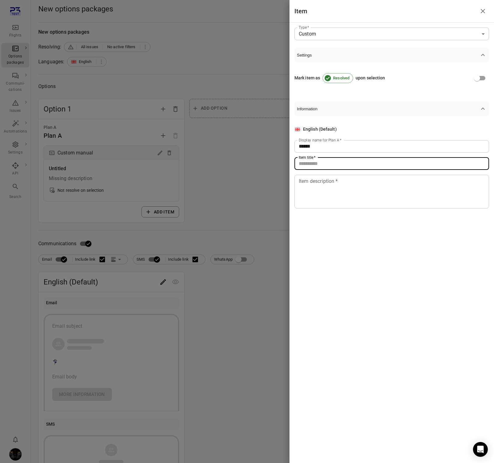
click at [312, 158] on div "Item title   * Item title   *" at bounding box center [391, 163] width 194 height 12
type input "******"
click at [320, 194] on textarea "Item description   *" at bounding box center [391, 191] width 186 height 28
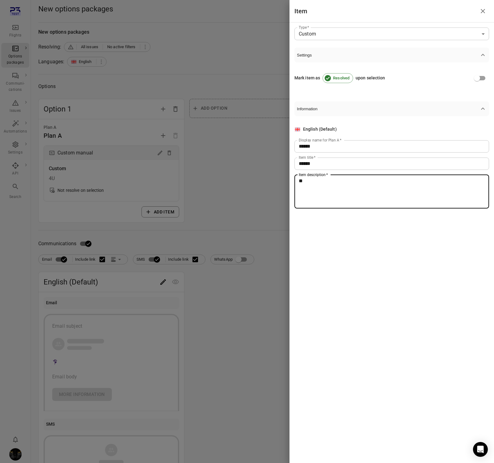
type textarea "**"
click at [165, 252] on div at bounding box center [247, 231] width 494 height 463
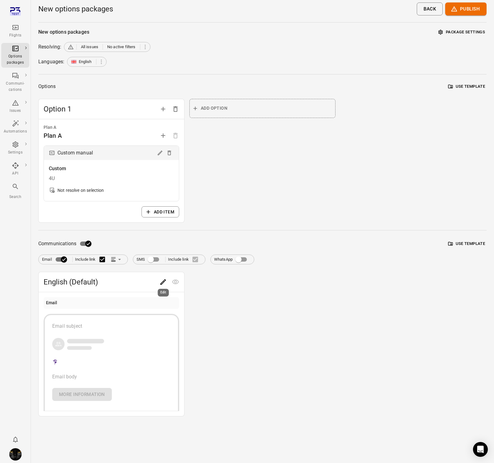
click at [165, 276] on button "Edit" at bounding box center [163, 282] width 12 height 12
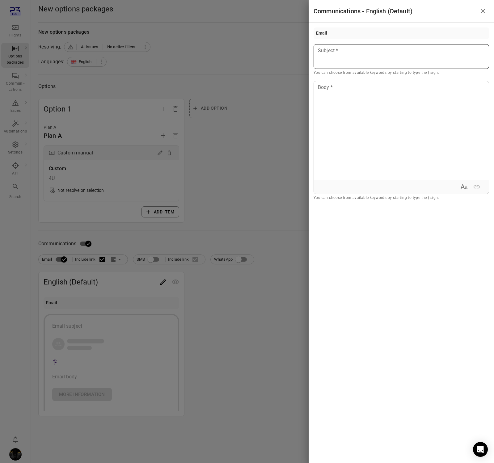
click at [418, 52] on p at bounding box center [401, 50] width 166 height 7
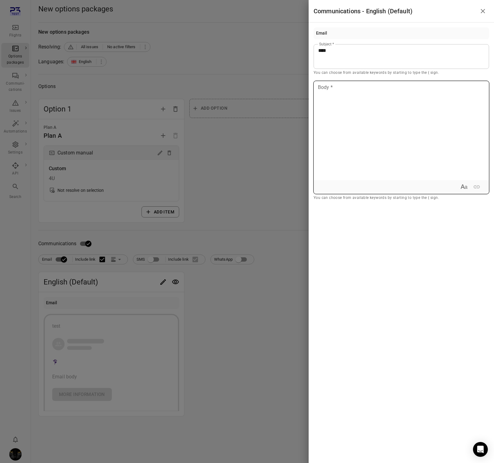
click at [401, 111] on div at bounding box center [401, 130] width 175 height 99
click at [219, 76] on div at bounding box center [247, 231] width 494 height 463
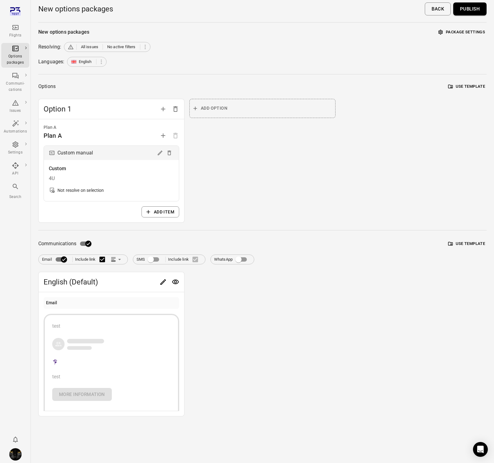
click at [467, 9] on button "Publish" at bounding box center [469, 8] width 33 height 13
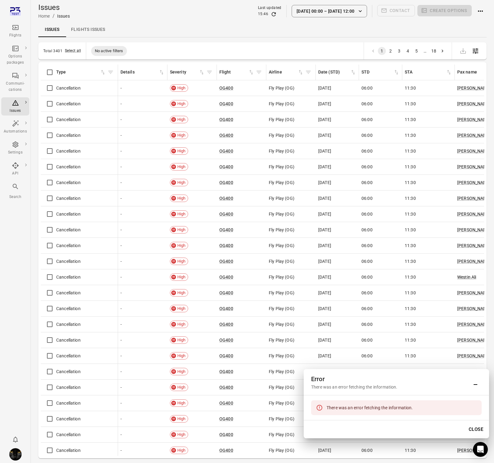
click at [340, 9] on button "[DATE] 00:00 – [DATE] 12:00" at bounding box center [328, 11] width 75 height 12
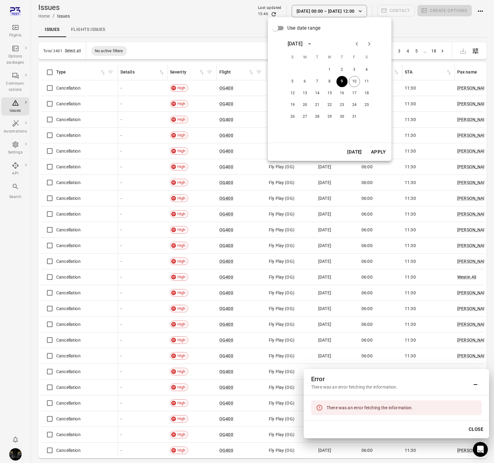
click at [473, 426] on div at bounding box center [247, 231] width 494 height 463
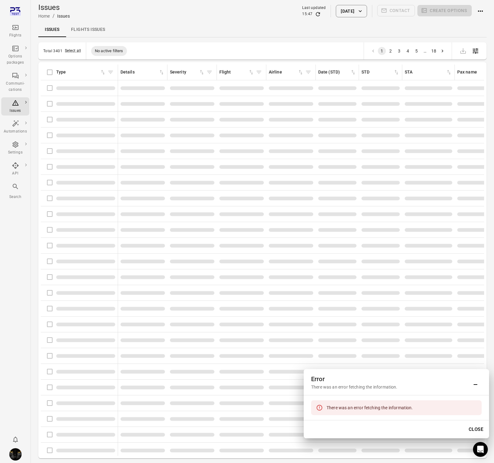
click at [474, 428] on button "Close" at bounding box center [475, 429] width 21 height 13
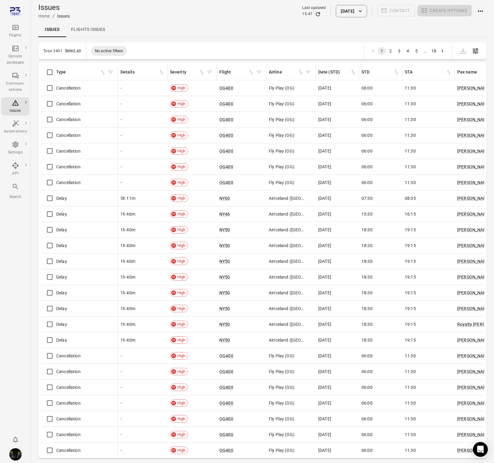
click at [342, 10] on button "[DATE]" at bounding box center [351, 11] width 31 height 12
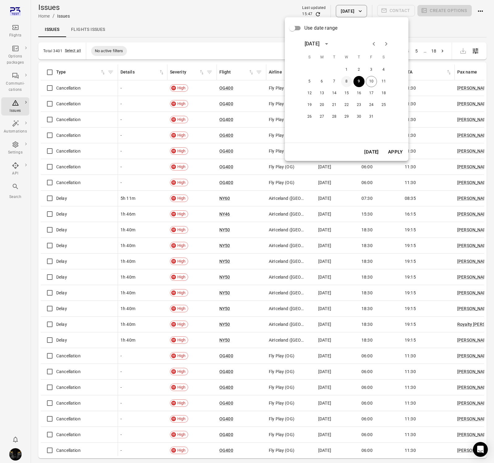
click at [342, 78] on button "8" at bounding box center [346, 81] width 11 height 11
click at [393, 150] on button "Apply" at bounding box center [394, 151] width 21 height 13
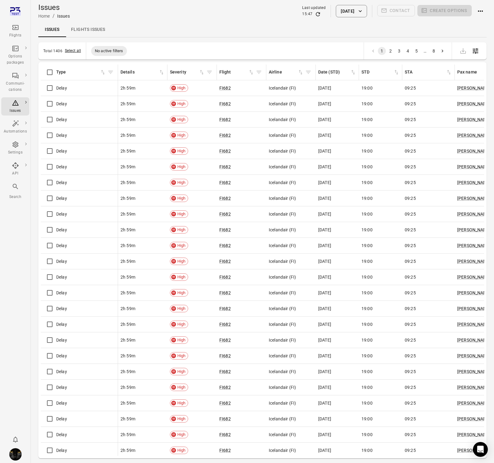
click at [76, 50] on button "Select all" at bounding box center [73, 51] width 16 height 6
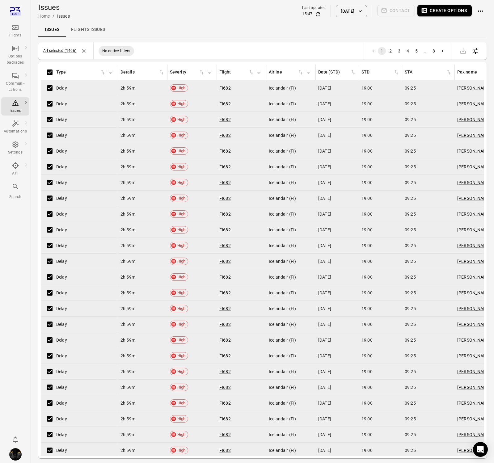
click at [223, 46] on div "All selected (1406) No active filters 1 2 3 4 5 … 8" at bounding box center [262, 50] width 448 height 17
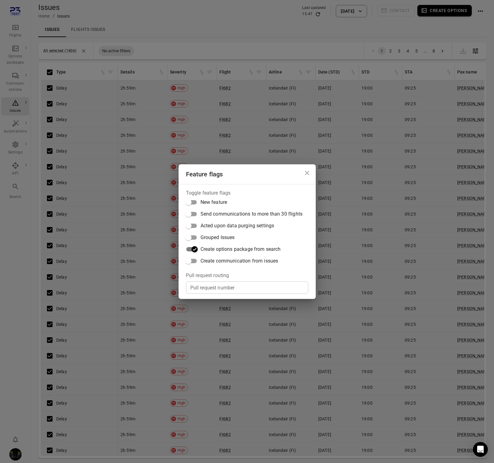
click at [259, 259] on span "Create communication from issues" at bounding box center [239, 260] width 78 height 7
click at [219, 258] on span "Create communication from issues" at bounding box center [239, 260] width 78 height 7
click at [177, 15] on div "Feature flags Toggle feature flags New feature Send communications to more than…" at bounding box center [247, 231] width 494 height 463
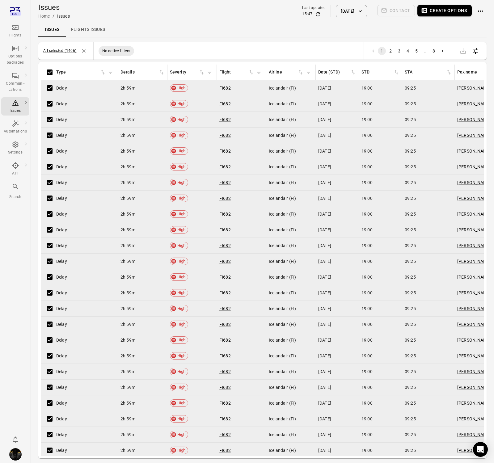
click at [449, 12] on button "Create options" at bounding box center [444, 10] width 54 height 11
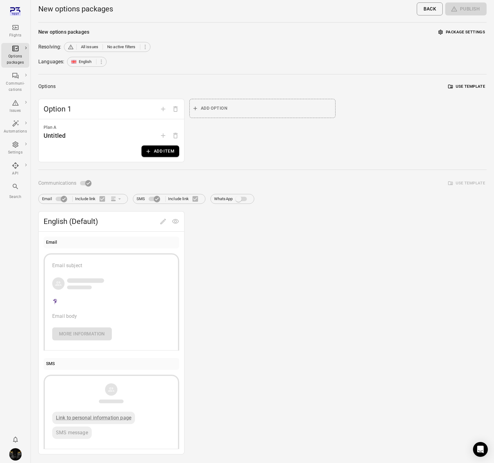
click at [157, 150] on button "Add item" at bounding box center [160, 150] width 38 height 11
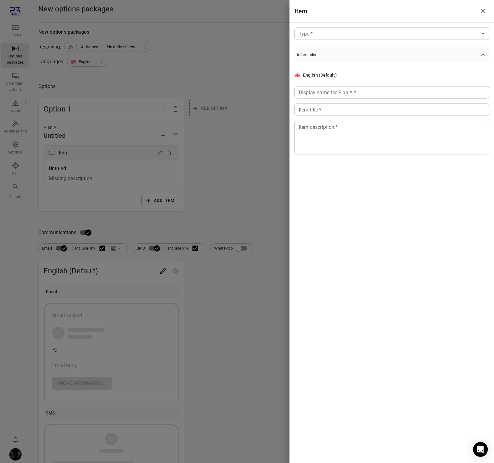
click at [347, 36] on body "Flights Options packages Communi-cations Issues Automations Settings API Search…" at bounding box center [247, 264] width 494 height 528
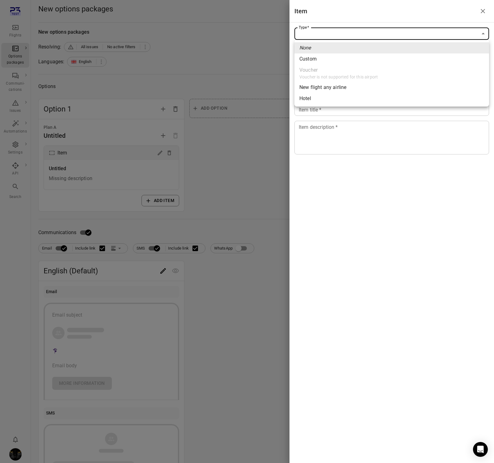
click at [336, 61] on li "Custom" at bounding box center [391, 58] width 194 height 11
type input "******"
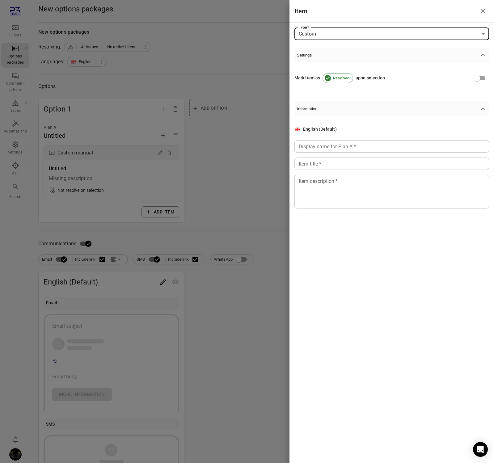
click at [322, 146] on div "Display name for Plan A   * Display name for Plan A   *" at bounding box center [391, 146] width 194 height 12
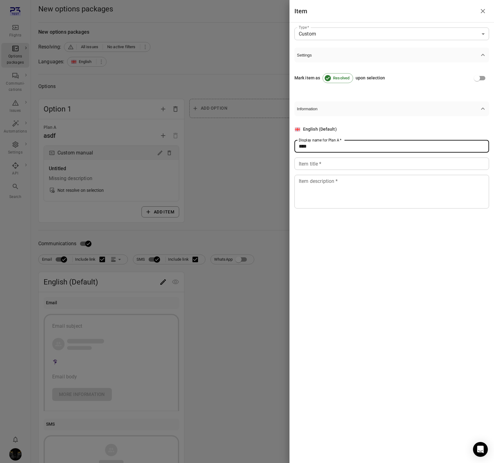
type input "****"
click at [318, 160] on input "Item title   *" at bounding box center [391, 163] width 194 height 12
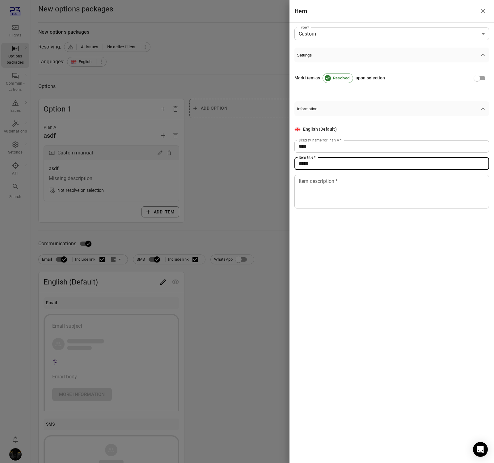
type input "******"
click at [316, 185] on textarea "Item description   *" at bounding box center [391, 191] width 186 height 28
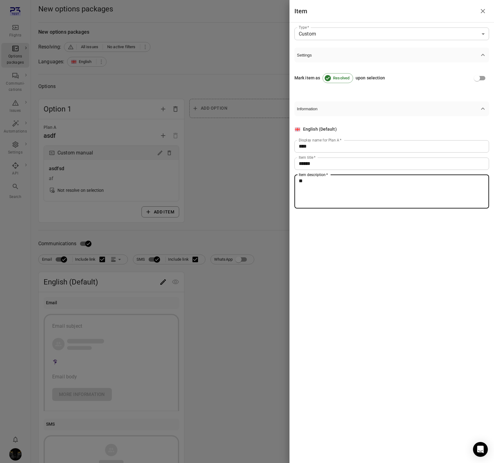
type textarea "**"
click at [152, 256] on div at bounding box center [247, 231] width 494 height 463
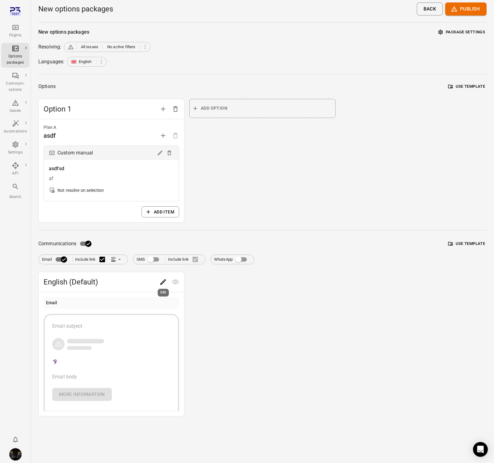
click at [163, 278] on button "Edit" at bounding box center [163, 282] width 12 height 12
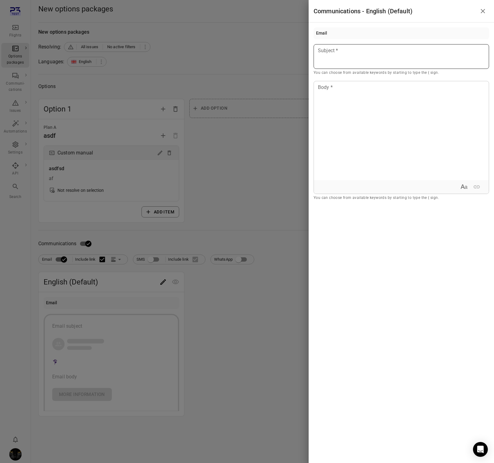
click at [390, 62] on div at bounding box center [400, 56] width 175 height 25
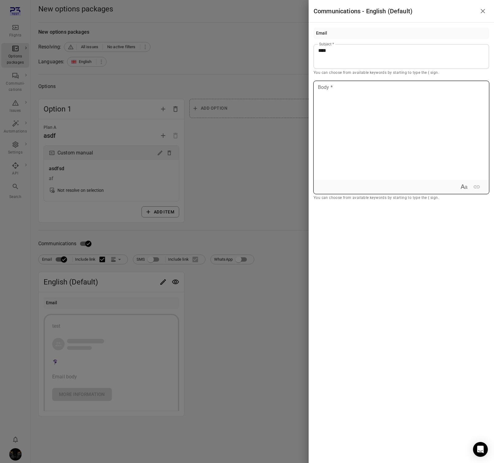
click at [387, 115] on div at bounding box center [401, 130] width 175 height 99
click at [266, 65] on div at bounding box center [247, 231] width 494 height 463
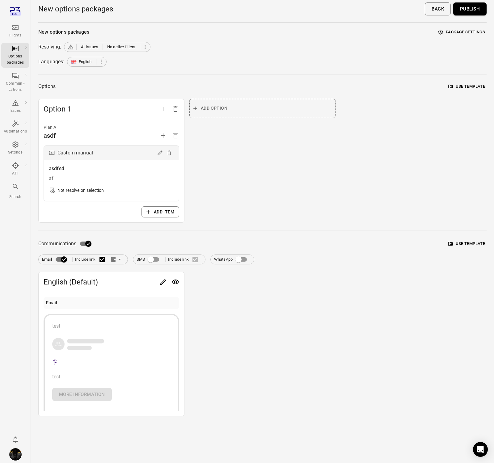
click at [473, 11] on button "Publish" at bounding box center [469, 8] width 33 height 13
